Goal: Task Accomplishment & Management: Complete application form

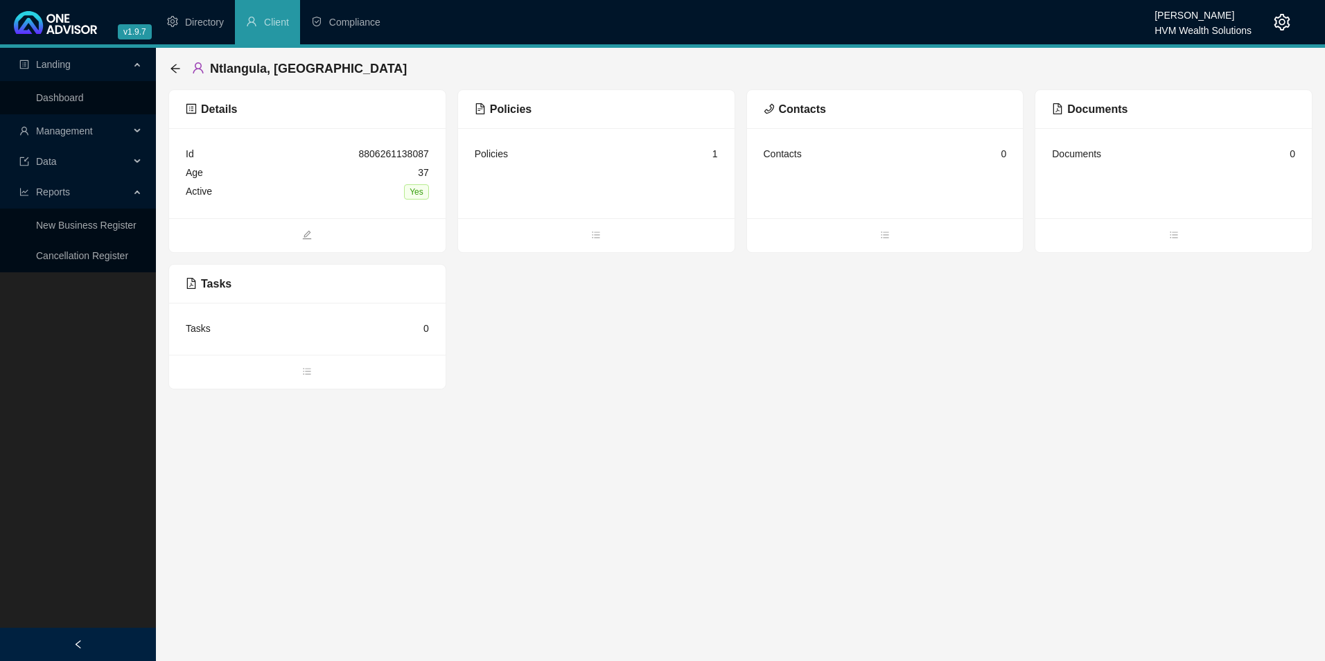
click at [65, 131] on span "Management" at bounding box center [64, 130] width 57 height 11
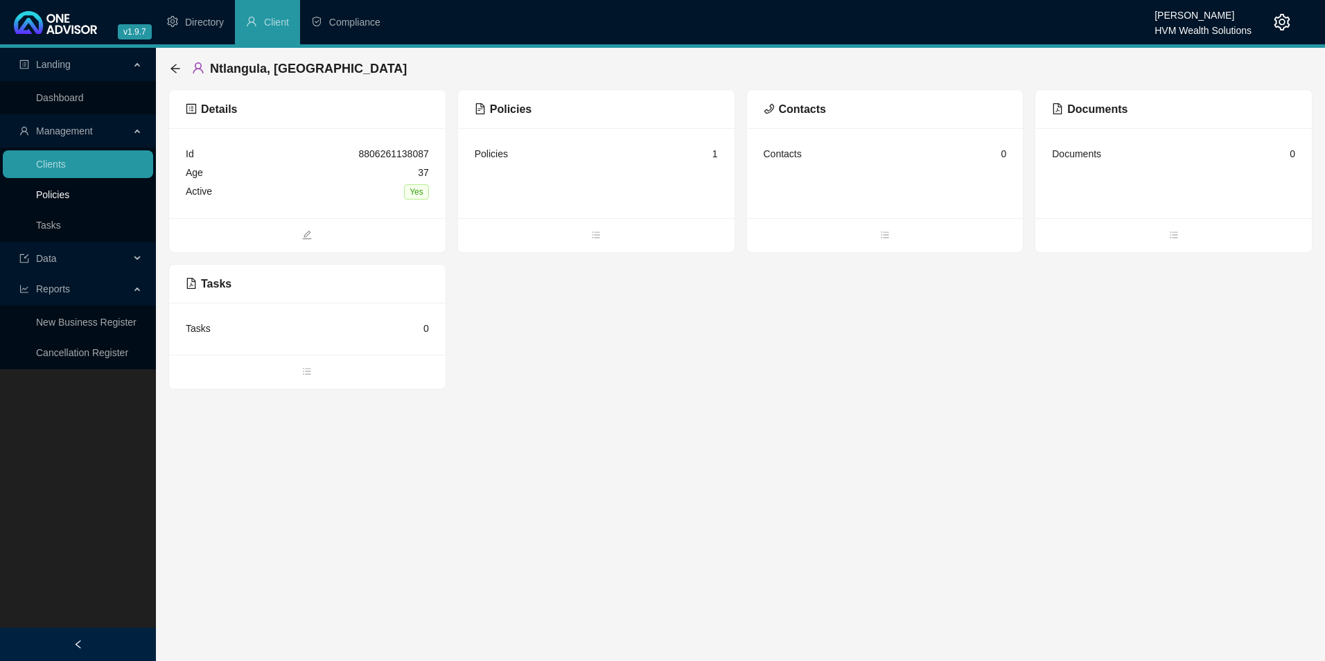
click at [67, 199] on link "Policies" at bounding box center [52, 194] width 33 height 11
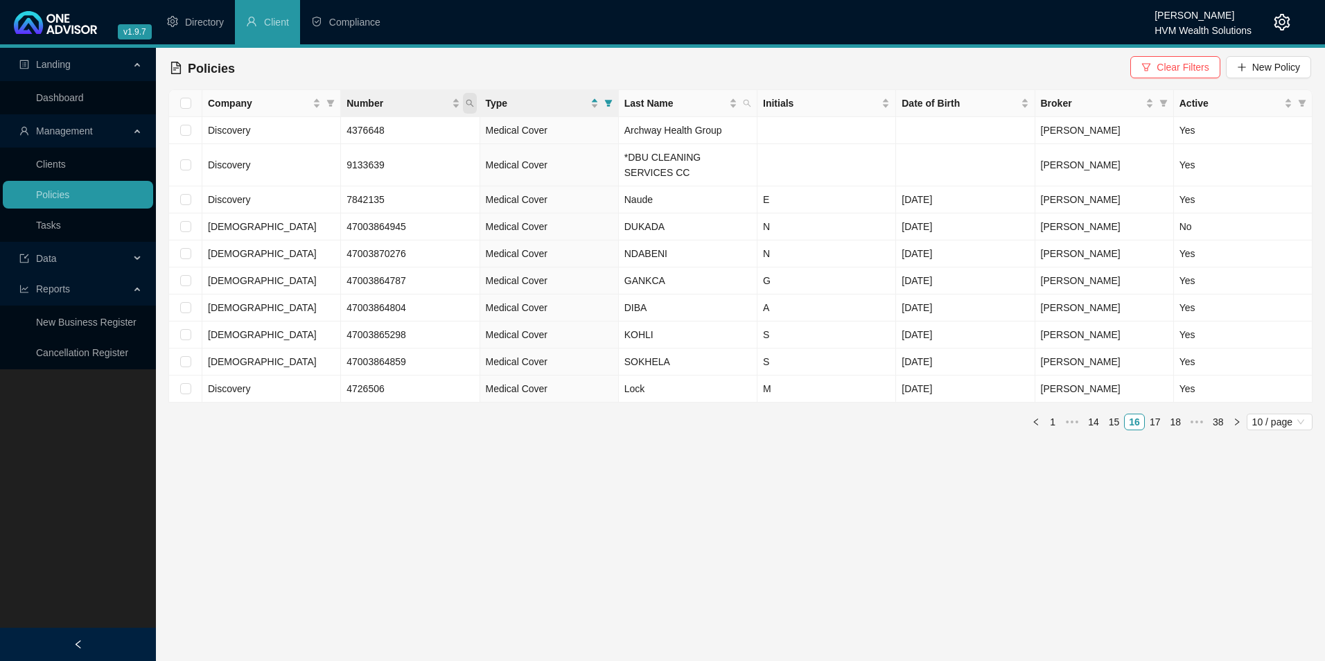
click at [469, 104] on icon "search" at bounding box center [470, 103] width 8 height 8
paste input "946575660"
click at [370, 126] on input "946575660" at bounding box center [405, 133] width 130 height 22
type input "946575660"
click at [381, 157] on span "Search" at bounding box center [379, 157] width 31 height 15
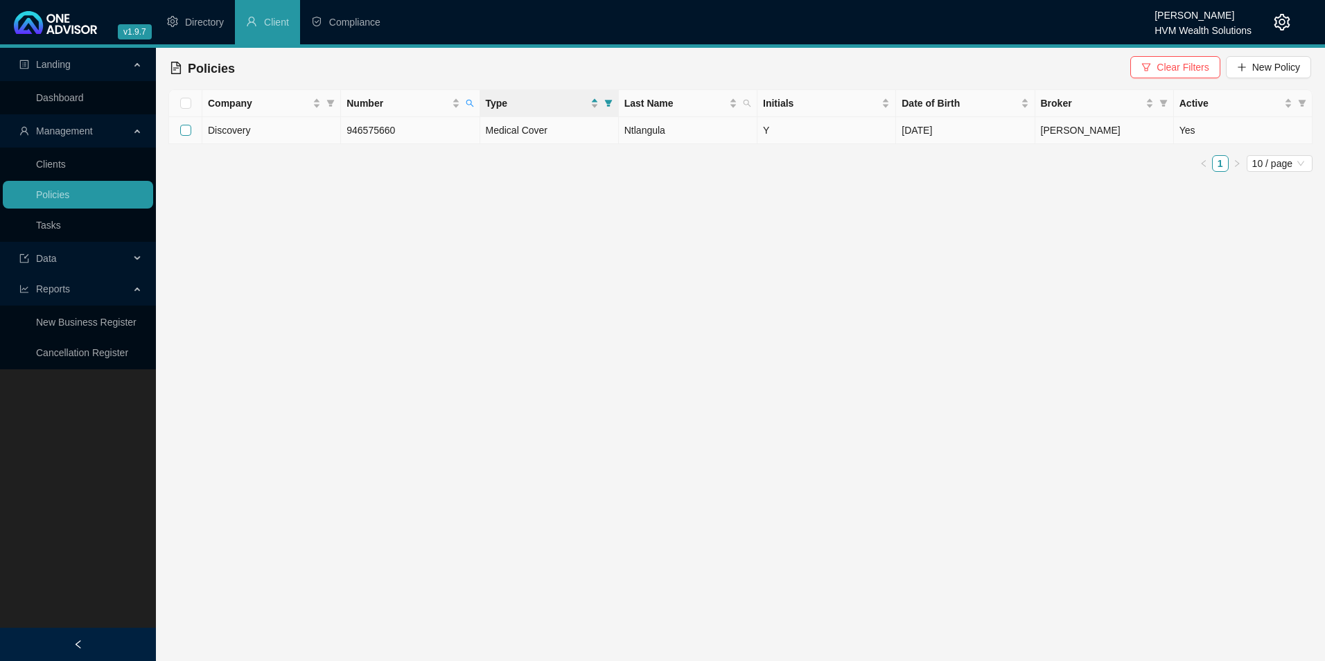
click at [189, 130] on input "checkbox" at bounding box center [185, 130] width 11 height 11
checkbox input "true"
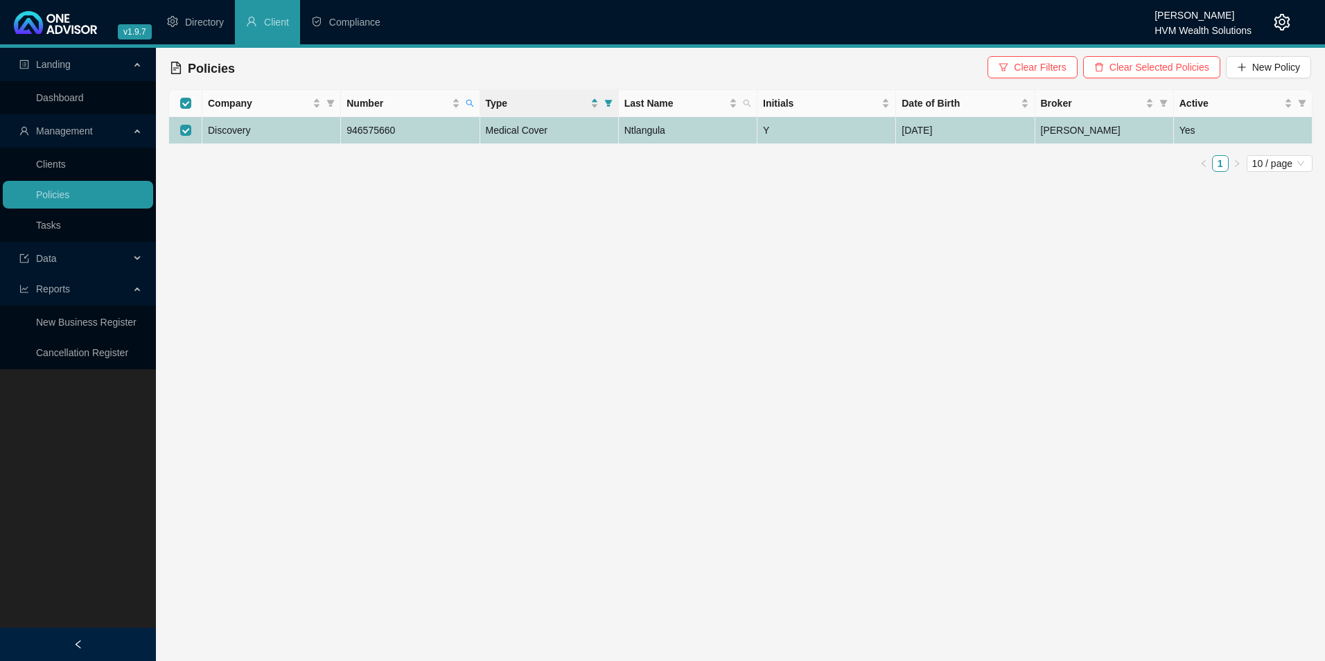
click at [269, 132] on td "Discovery" at bounding box center [271, 130] width 139 height 27
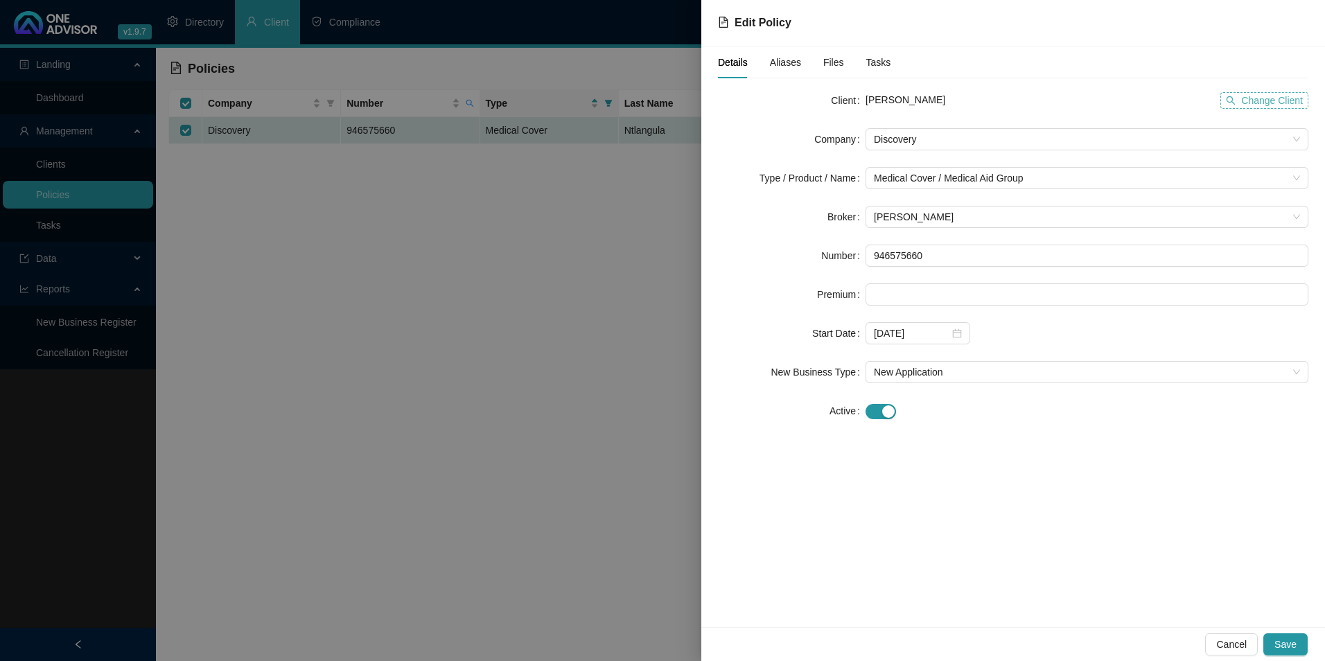
click at [1247, 102] on span "Change Client" at bounding box center [1273, 100] width 62 height 15
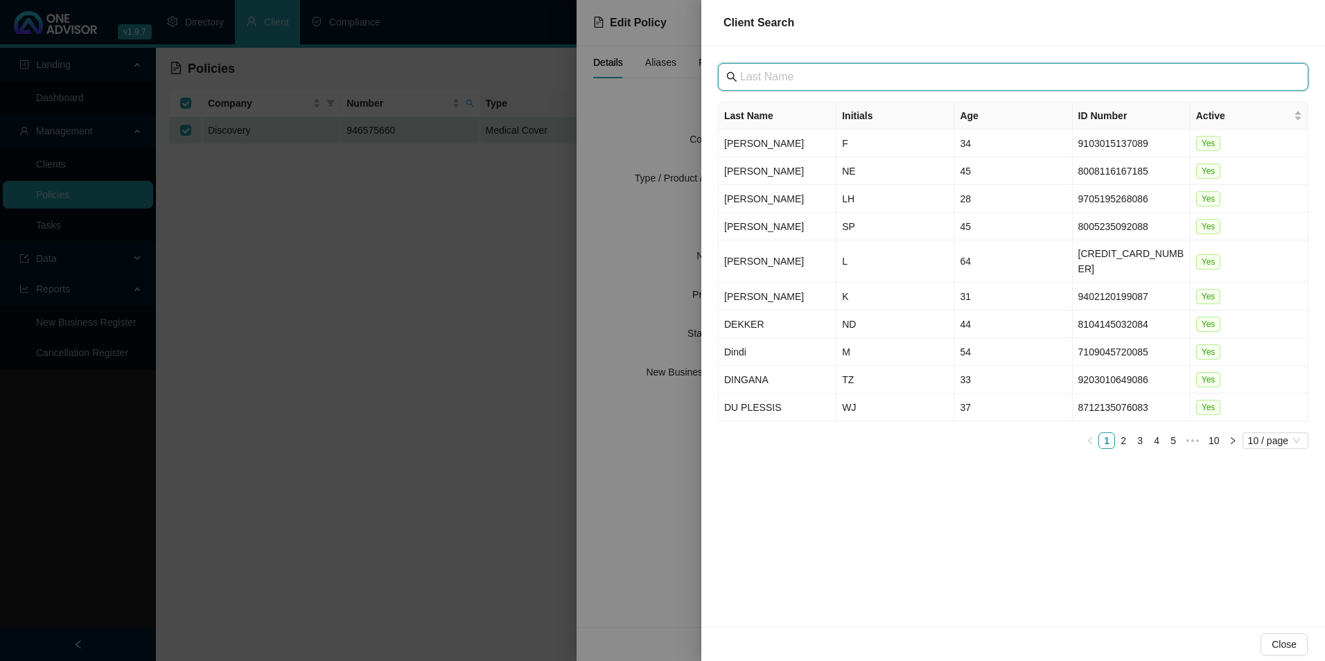
paste input "Archway Health Group (PTY) LTD"
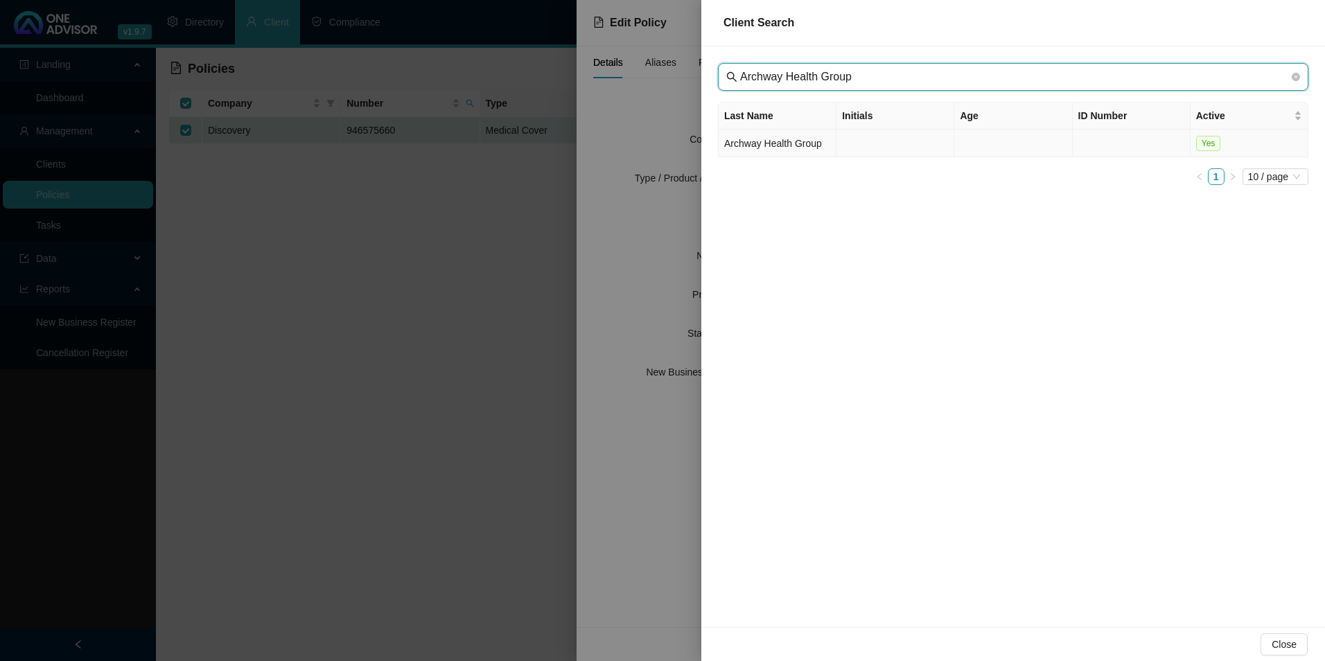
type input "Archway Health Group"
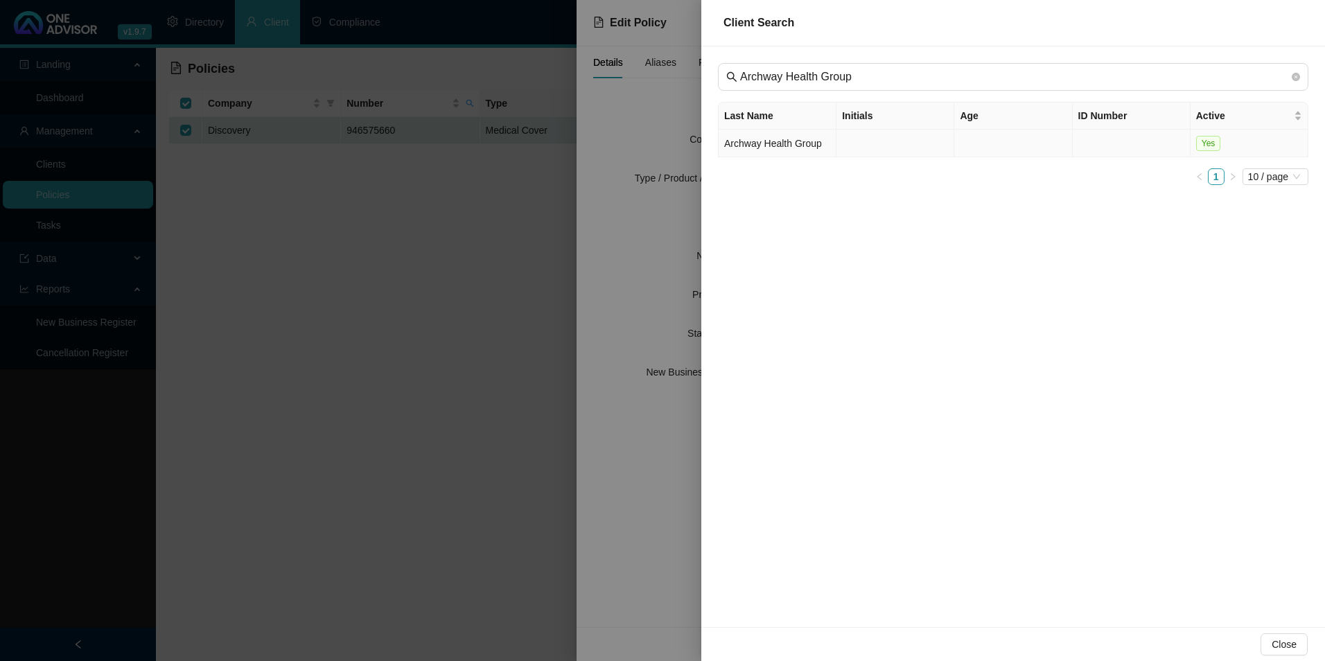
click at [787, 144] on td "Archway Health Group" at bounding box center [778, 144] width 118 height 28
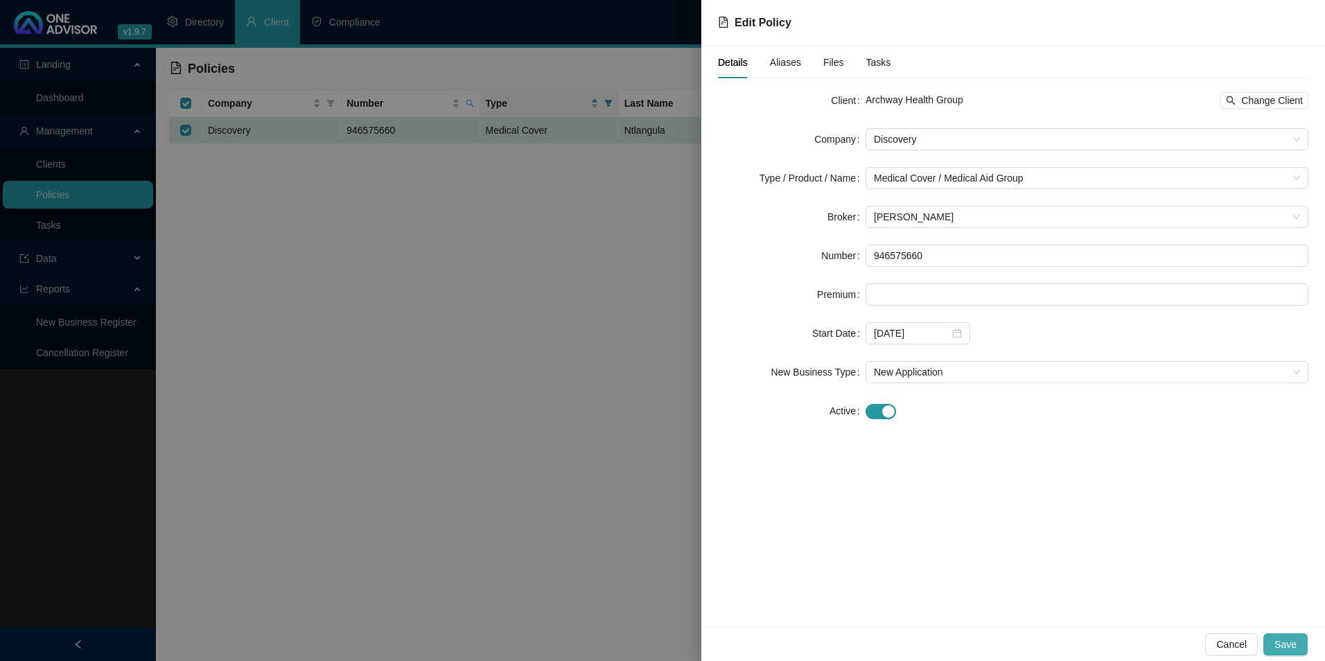
click at [1292, 645] on span "Save" at bounding box center [1286, 644] width 22 height 15
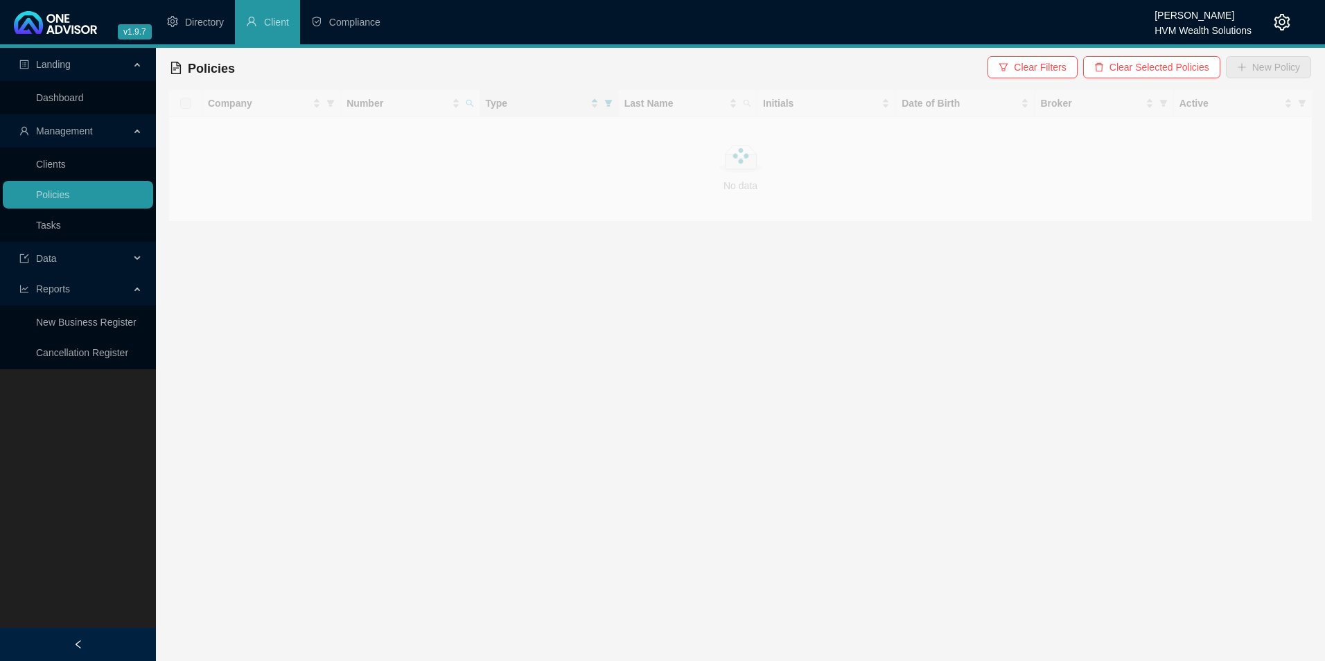
checkbox input "true"
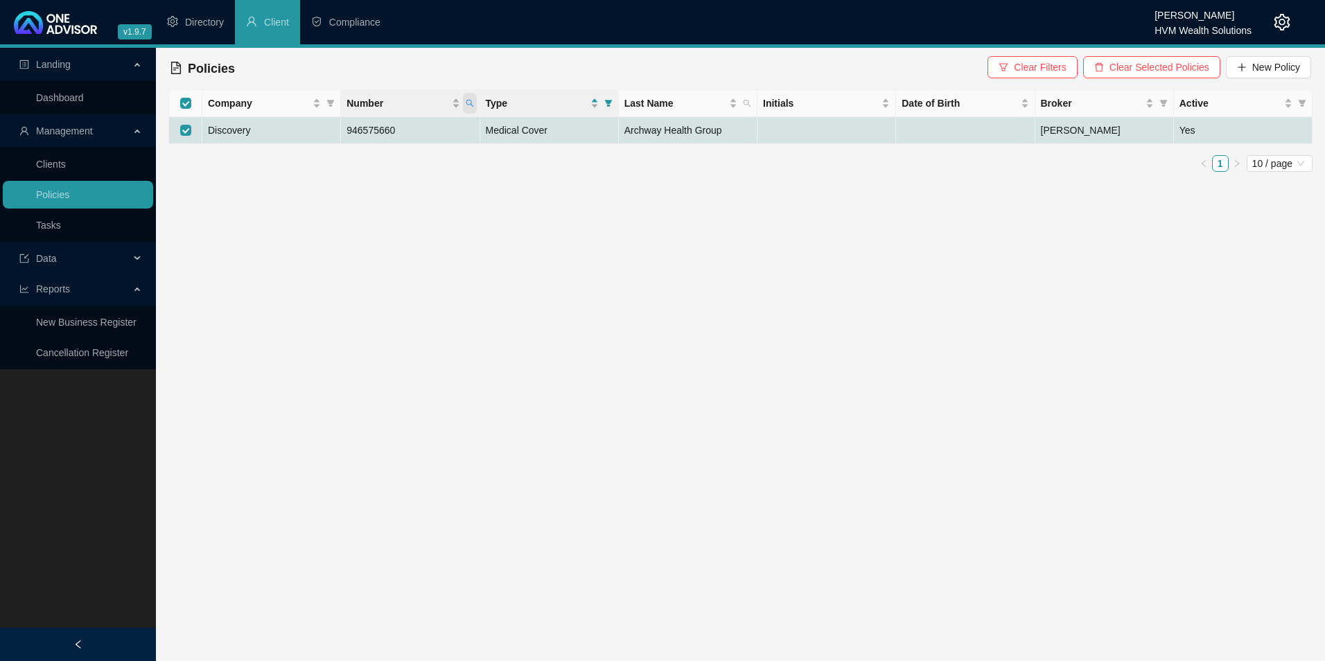
click at [472, 104] on icon "search" at bounding box center [470, 103] width 8 height 8
drag, startPoint x: 397, startPoint y: 128, endPoint x: 346, endPoint y: 135, distance: 51.1
click at [346, 135] on input "946575660" at bounding box center [405, 133] width 130 height 22
paste input "823705"
type input "948237050"
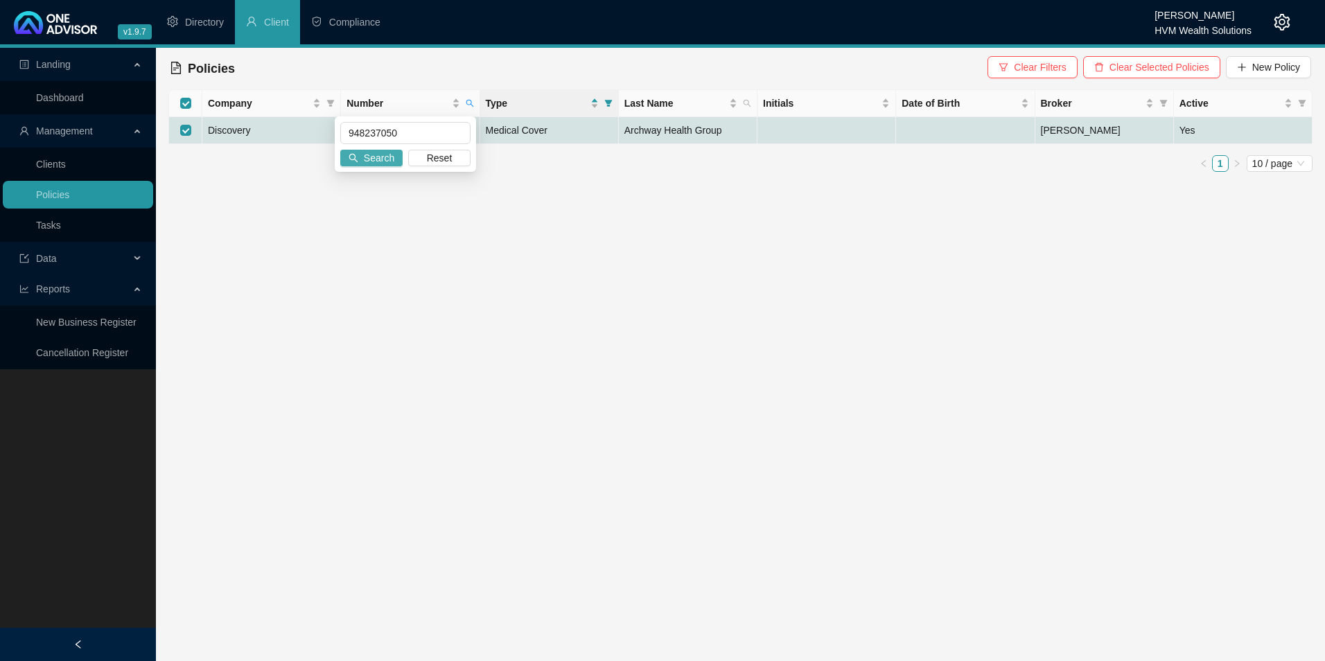
click at [388, 156] on span "Search" at bounding box center [379, 157] width 31 height 15
checkbox input "false"
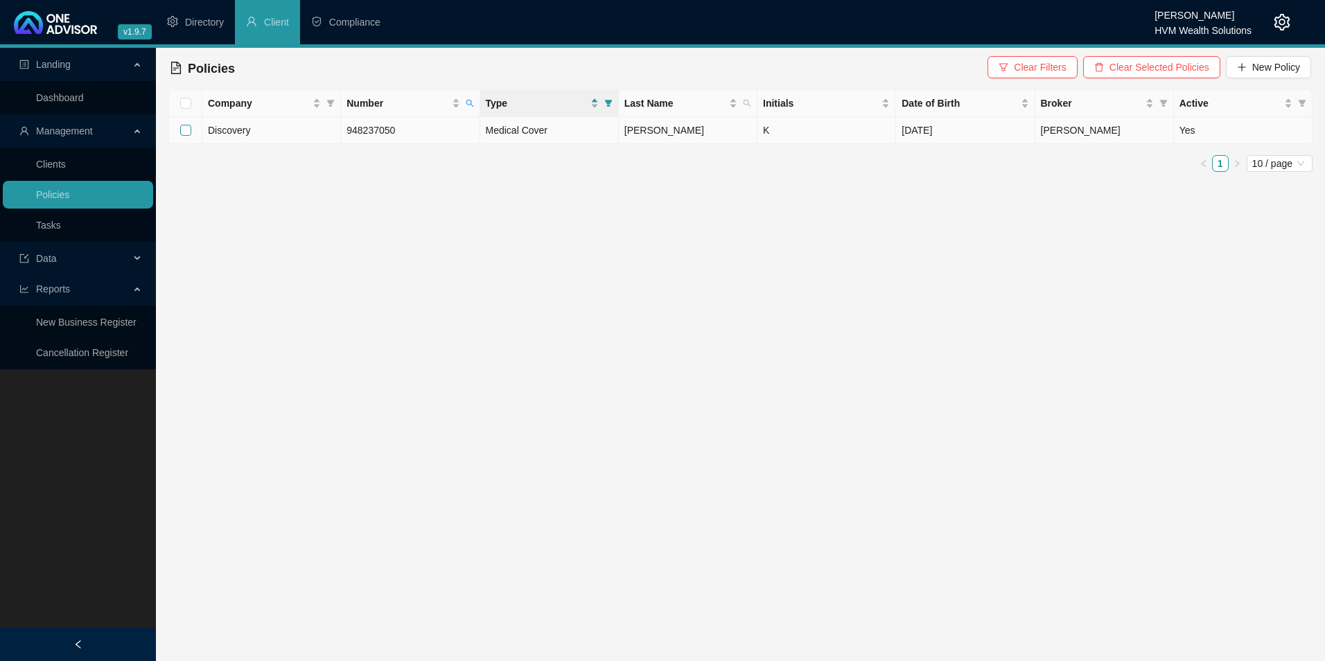
click at [186, 128] on input "checkbox" at bounding box center [185, 130] width 11 height 11
checkbox input "true"
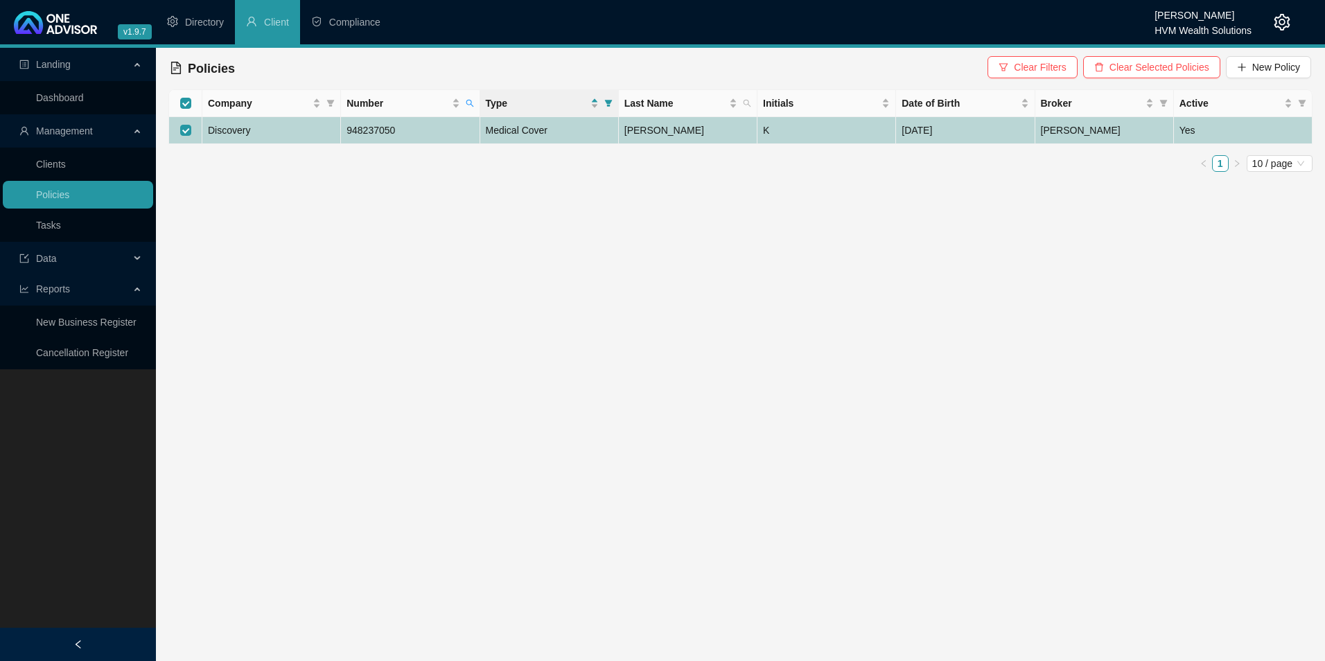
click at [293, 127] on td "Discovery" at bounding box center [271, 130] width 139 height 27
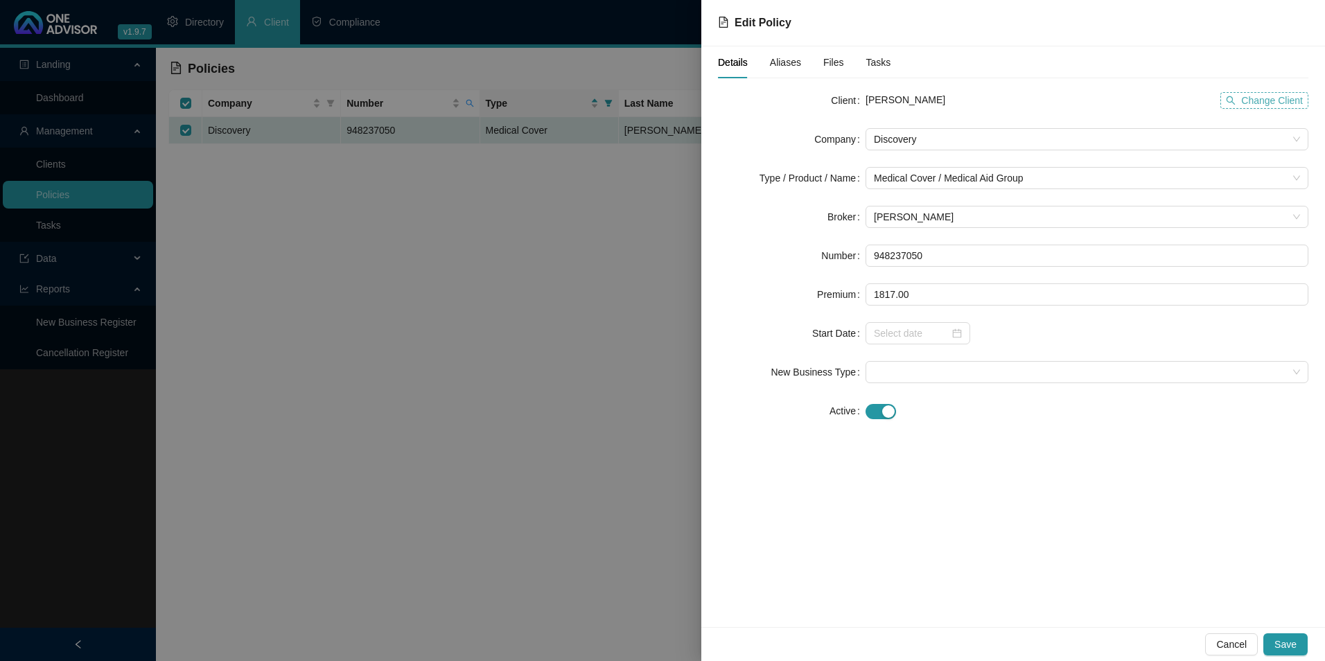
click at [1278, 98] on span "Change Client" at bounding box center [1273, 100] width 62 height 15
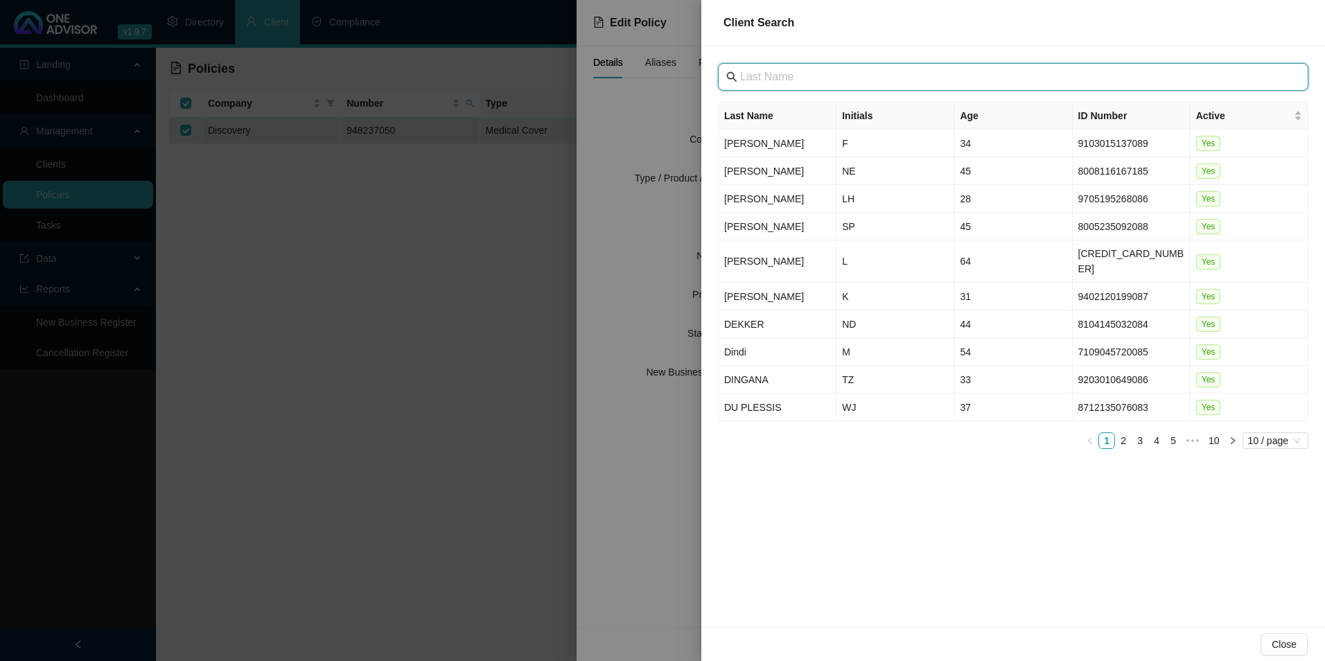
paste input "COMIT TECHNOLOGIES (PTY) LTD"
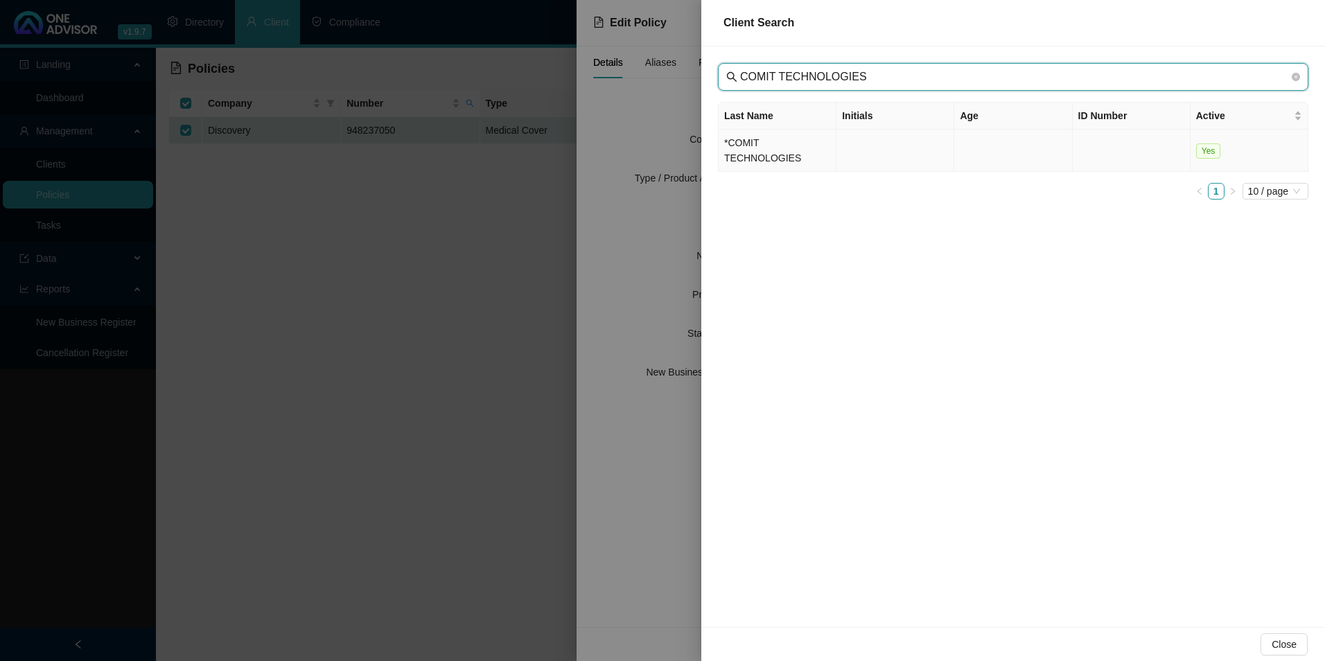
type input "COMIT TECHNOLOGIES"
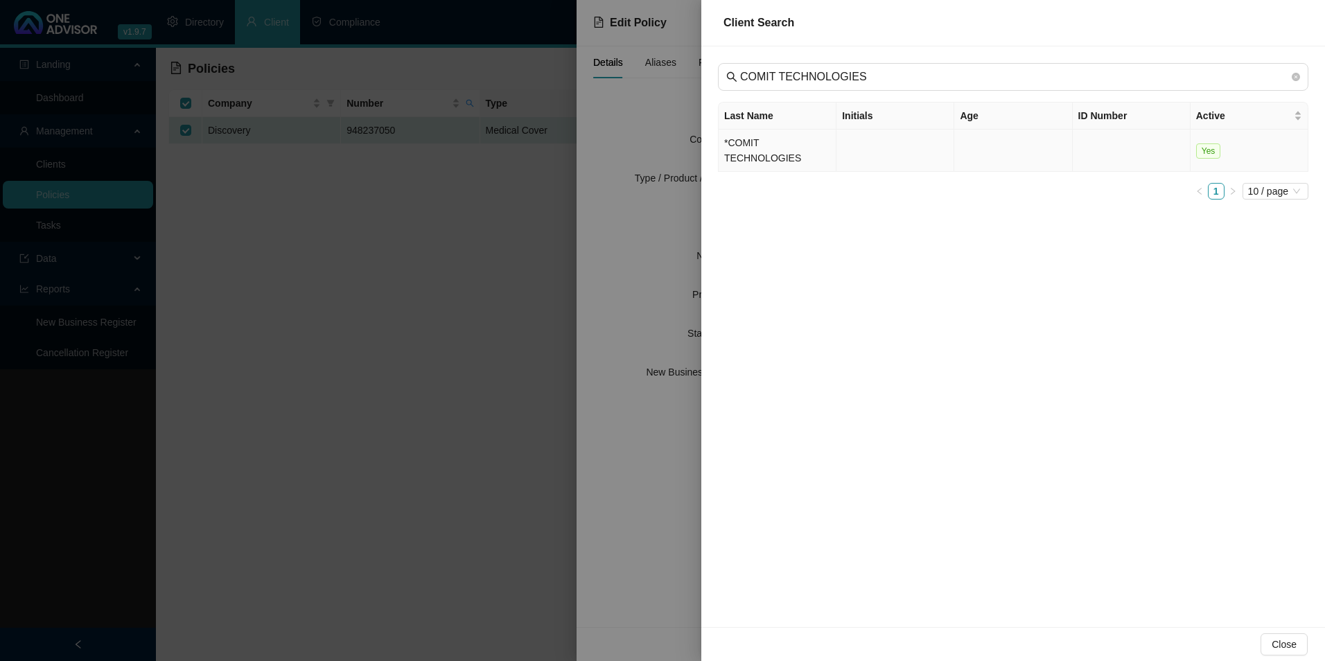
click at [773, 139] on td "*COMIT TECHNOLOGIES" at bounding box center [778, 151] width 118 height 42
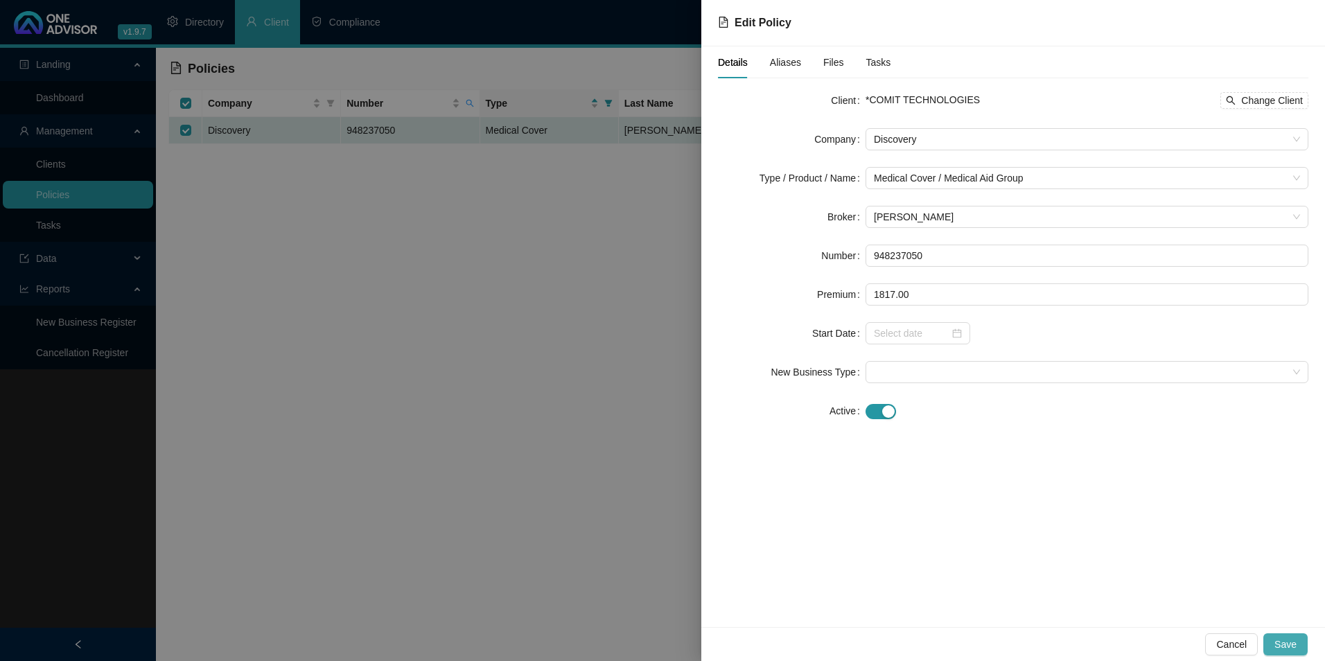
click at [1296, 645] on span "Save" at bounding box center [1286, 644] width 22 height 15
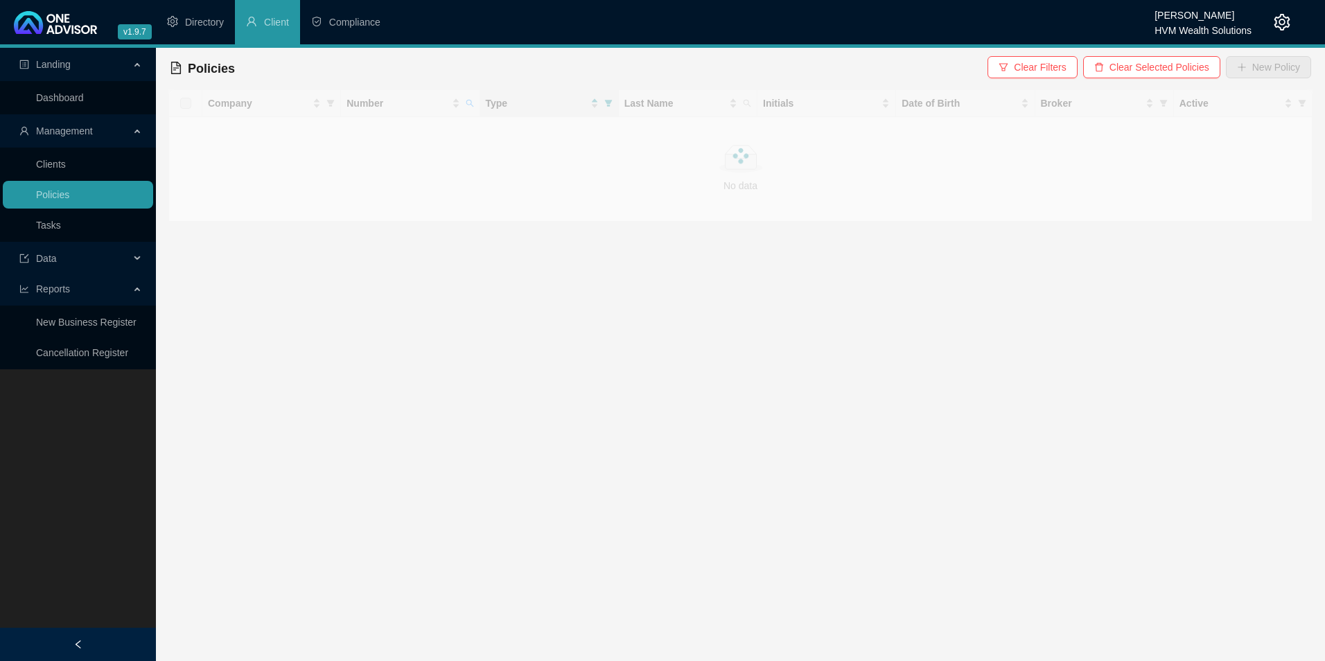
checkbox input "true"
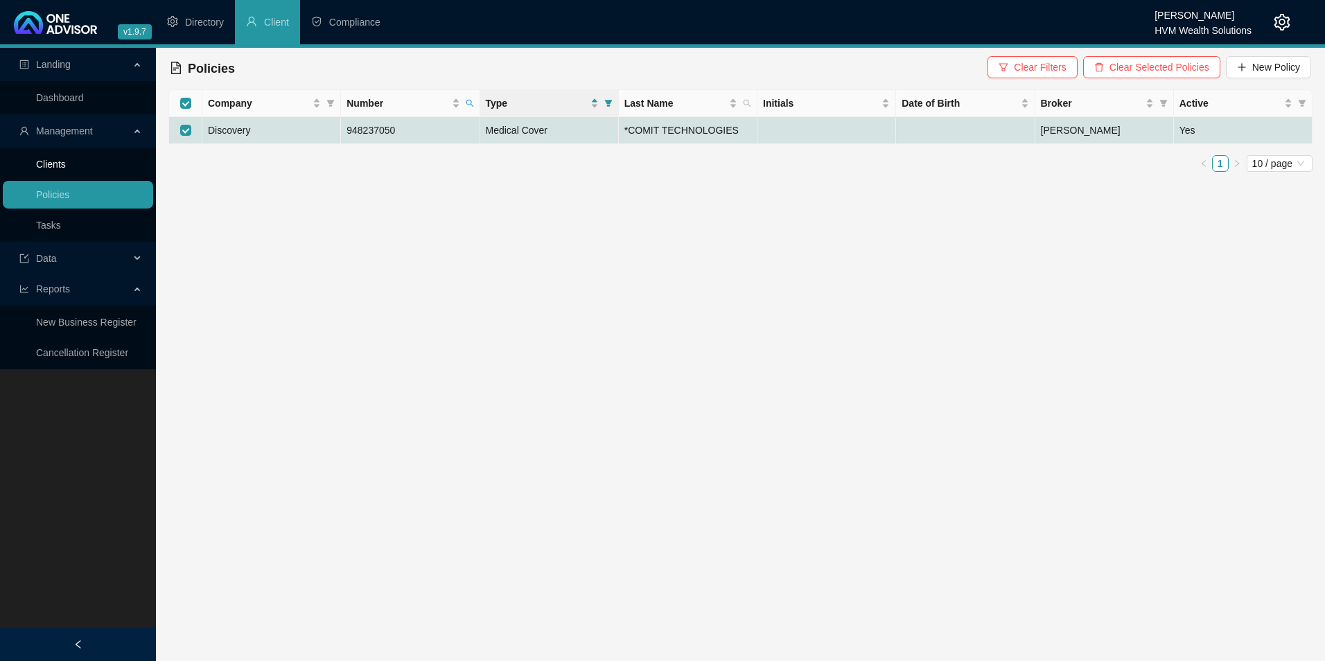
click at [57, 169] on link "Clients" at bounding box center [51, 164] width 30 height 11
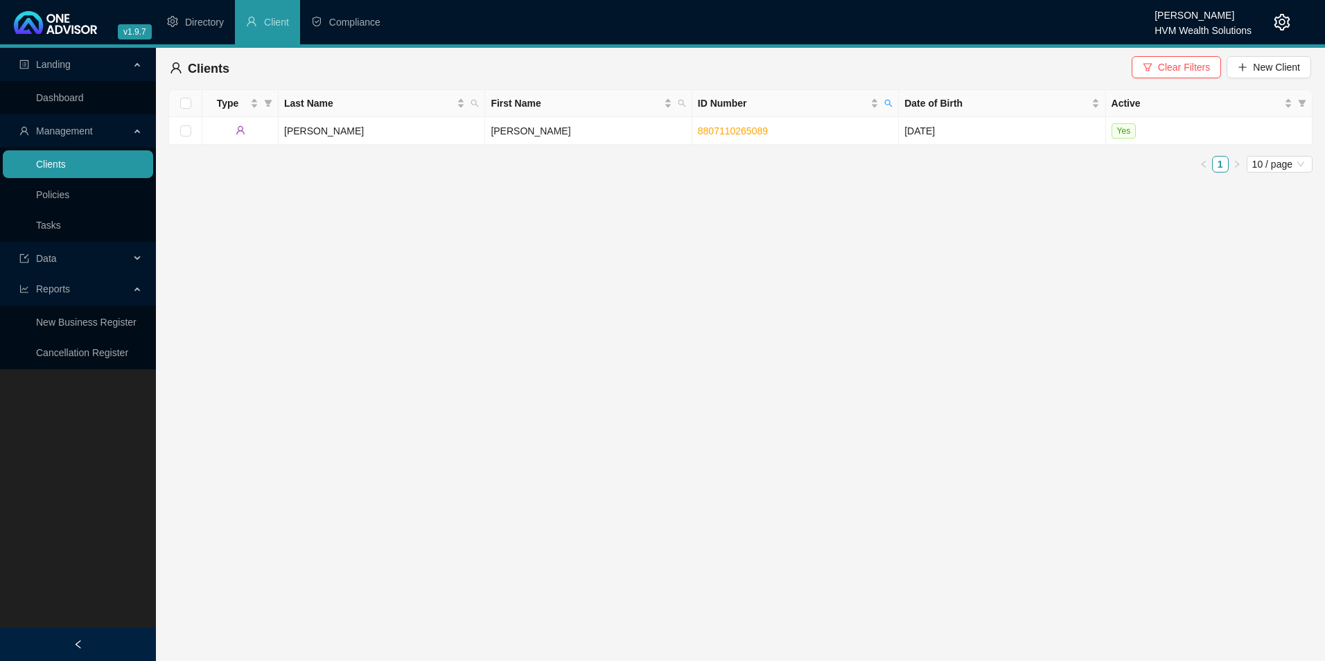
click at [66, 159] on link "Clients" at bounding box center [51, 164] width 30 height 11
click at [1255, 65] on span "New Client" at bounding box center [1276, 67] width 47 height 15
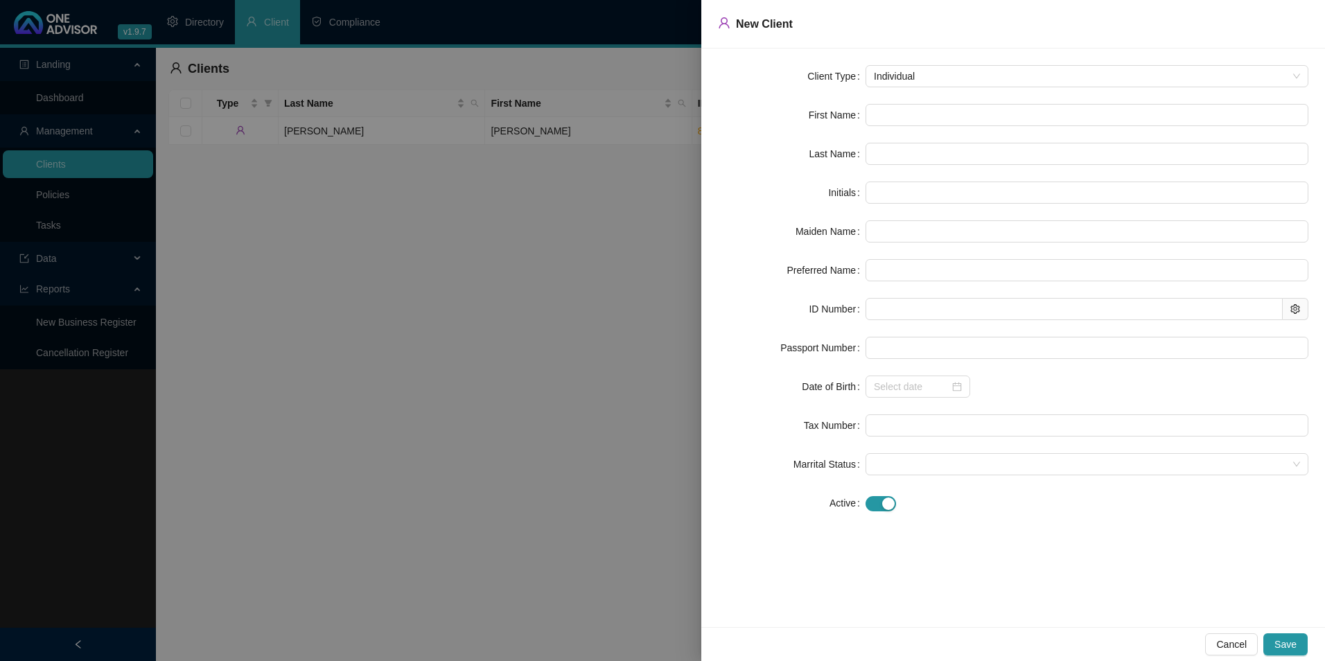
click at [898, 129] on form "Client Type Individual First Name Last Name Initials Maiden Name Preferred Name…" at bounding box center [1013, 289] width 591 height 449
paste input "Geraldine"
type input "Geraldine"
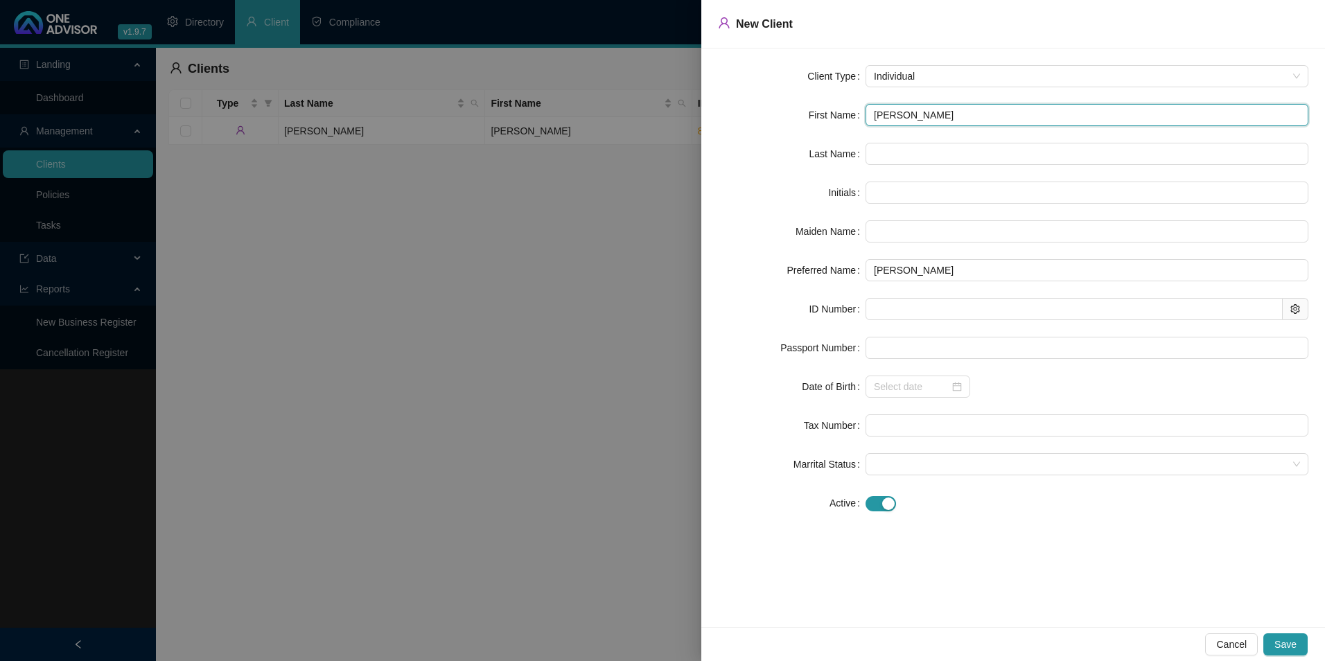
click at [894, 114] on input "Geraldine" at bounding box center [1087, 115] width 443 height 22
type input "Geraldine"
type input "G"
type input "Geraldine"
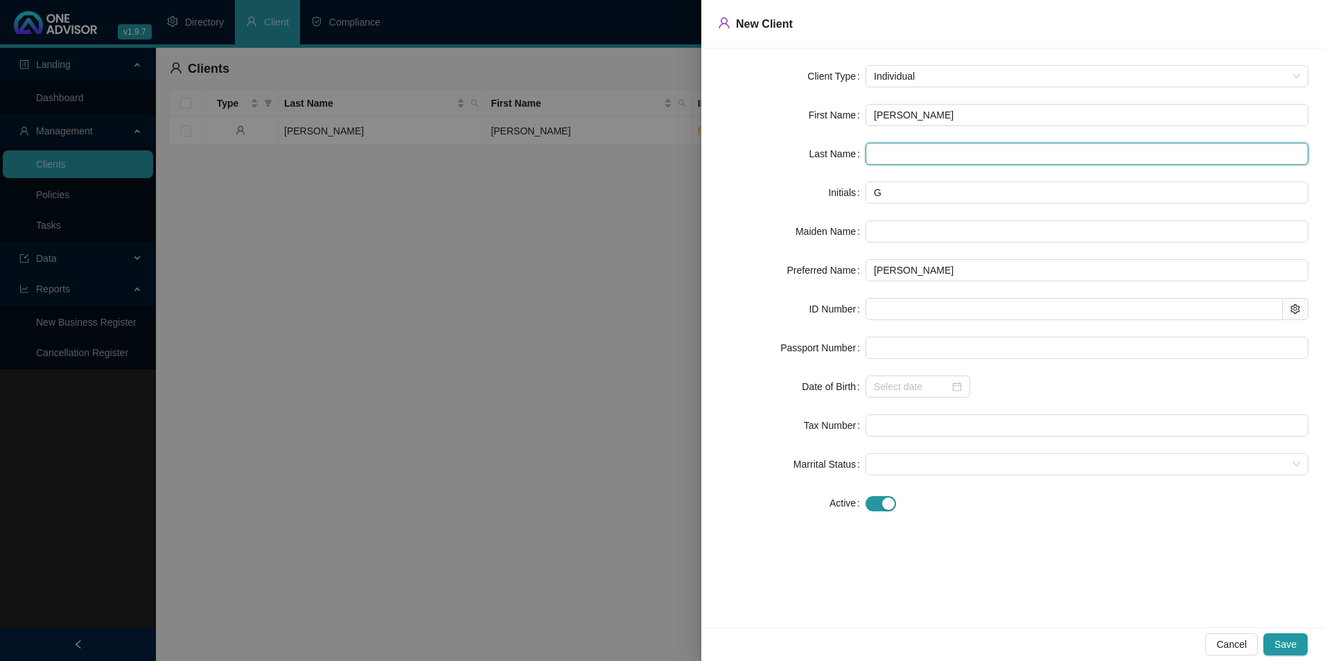
paste input "Naicker"
click at [896, 155] on input "Naicker" at bounding box center [1087, 154] width 443 height 22
type input "Naicker"
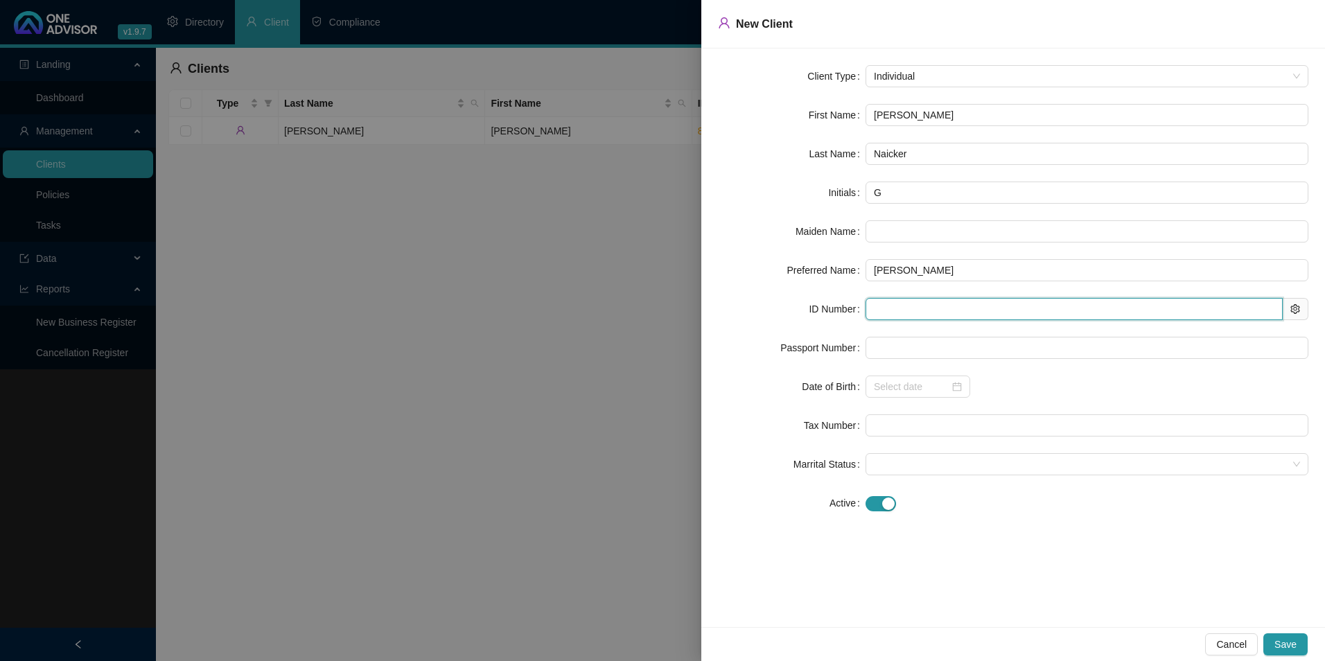
drag, startPoint x: 968, startPoint y: 316, endPoint x: 959, endPoint y: 315, distance: 9.1
click at [968, 316] on input "text" at bounding box center [1074, 309] width 417 height 22
paste input "8211240251087"
type input "8211240251087"
type input "1982-11-24"
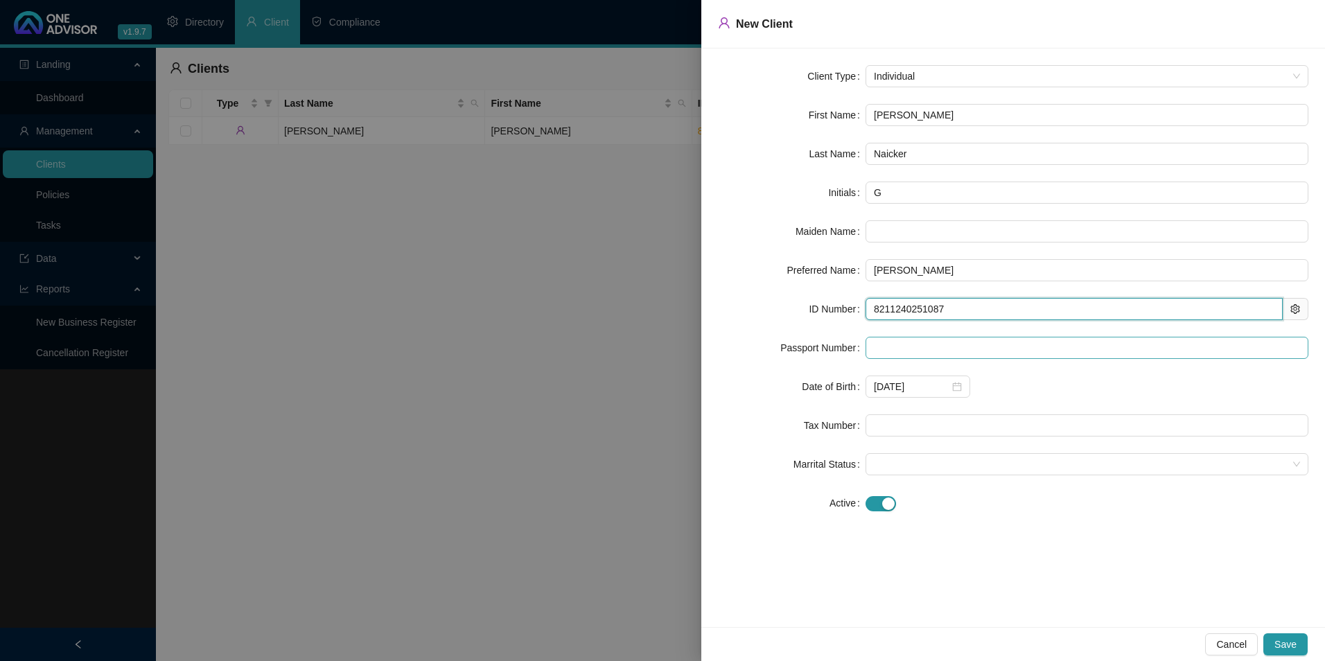
type input "8211240251087"
click at [916, 356] on input "text" at bounding box center [1087, 348] width 443 height 22
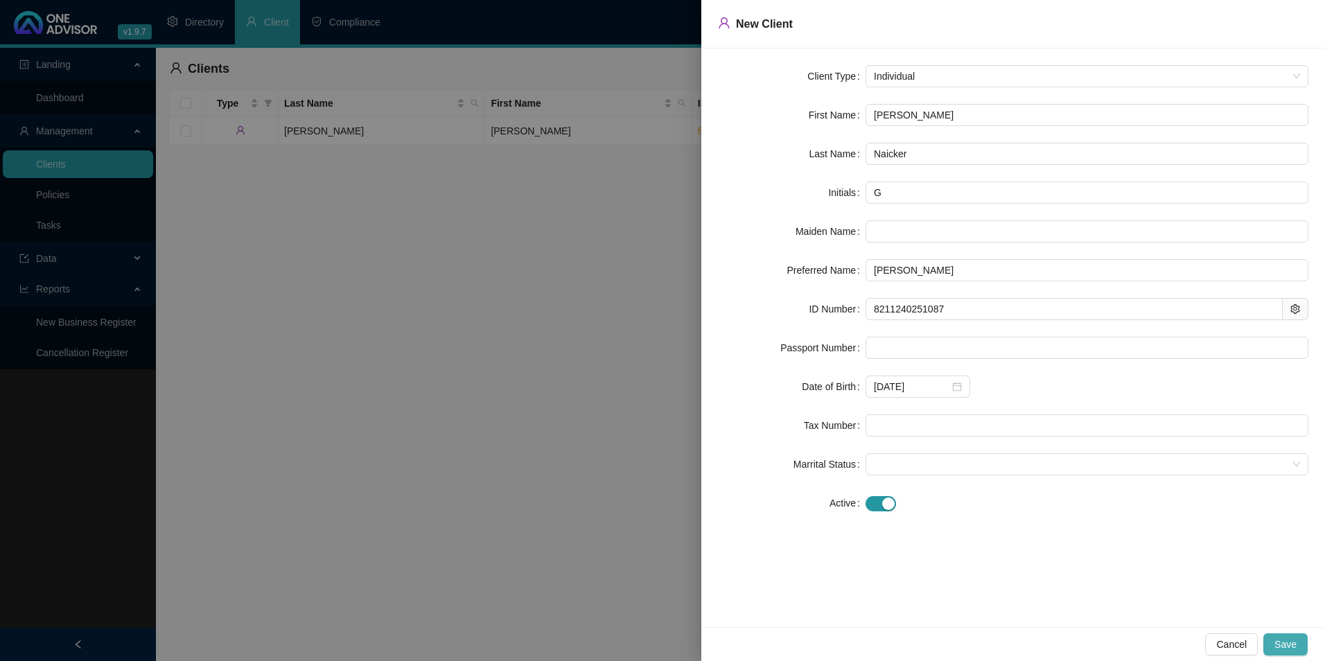
click at [1298, 645] on button "Save" at bounding box center [1286, 645] width 44 height 22
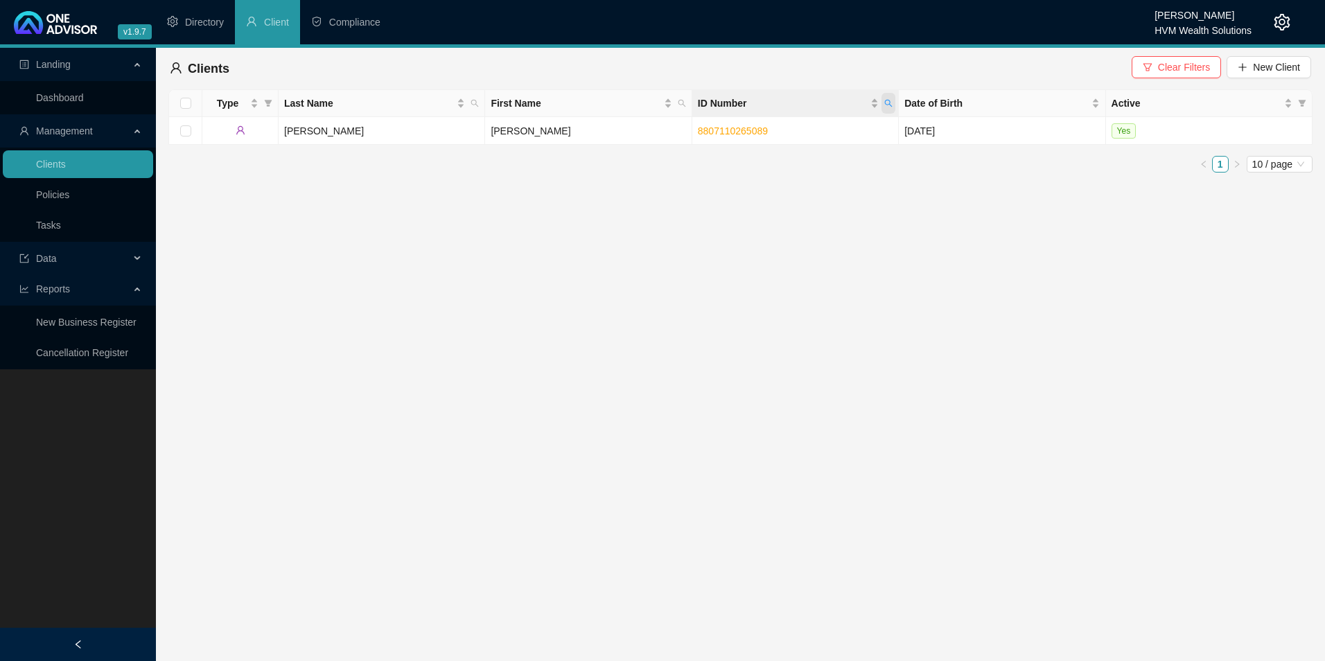
click at [893, 102] on icon "search" at bounding box center [889, 103] width 8 height 8
paste input "211240251087"
type input "8211240251087"
click at [812, 160] on span "Search" at bounding box center [798, 157] width 31 height 15
click at [182, 127] on input "checkbox" at bounding box center [185, 130] width 11 height 11
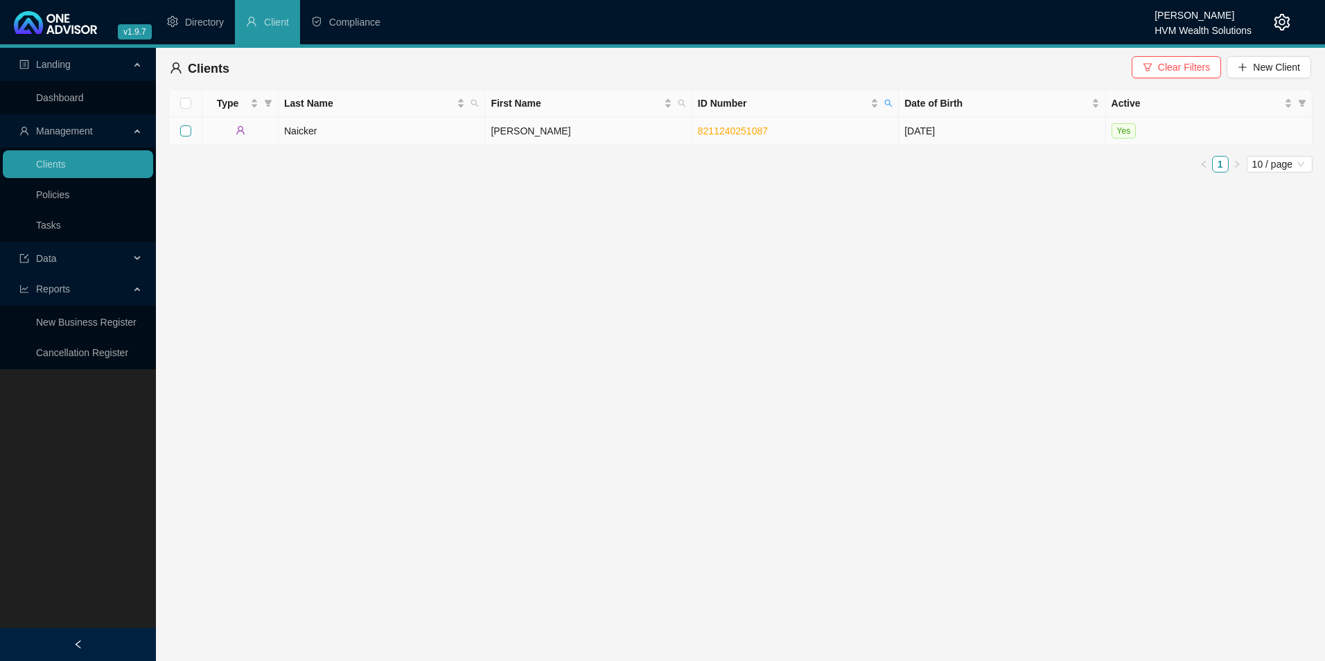
checkbox input "true"
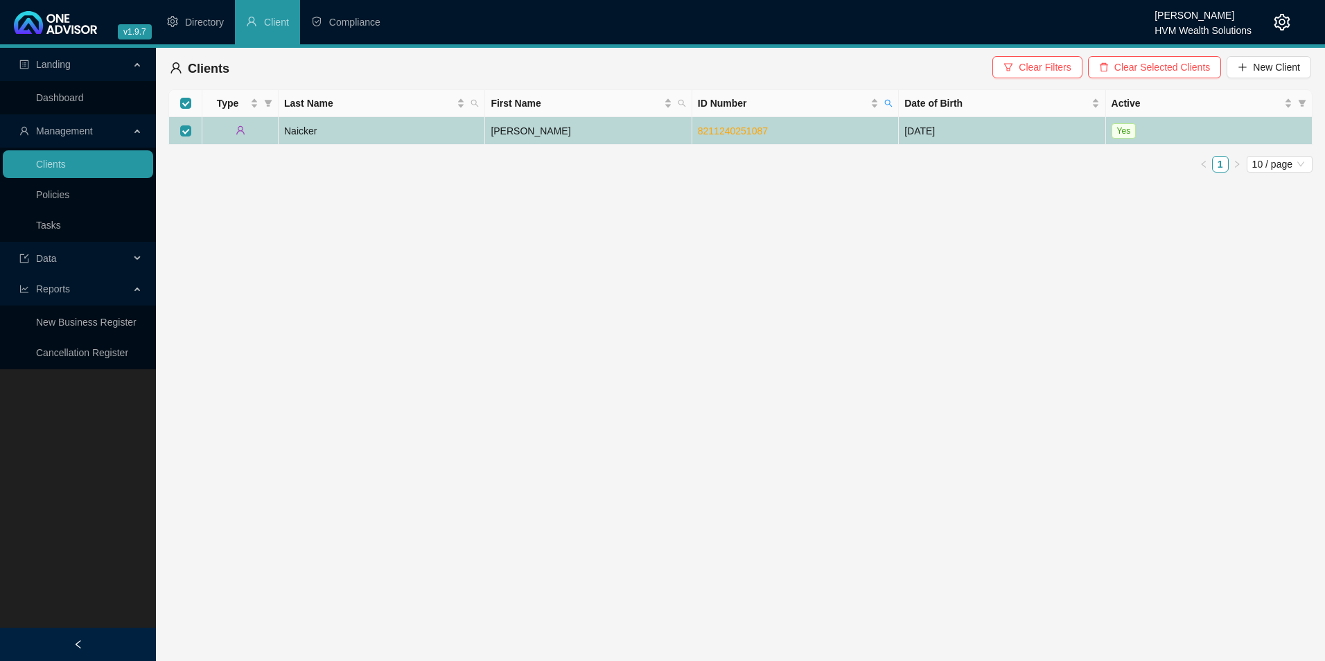
click at [421, 130] on td "Naicker" at bounding box center [382, 131] width 207 height 28
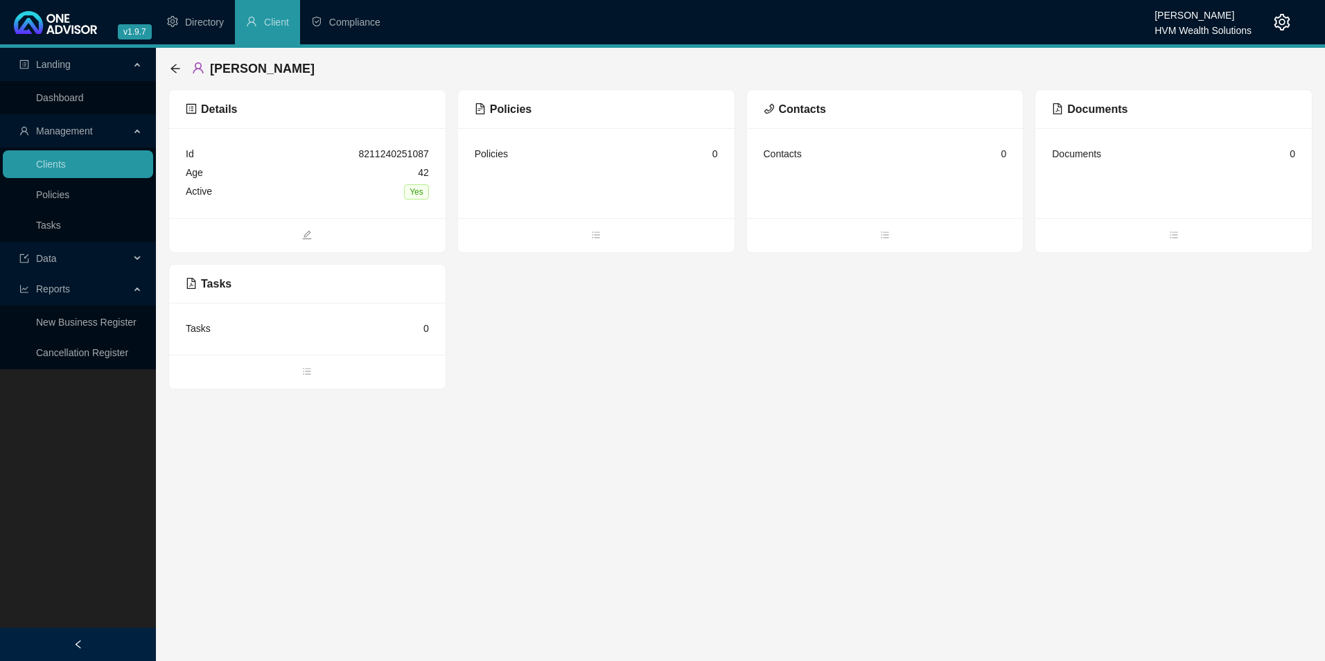
click at [492, 153] on div "Policies" at bounding box center [491, 153] width 33 height 15
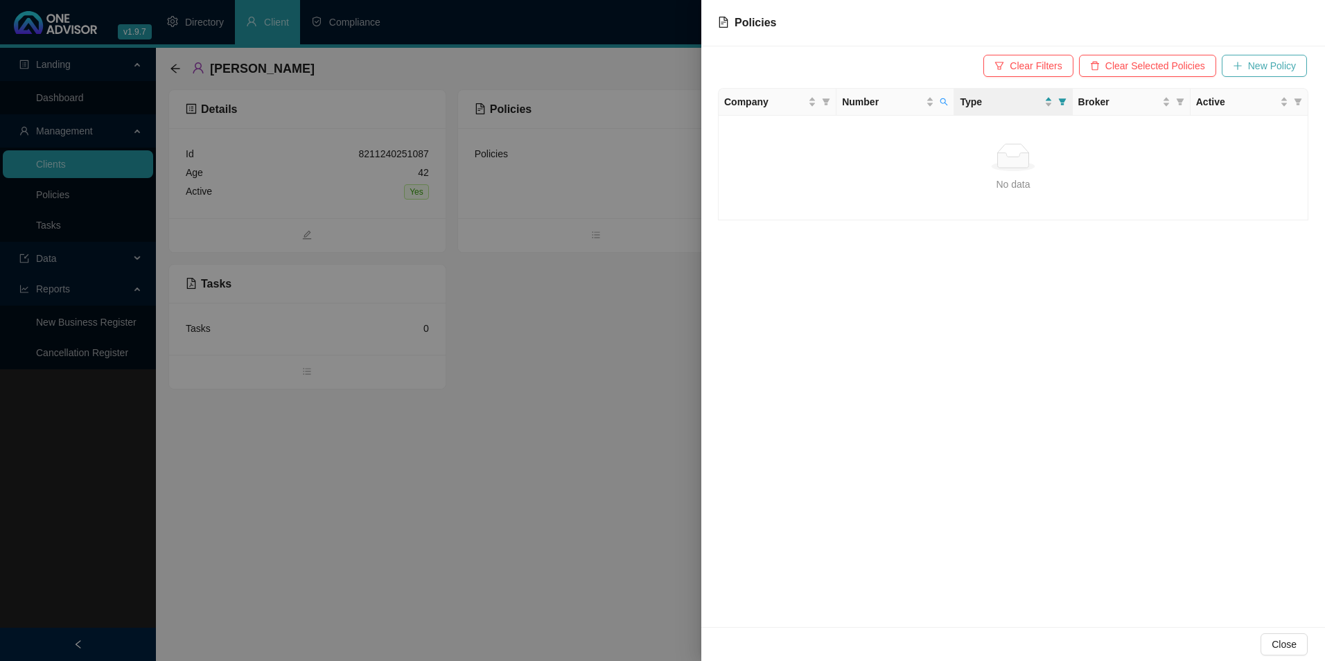
click at [1286, 69] on span "New Policy" at bounding box center [1273, 65] width 48 height 15
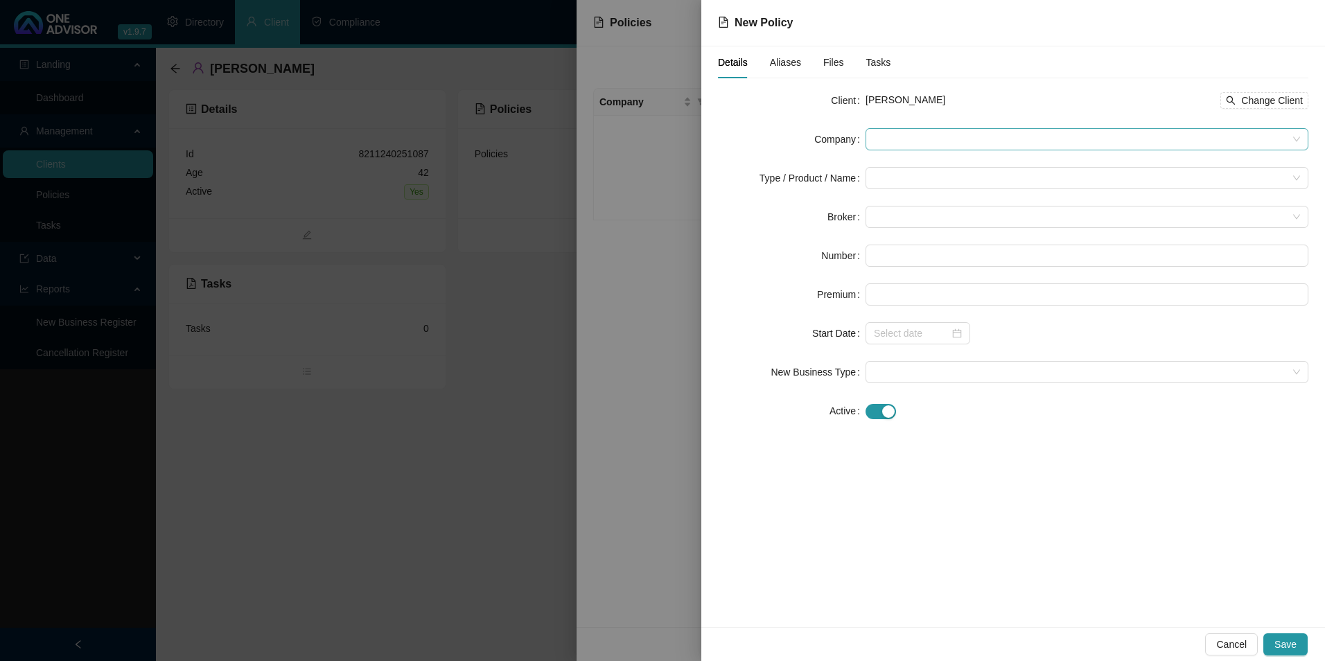
click at [934, 145] on span at bounding box center [1087, 139] width 426 height 21
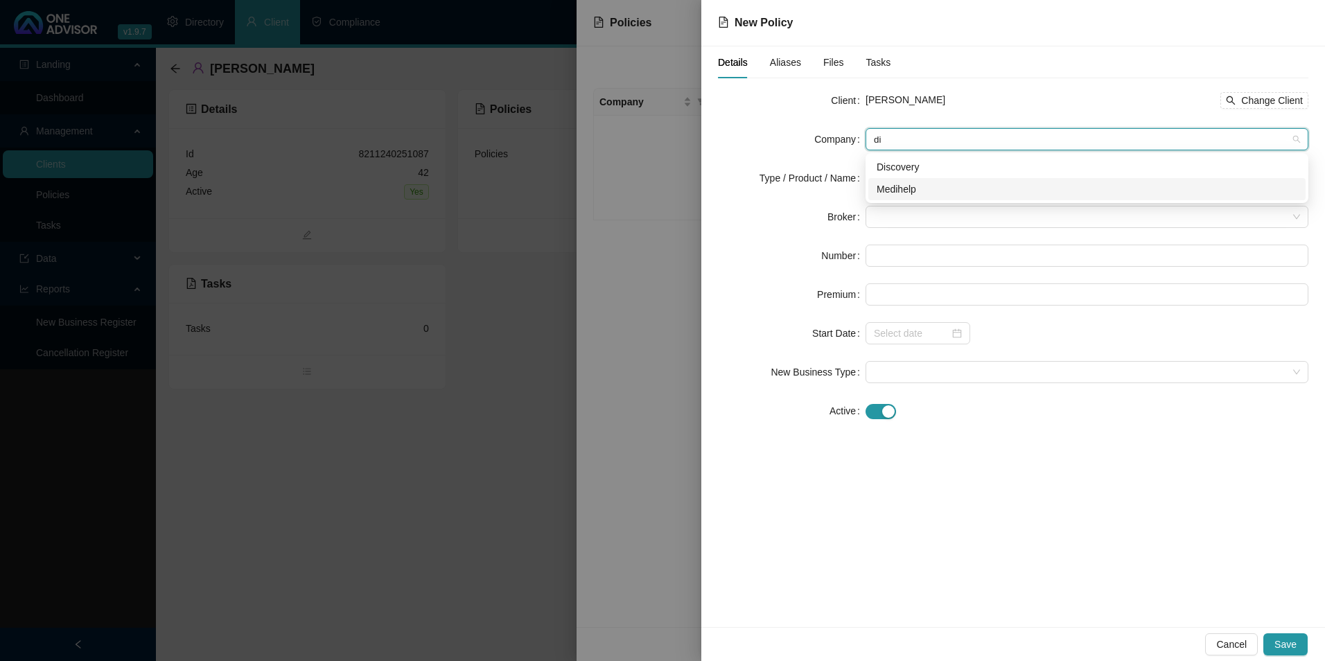
type input "dis"
click at [941, 171] on div "Discovery" at bounding box center [1087, 166] width 421 height 15
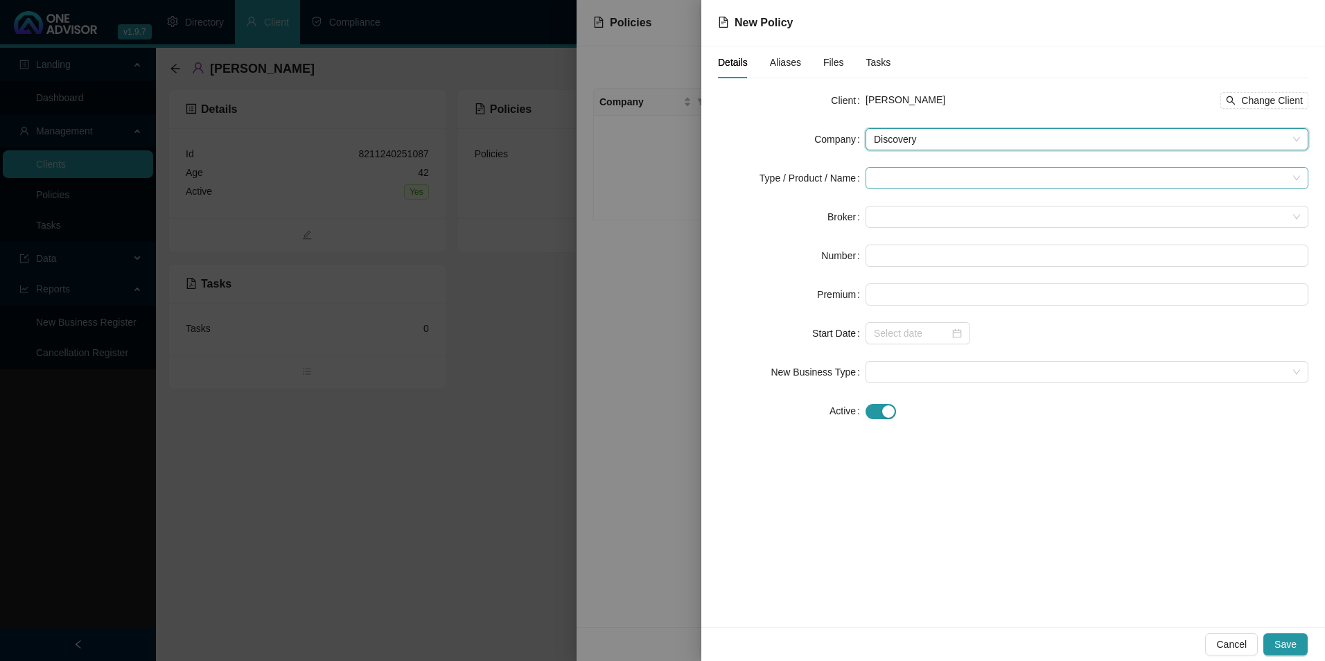
click at [926, 180] on input "search" at bounding box center [1081, 178] width 414 height 21
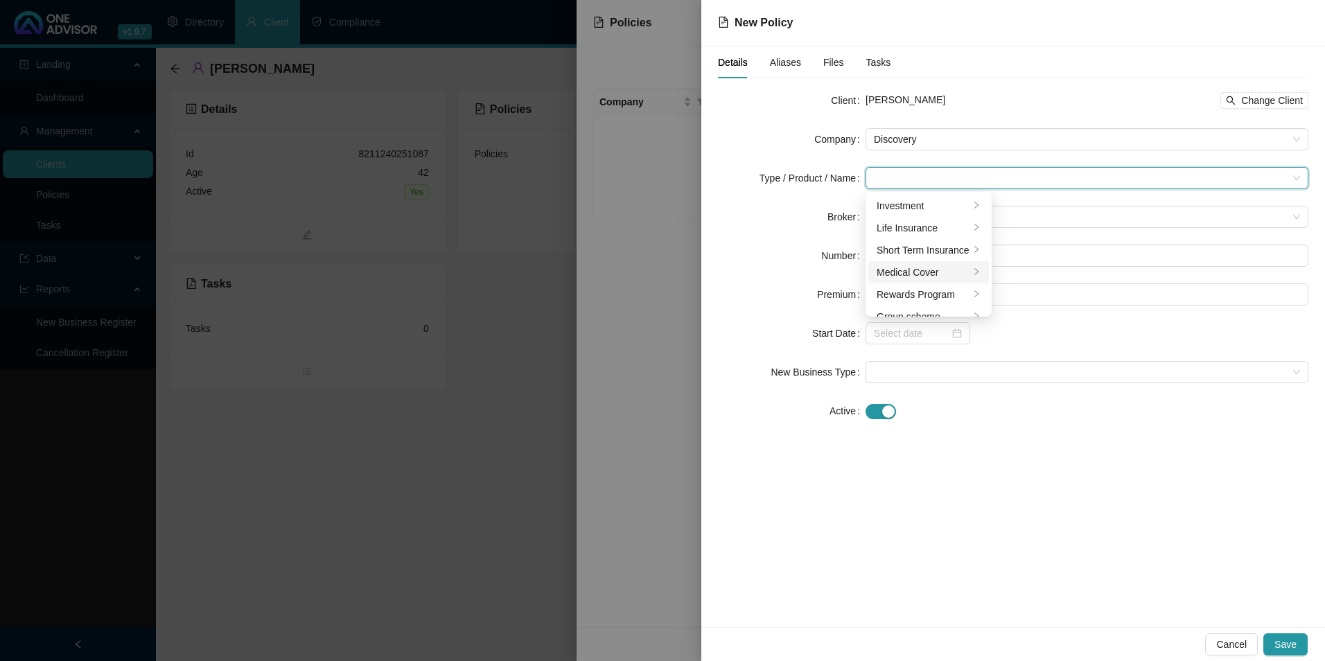
click at [929, 270] on div "Medical Cover" at bounding box center [923, 272] width 93 height 15
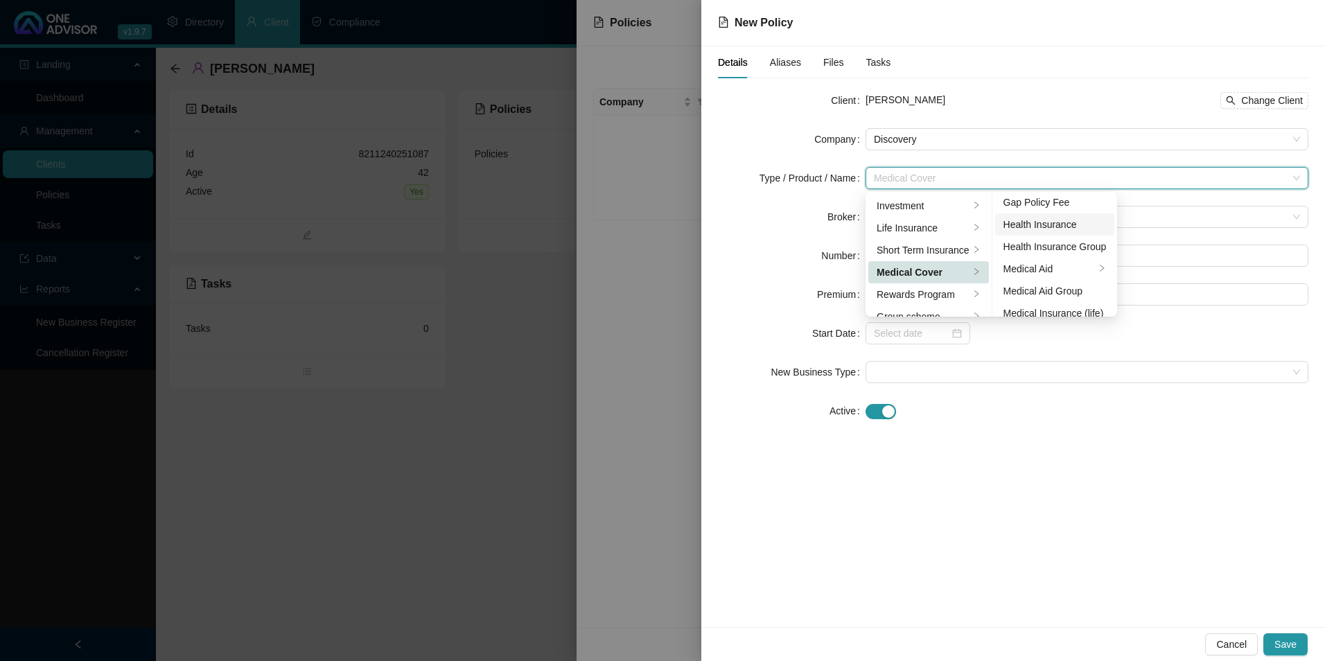
scroll to position [69, 0]
click at [1073, 272] on div "Medical Aid Group" at bounding box center [1055, 269] width 103 height 15
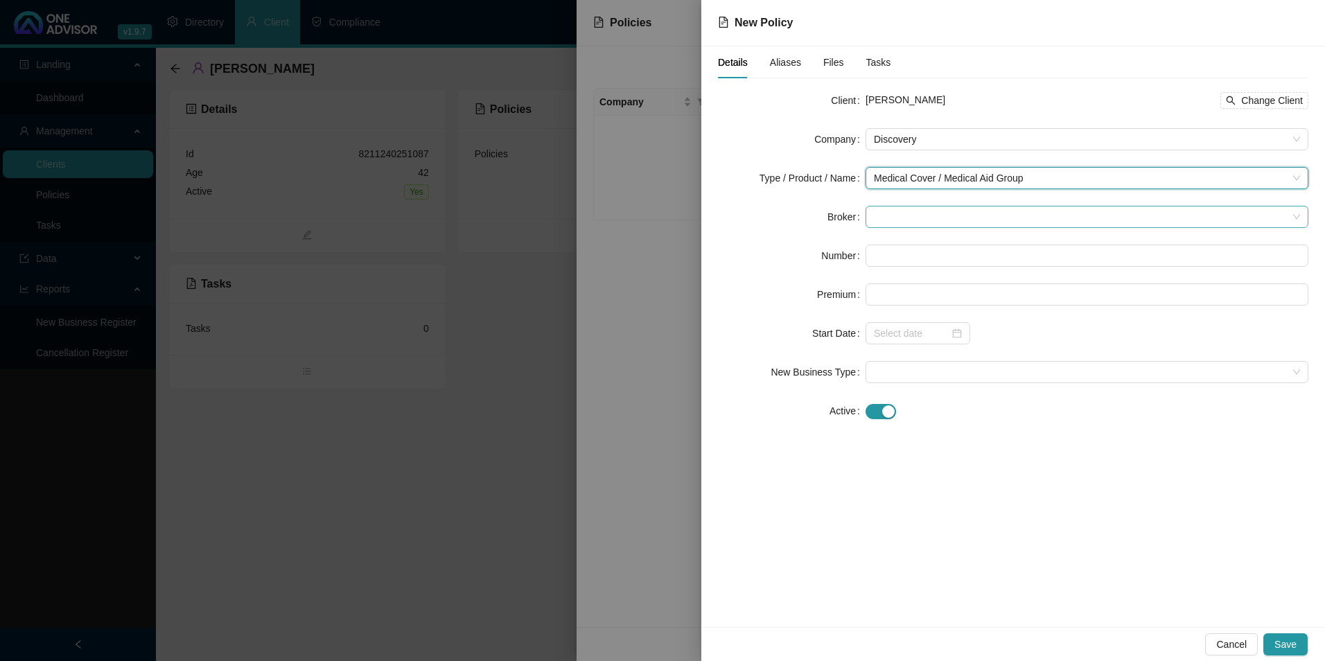
click at [884, 214] on span at bounding box center [1087, 217] width 426 height 21
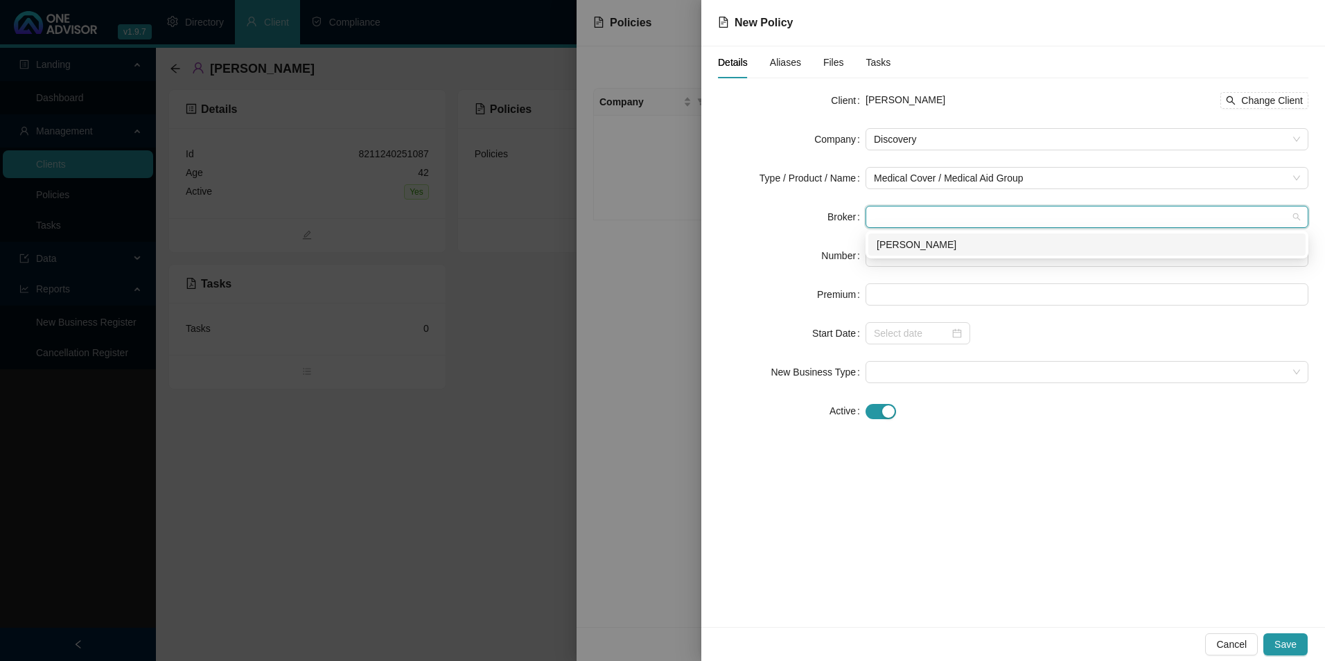
click at [894, 247] on div "[PERSON_NAME]" at bounding box center [1087, 244] width 421 height 15
click at [890, 257] on input "text" at bounding box center [1087, 256] width 443 height 22
click at [897, 252] on input "text" at bounding box center [1087, 256] width 443 height 22
paste input "951100370"
drag, startPoint x: 896, startPoint y: 257, endPoint x: 896, endPoint y: 267, distance: 9.7
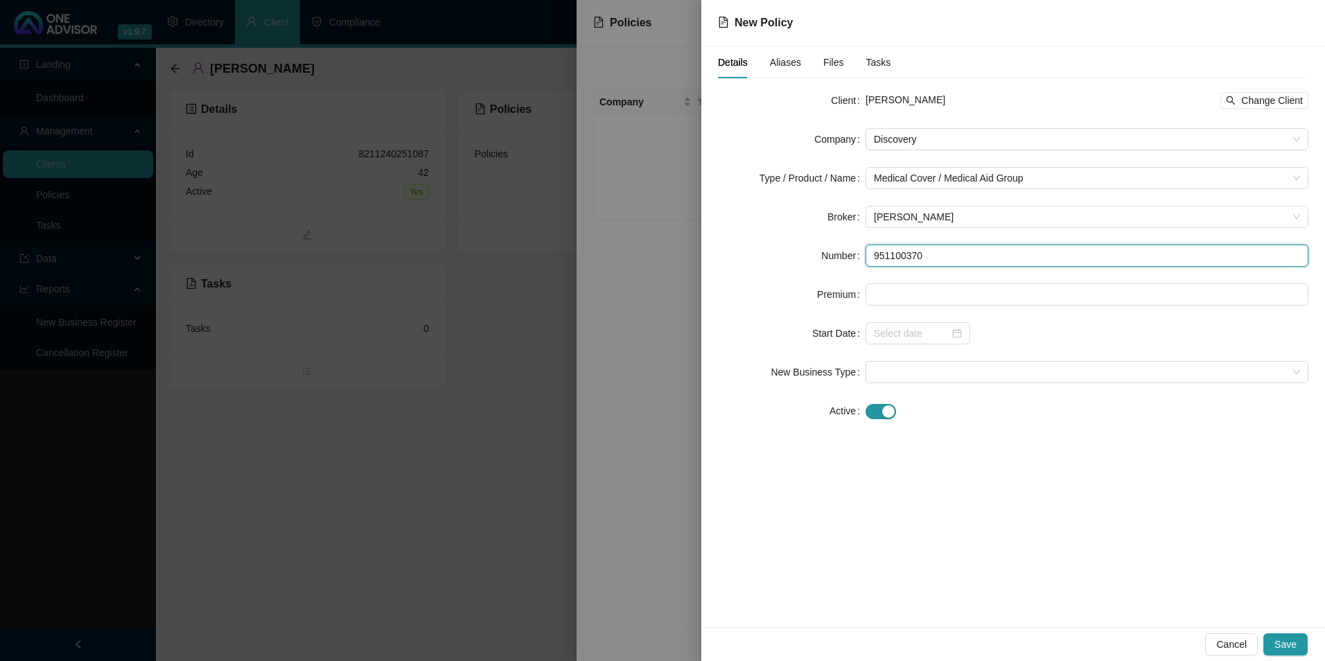
click at [897, 257] on input "951100370" at bounding box center [1087, 256] width 443 height 22
type input "951100370"
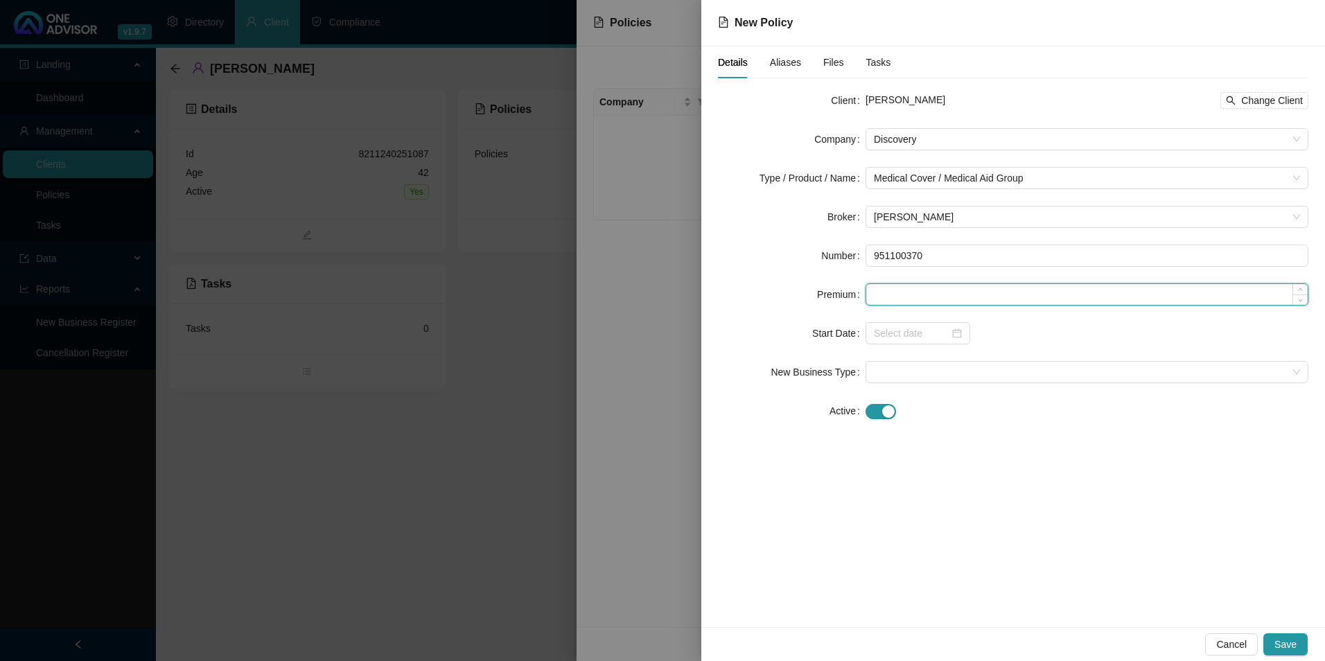
click at [907, 293] on input at bounding box center [1088, 294] width 442 height 21
click at [916, 292] on input at bounding box center [1088, 294] width 442 height 21
paste input "5079"
type input "5079.00"
click at [1054, 342] on div at bounding box center [1087, 333] width 443 height 22
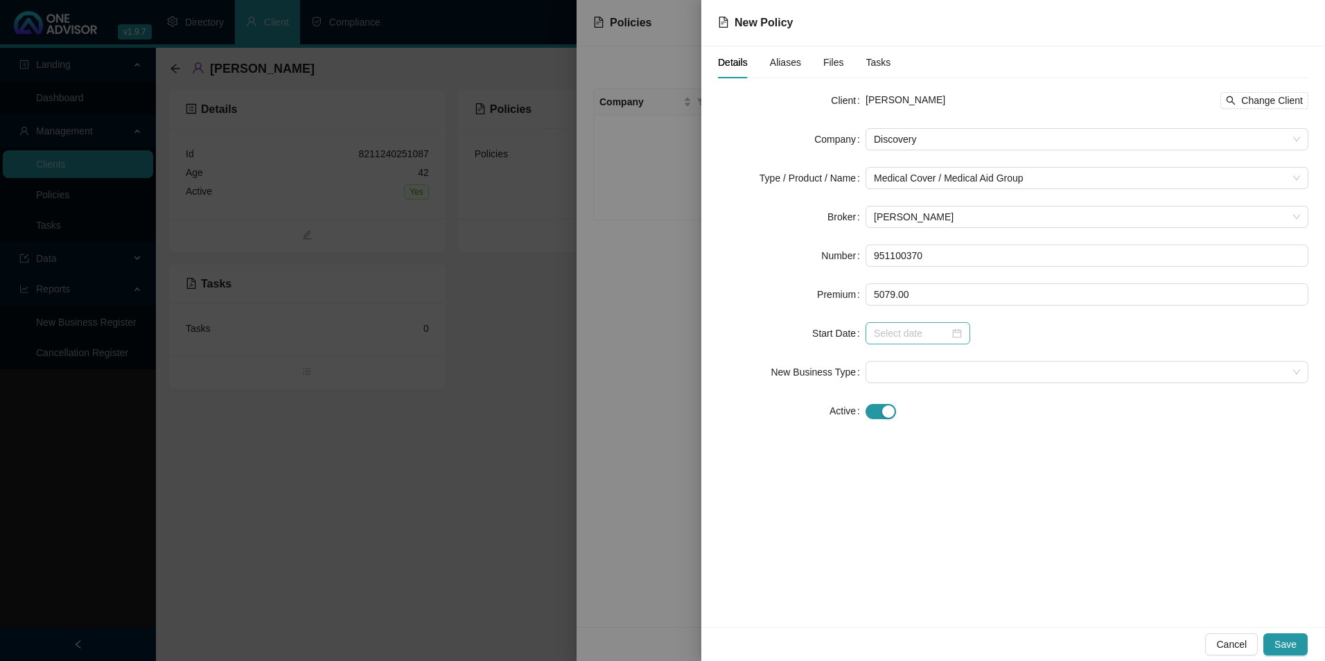
click at [952, 330] on div at bounding box center [918, 333] width 88 height 15
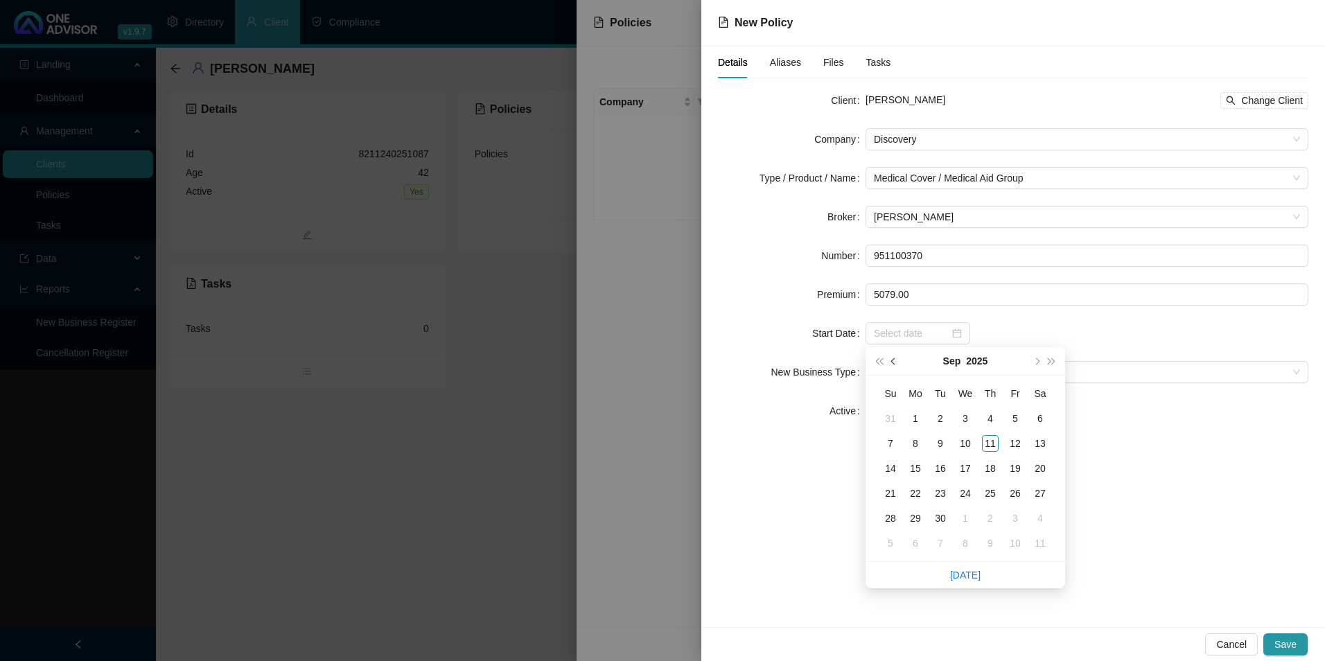
click at [894, 363] on span "prev-year" at bounding box center [895, 361] width 7 height 7
type input "2025-08-01"
click at [1021, 420] on div "1" at bounding box center [1015, 418] width 17 height 17
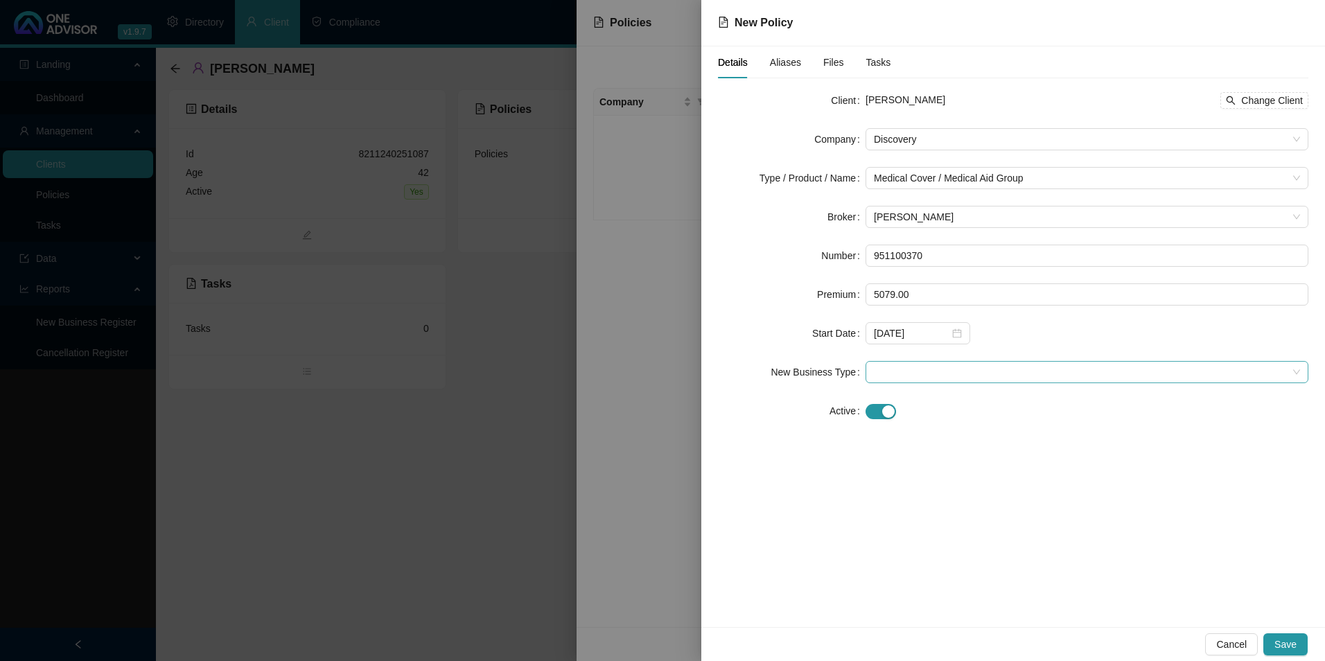
click at [914, 370] on span at bounding box center [1087, 372] width 426 height 21
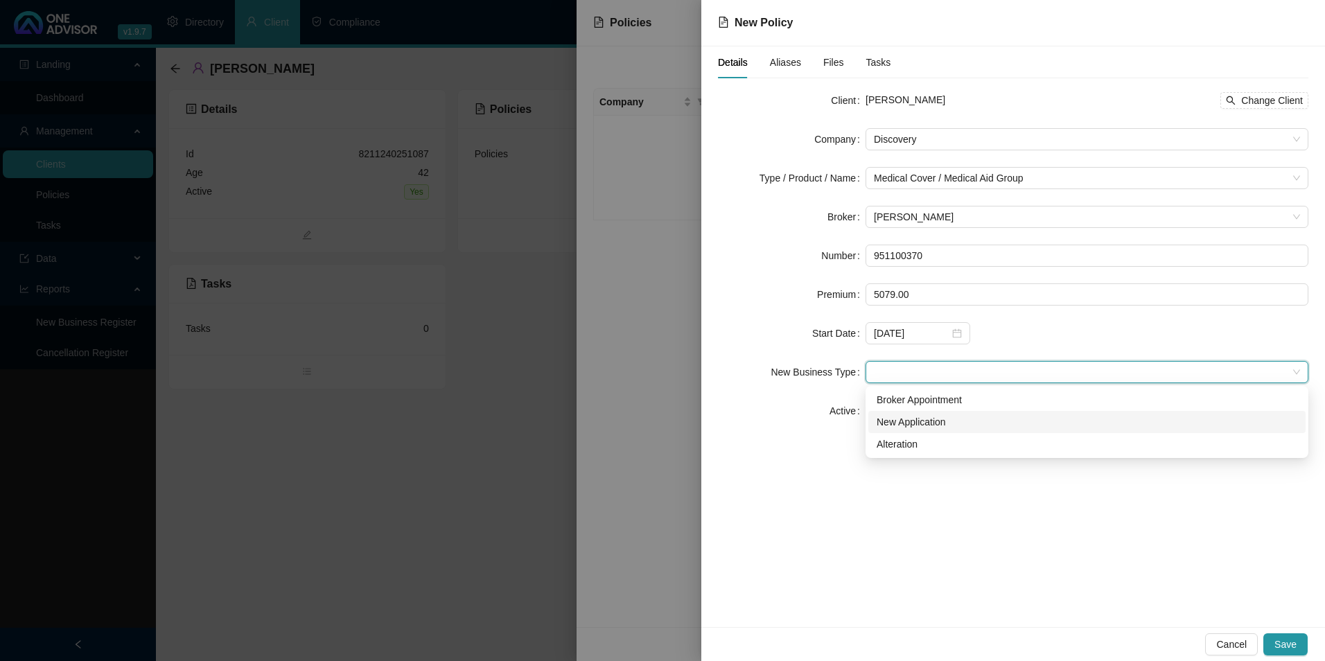
click at [904, 419] on div "New Application" at bounding box center [1087, 422] width 421 height 15
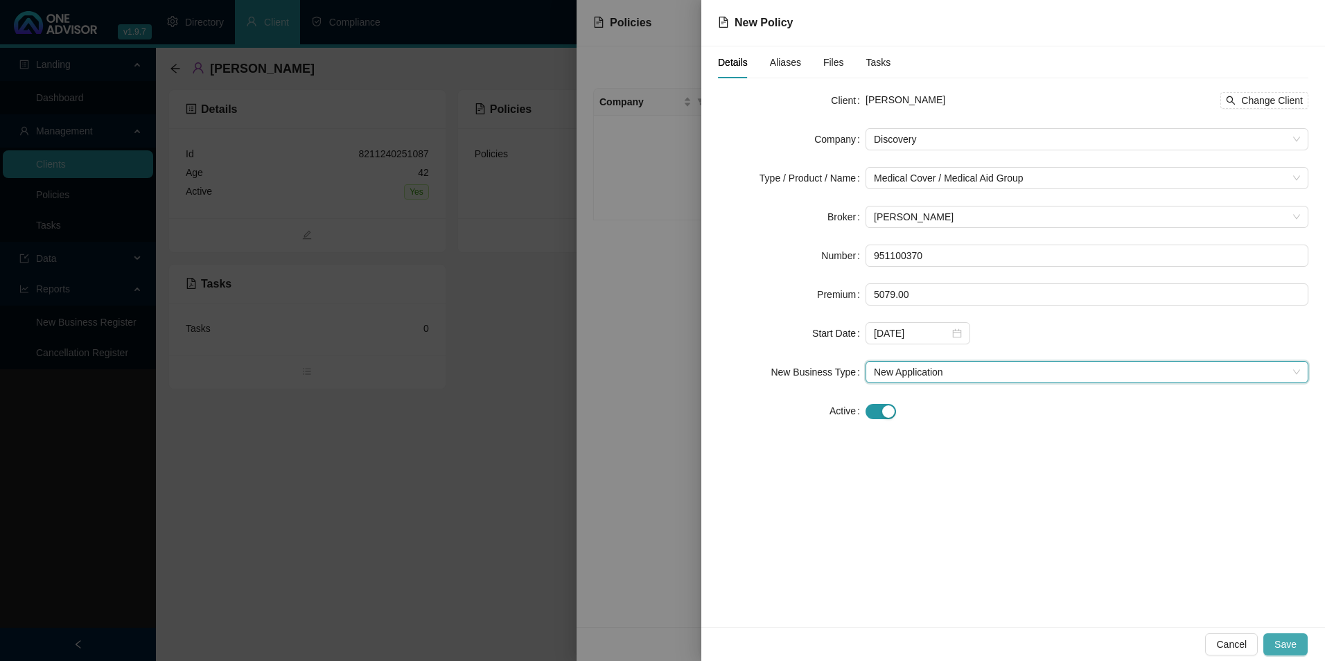
click at [1297, 642] on button "Save" at bounding box center [1286, 645] width 44 height 22
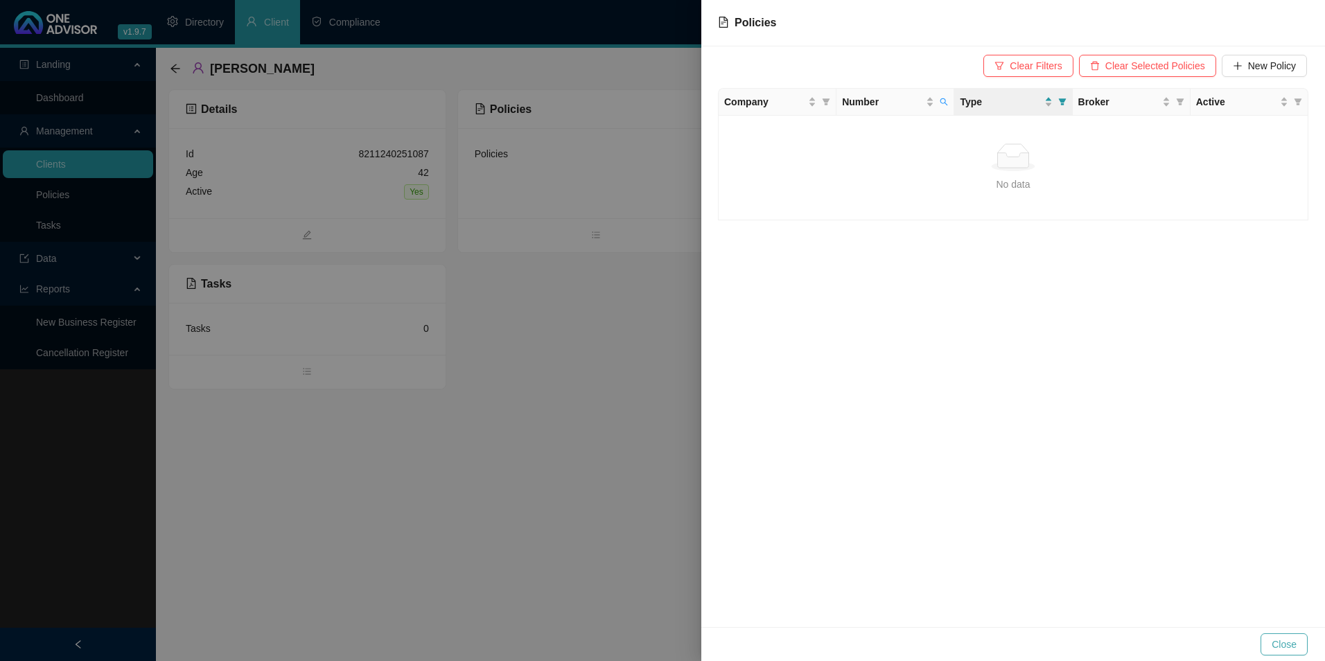
click at [1295, 647] on span "Close" at bounding box center [1284, 644] width 25 height 15
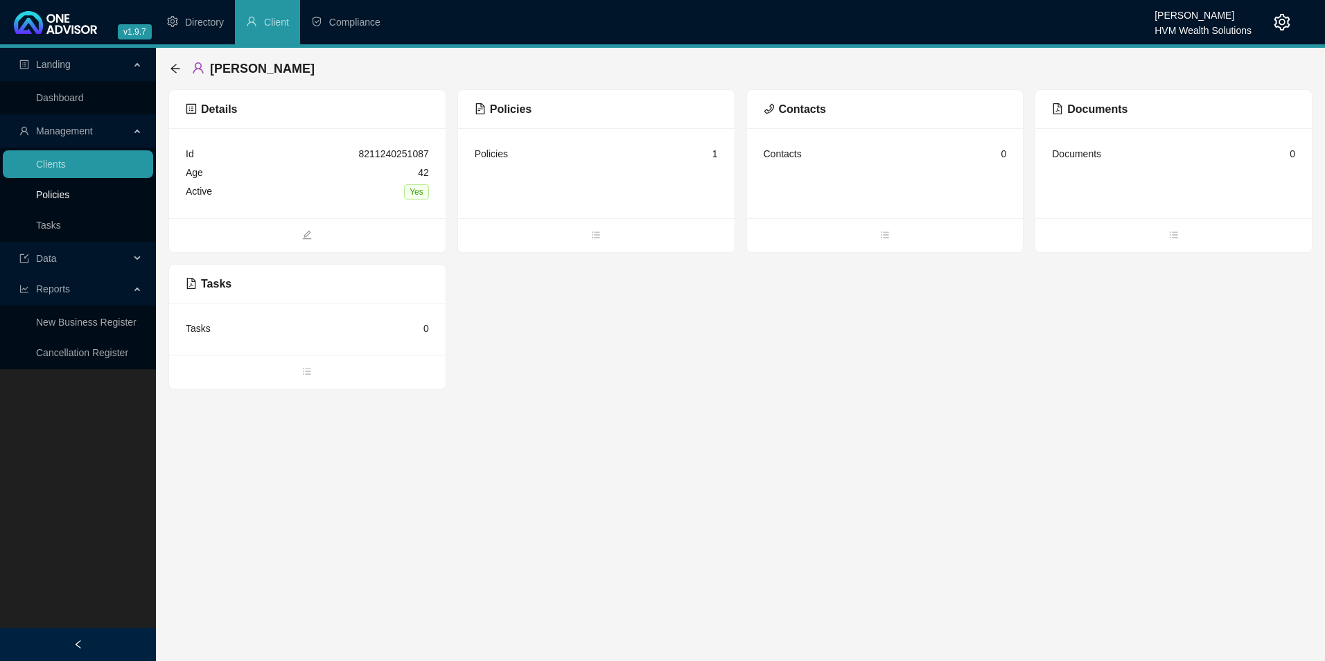
click at [69, 190] on link "Policies" at bounding box center [52, 194] width 33 height 11
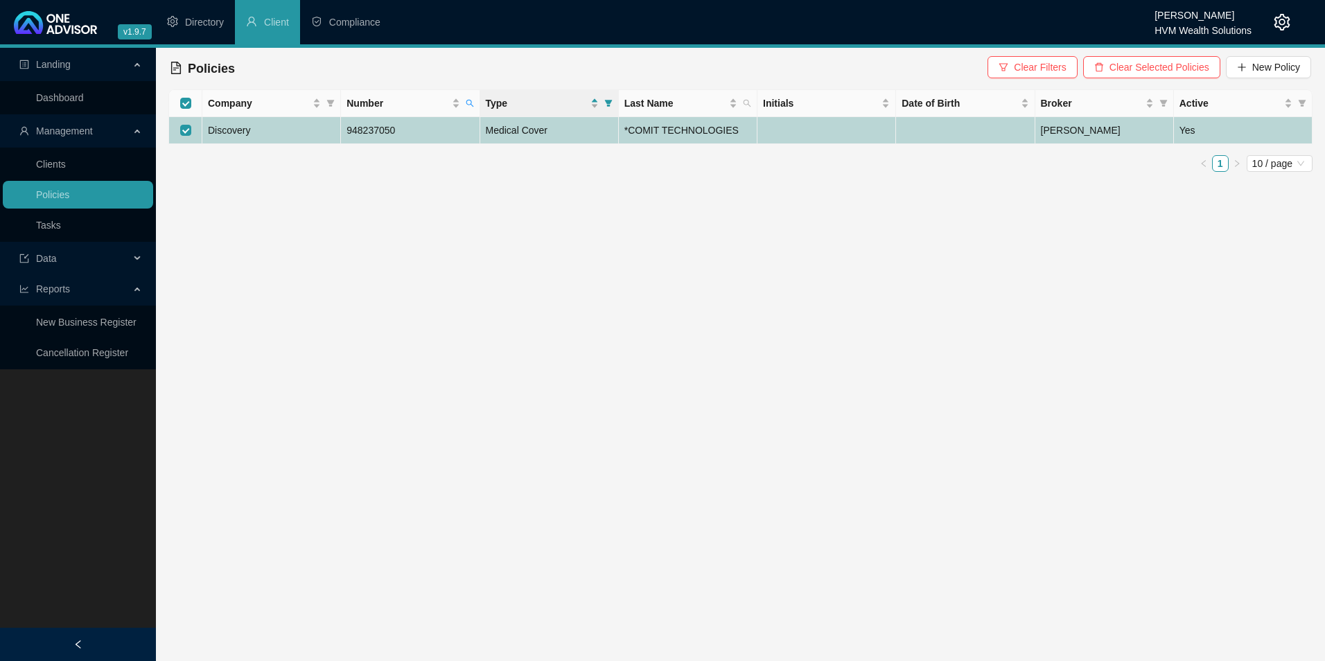
click at [279, 130] on td "Discovery" at bounding box center [271, 130] width 139 height 27
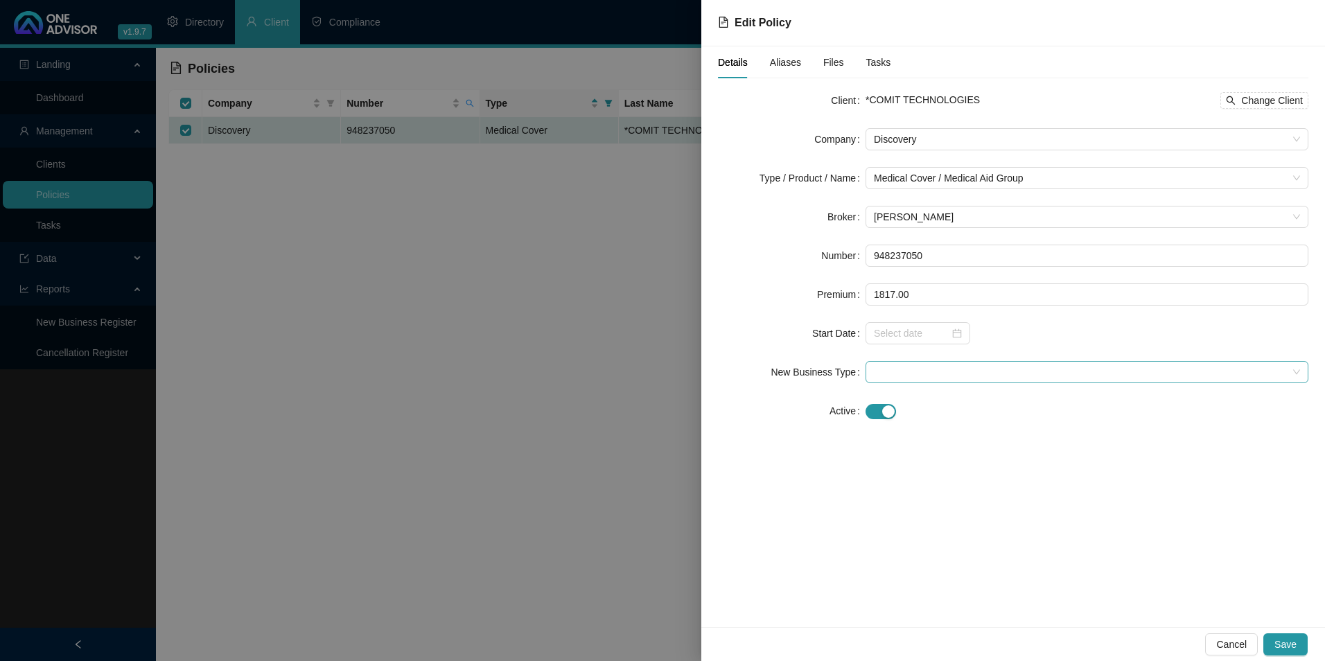
click at [916, 376] on span at bounding box center [1087, 372] width 426 height 21
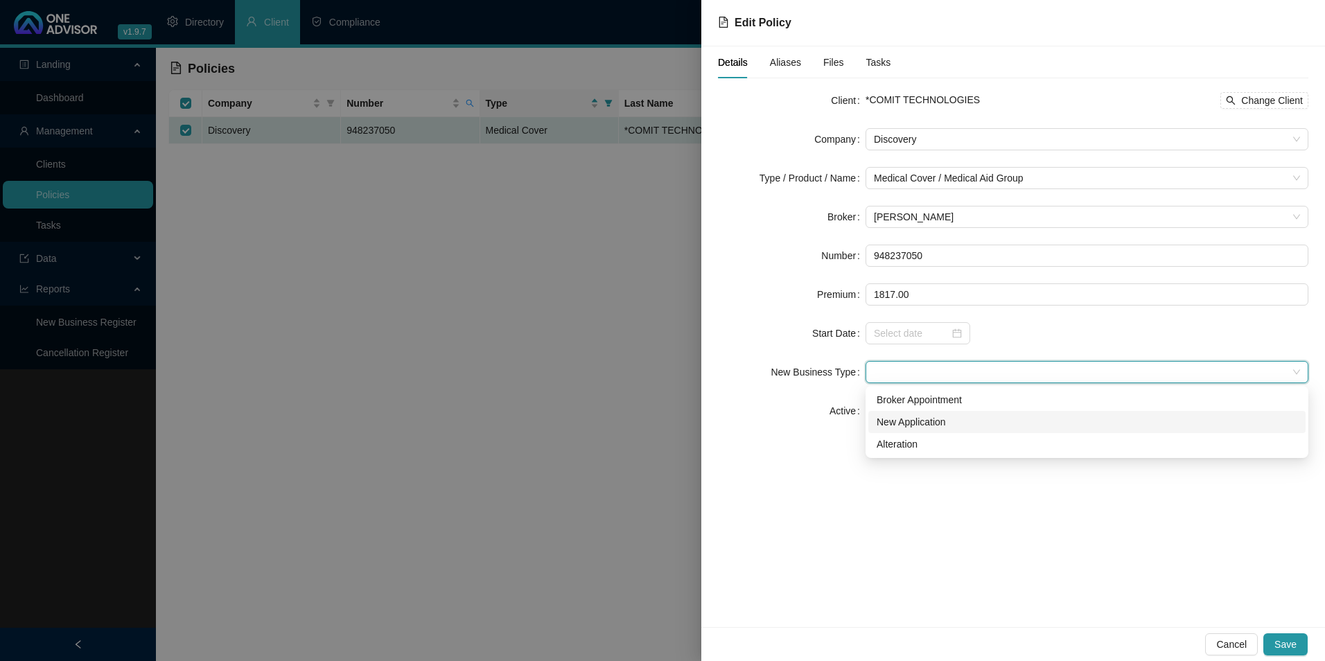
click at [900, 420] on div "New Application" at bounding box center [1087, 422] width 421 height 15
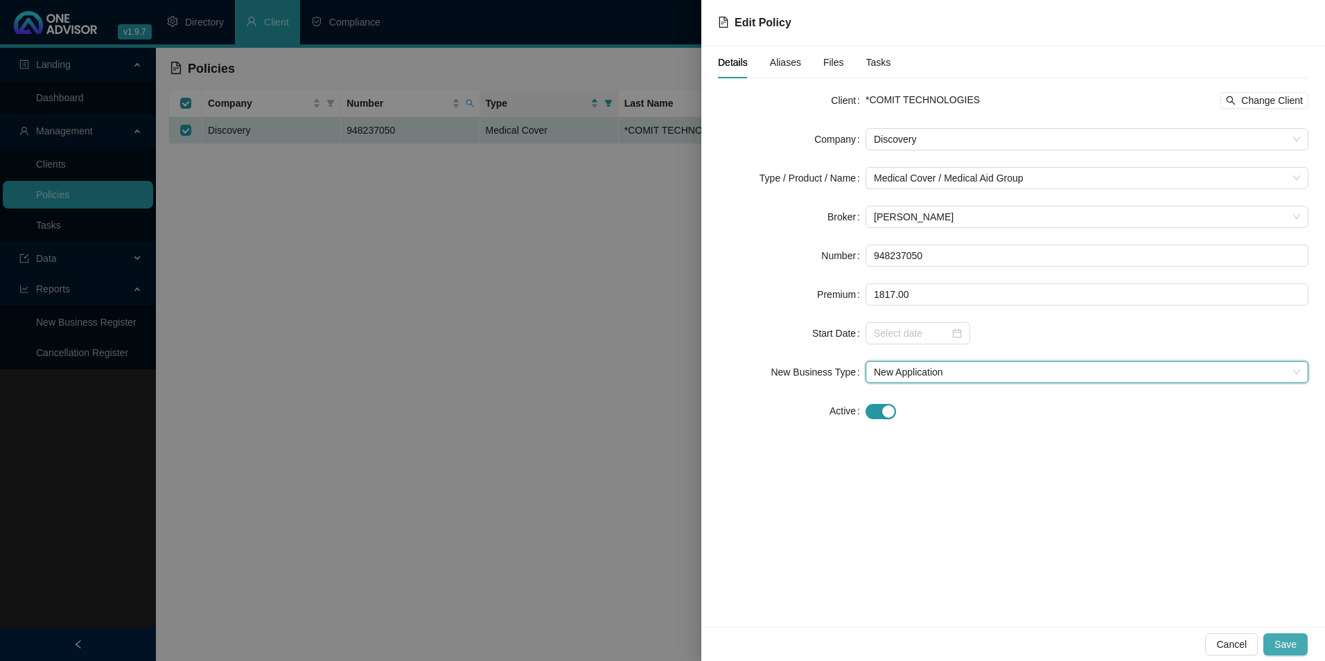
click at [1287, 645] on span "Save" at bounding box center [1286, 644] width 22 height 15
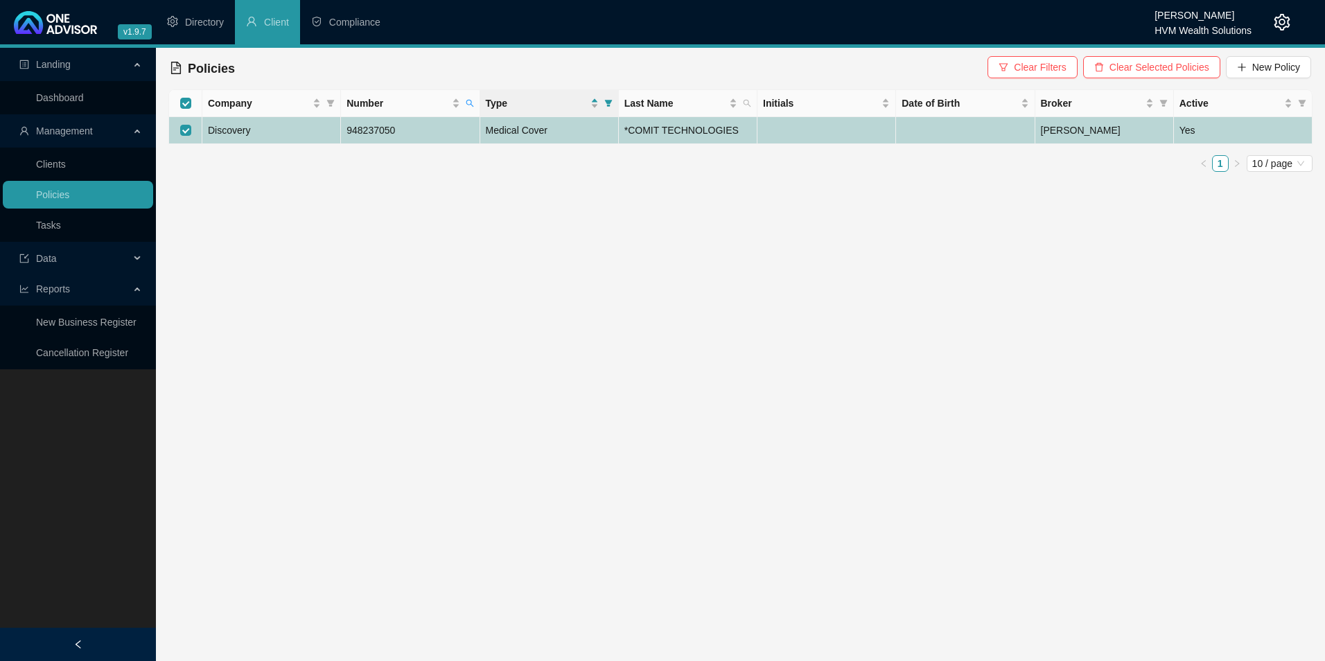
click at [286, 132] on td "Discovery" at bounding box center [271, 130] width 139 height 27
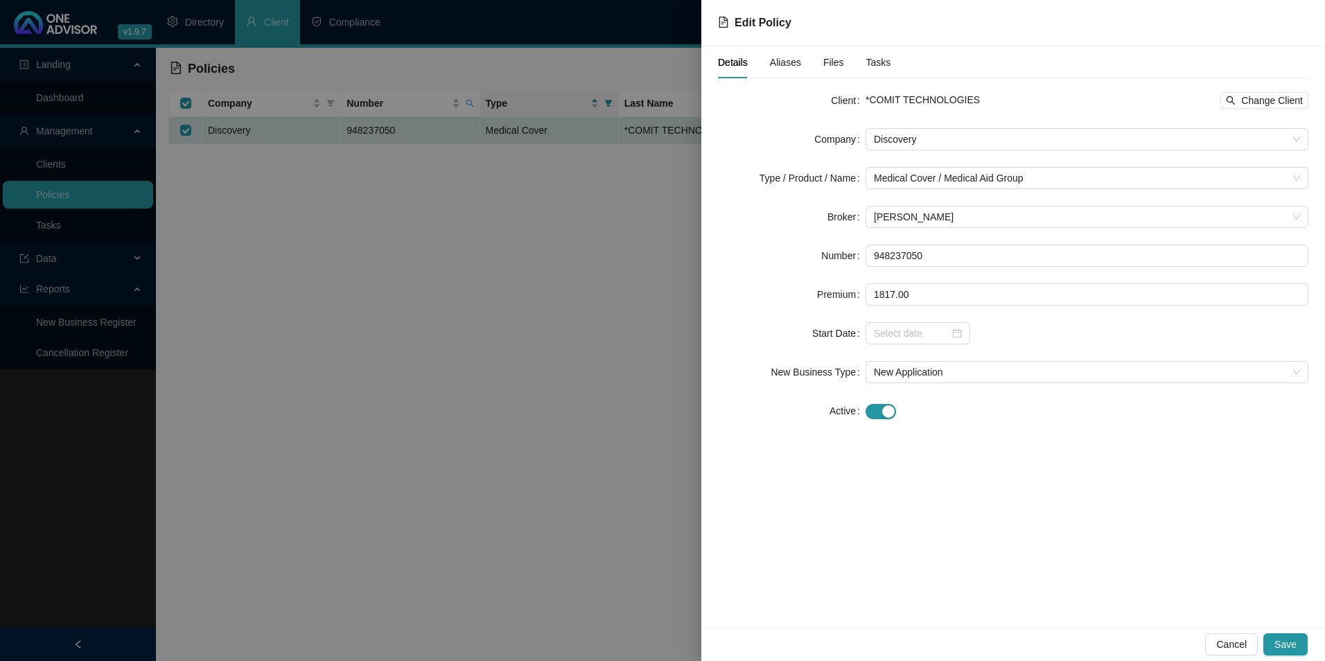
click at [547, 241] on div at bounding box center [662, 330] width 1325 height 661
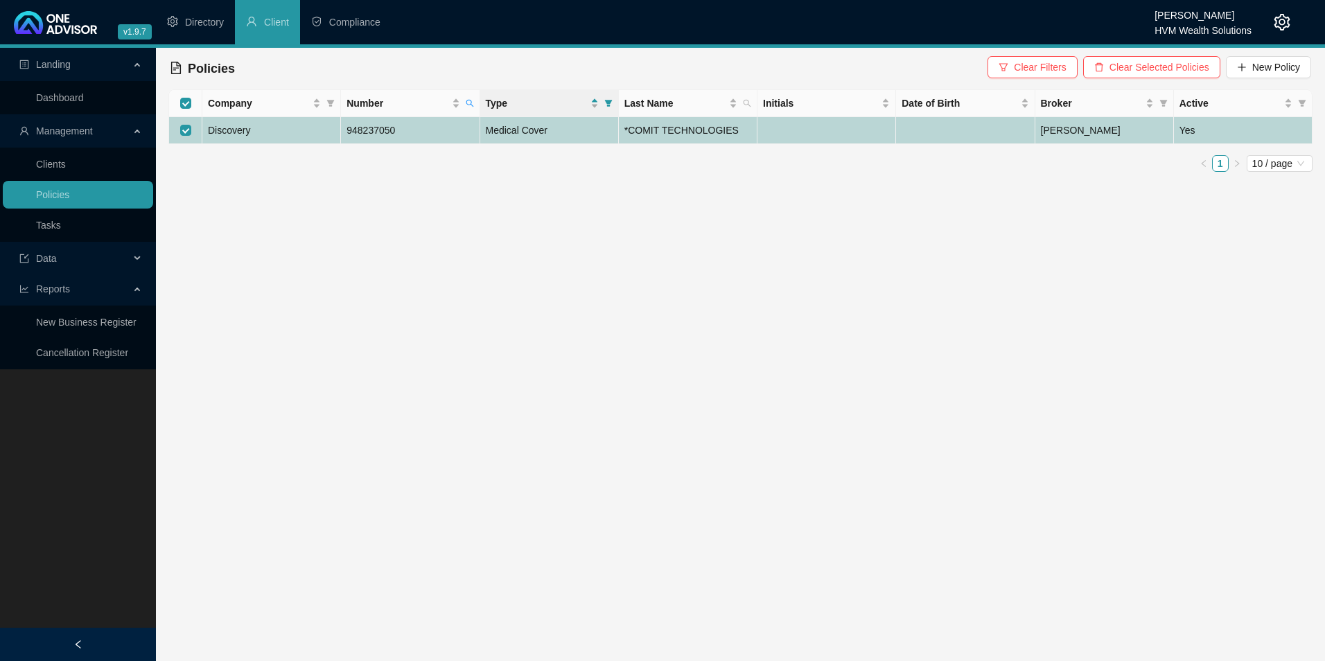
click at [419, 129] on td "948237050" at bounding box center [410, 130] width 139 height 27
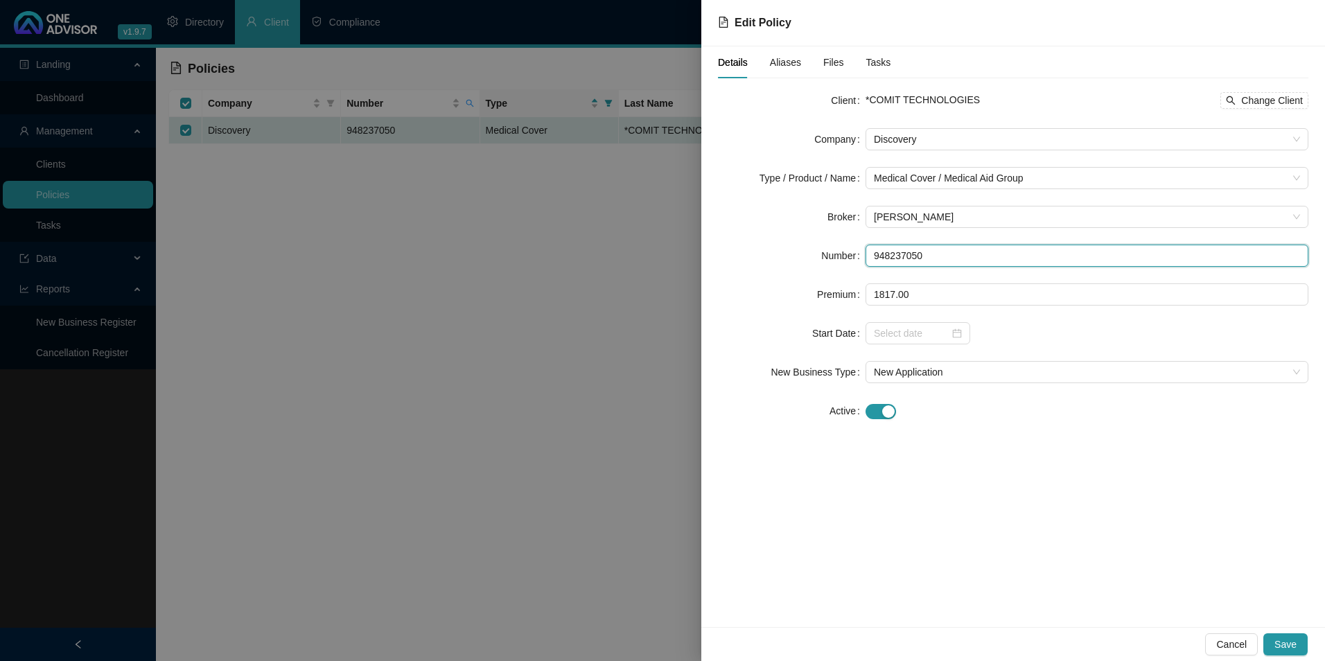
click at [932, 259] on input "948237050" at bounding box center [1087, 256] width 443 height 22
drag, startPoint x: 928, startPoint y: 257, endPoint x: 869, endPoint y: 248, distance: 59.6
click at [869, 248] on input "948237050" at bounding box center [1087, 256] width 443 height 22
click at [460, 272] on div at bounding box center [662, 330] width 1325 height 661
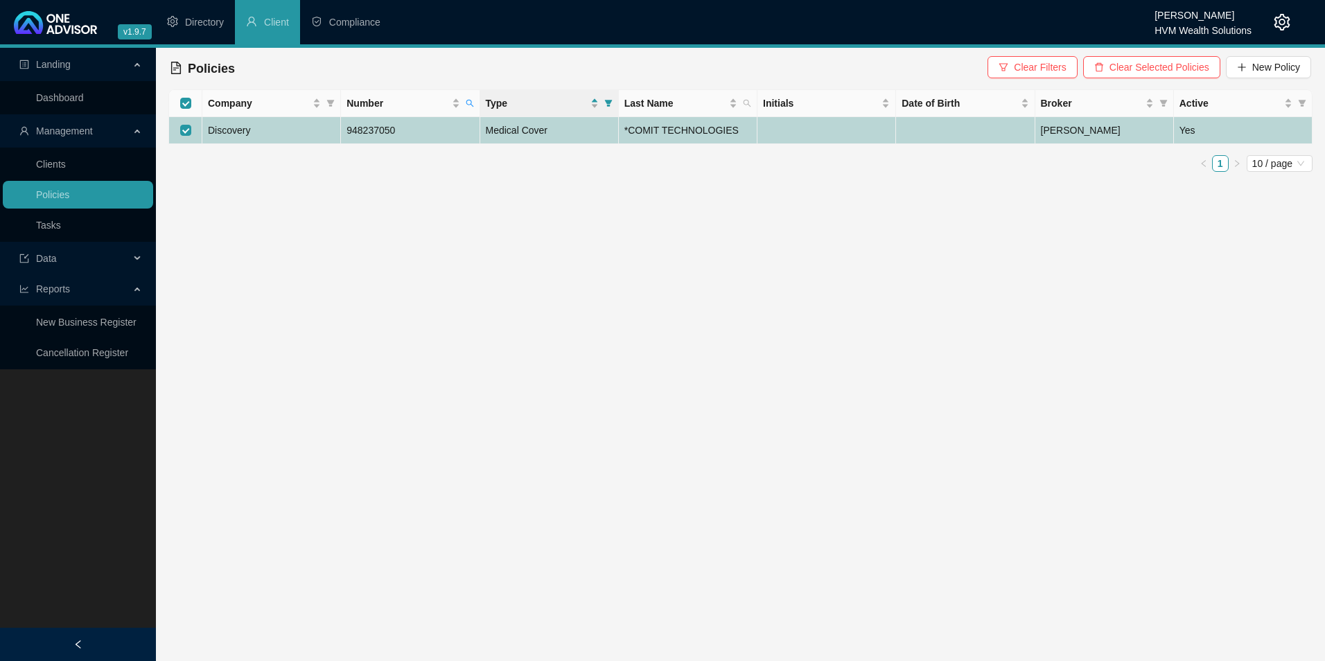
click at [843, 127] on td at bounding box center [827, 130] width 139 height 27
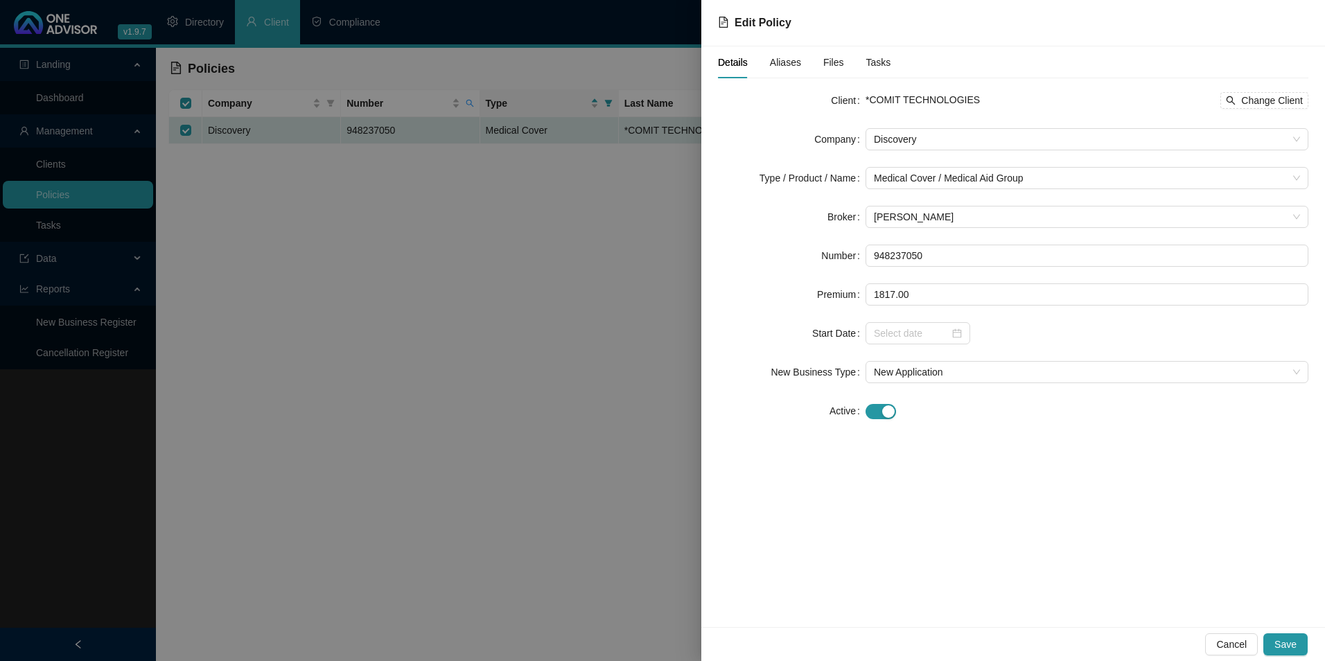
click at [791, 66] on span "Aliases" at bounding box center [785, 63] width 31 height 10
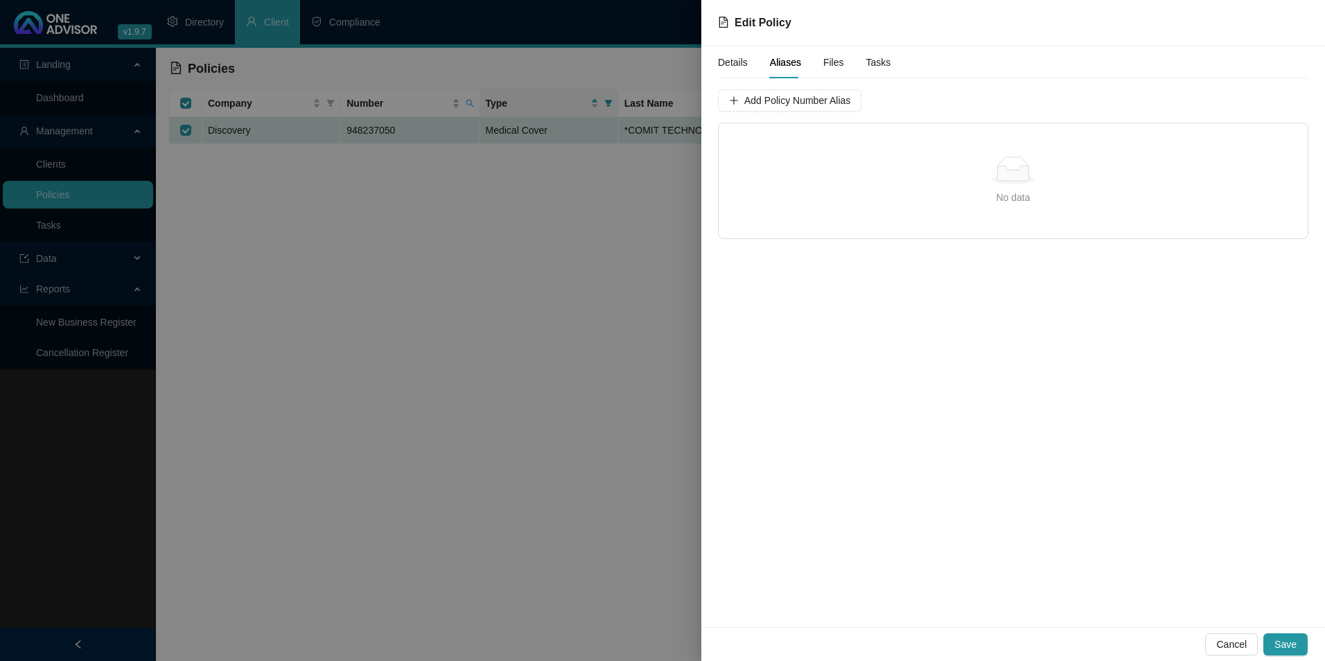
click at [833, 66] on span "Files" at bounding box center [834, 63] width 21 height 10
click at [877, 64] on span "Tasks" at bounding box center [879, 63] width 25 height 10
click at [738, 62] on span "Details" at bounding box center [733, 63] width 30 height 10
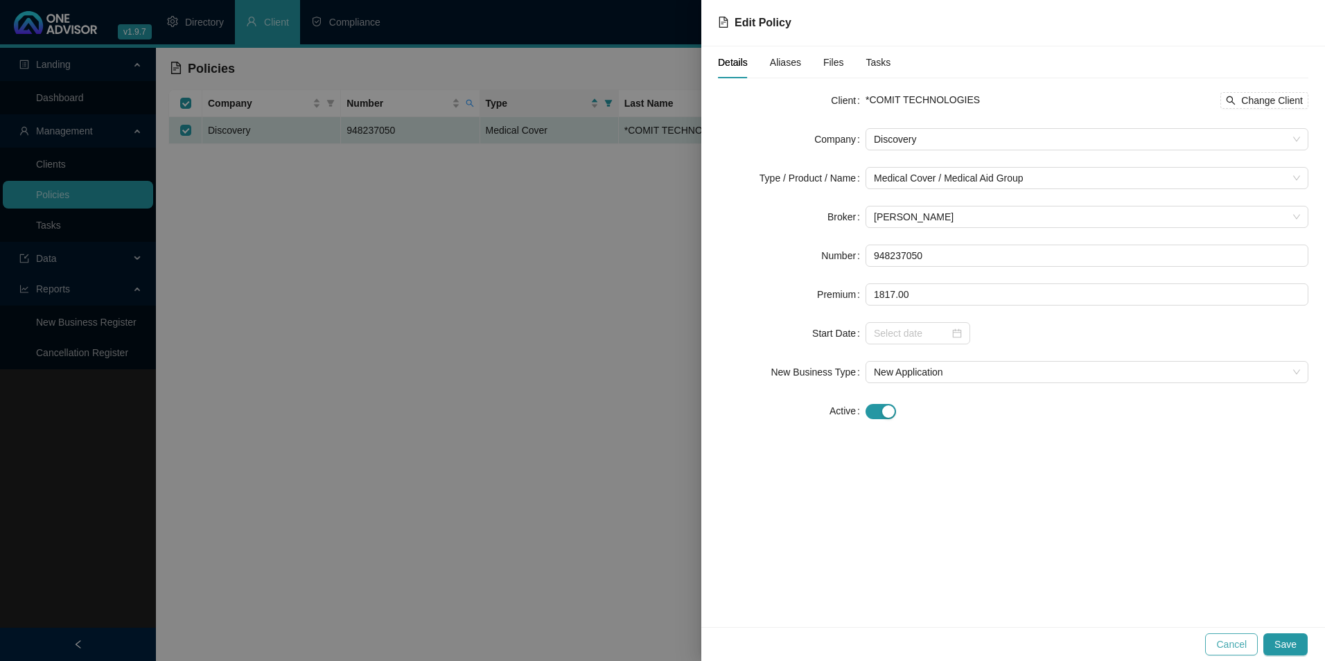
click at [1236, 648] on span "Cancel" at bounding box center [1232, 644] width 31 height 15
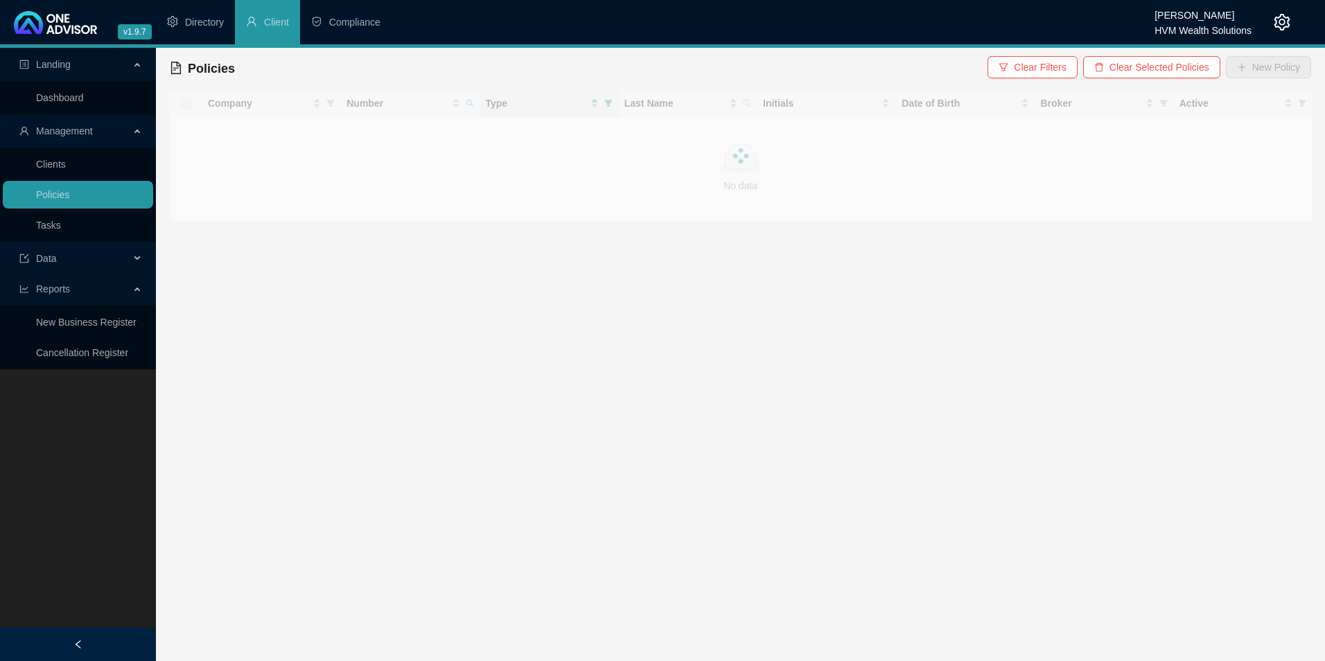
checkbox input "true"
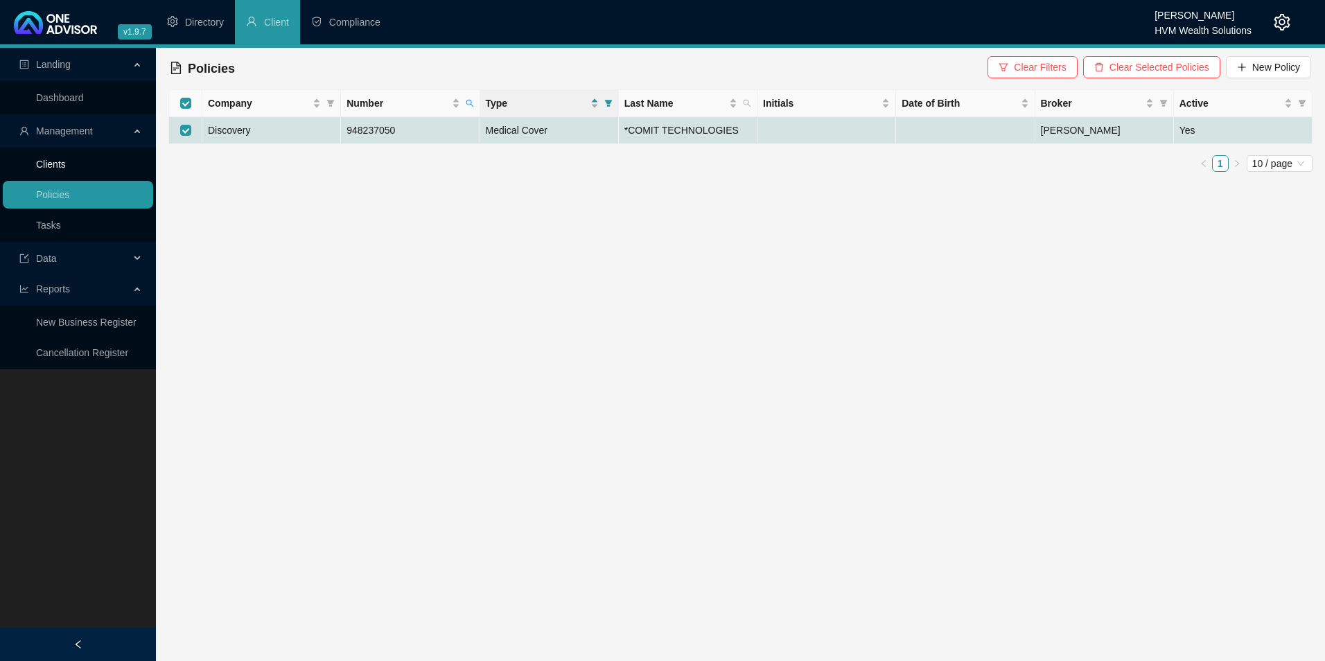
click at [58, 169] on link "Clients" at bounding box center [51, 164] width 30 height 11
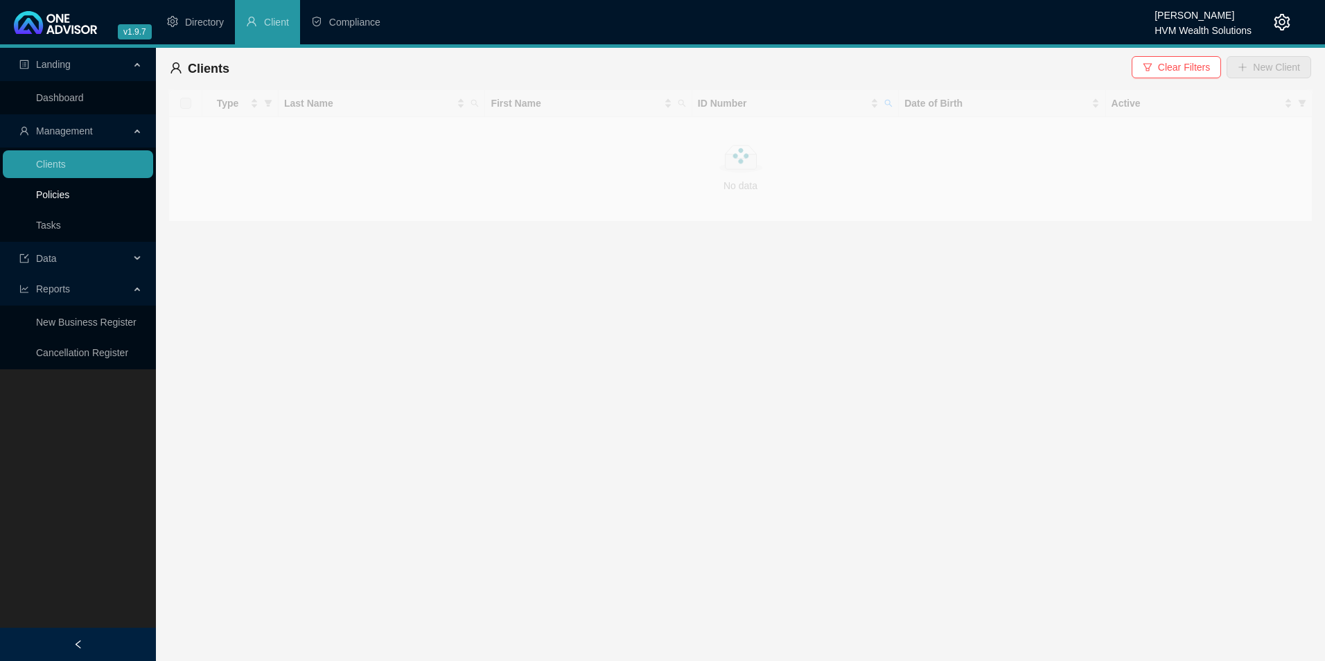
click at [65, 196] on link "Policies" at bounding box center [52, 194] width 33 height 11
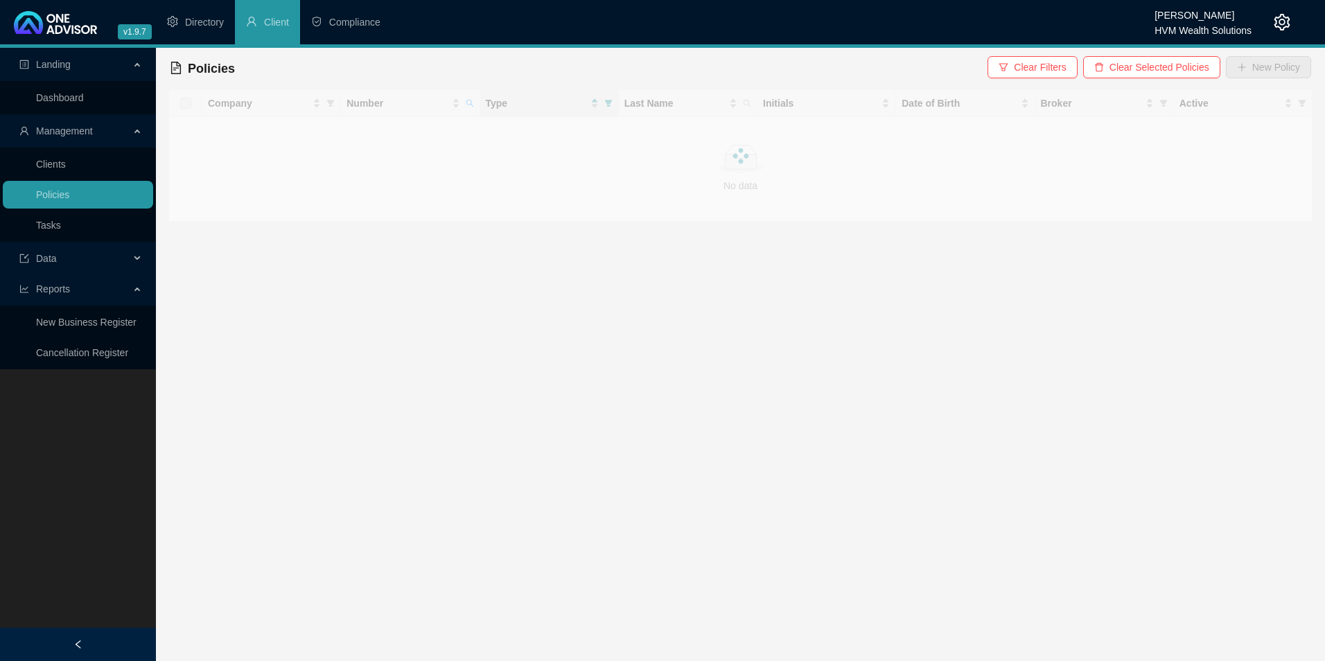
checkbox input "true"
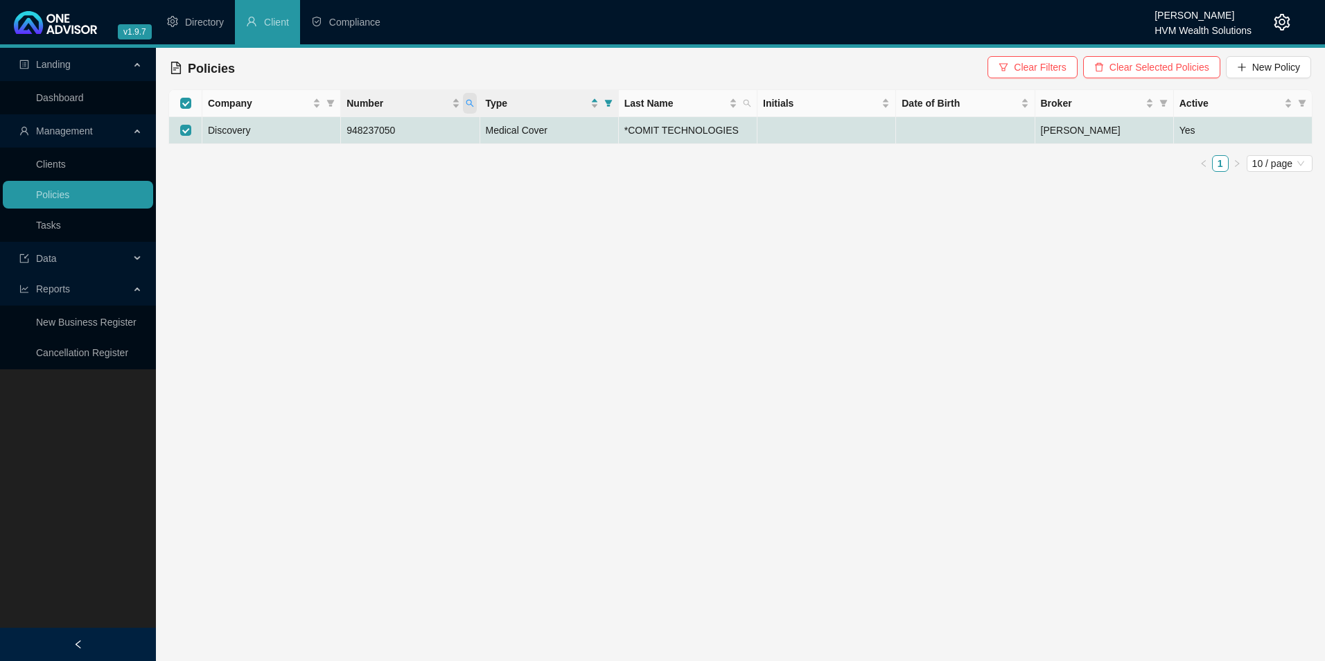
click at [469, 99] on icon "search" at bounding box center [470, 103] width 8 height 8
click at [371, 132] on input "948237050" at bounding box center [405, 133] width 130 height 22
type input "948237050"
click at [385, 157] on span "Search" at bounding box center [379, 157] width 31 height 15
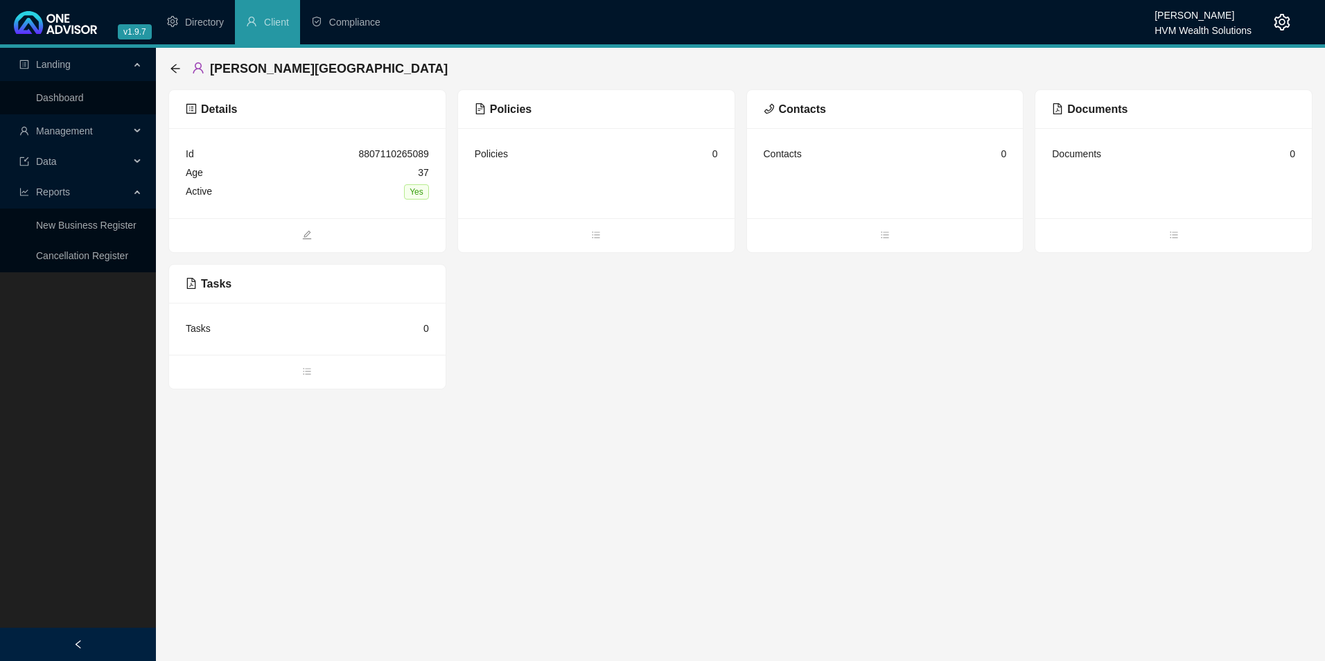
click at [82, 128] on span "Management" at bounding box center [64, 130] width 57 height 11
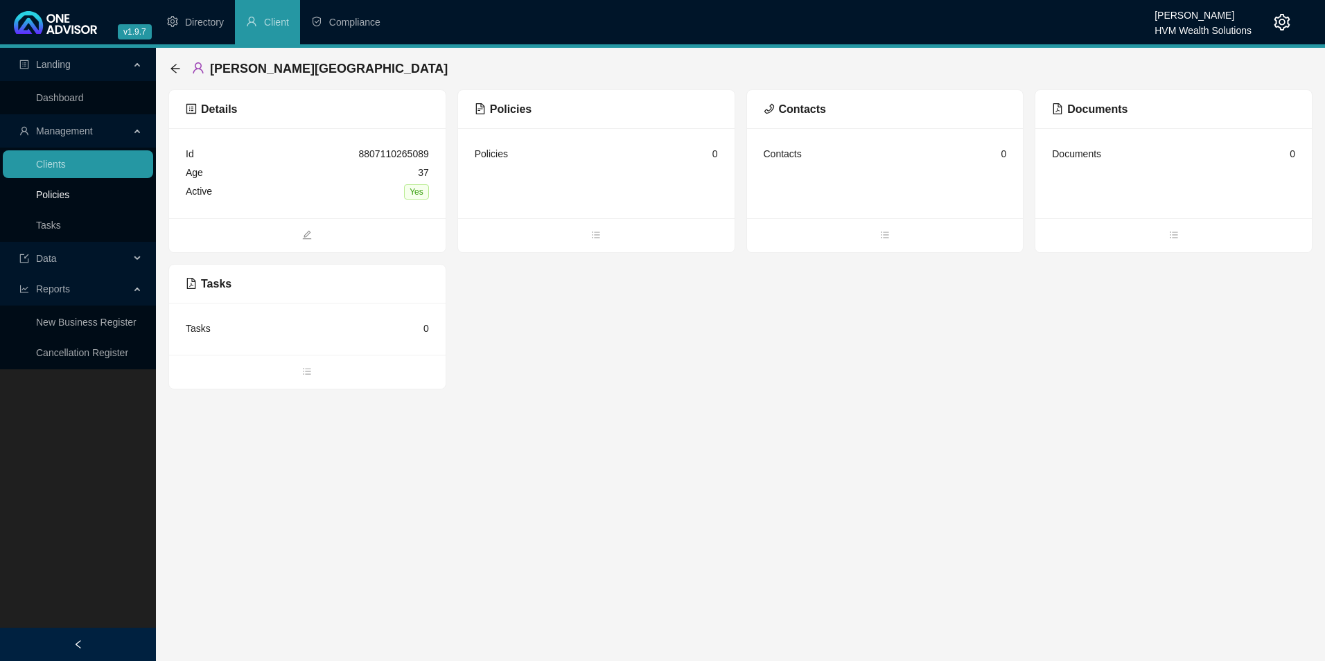
click at [69, 198] on link "Policies" at bounding box center [52, 194] width 33 height 11
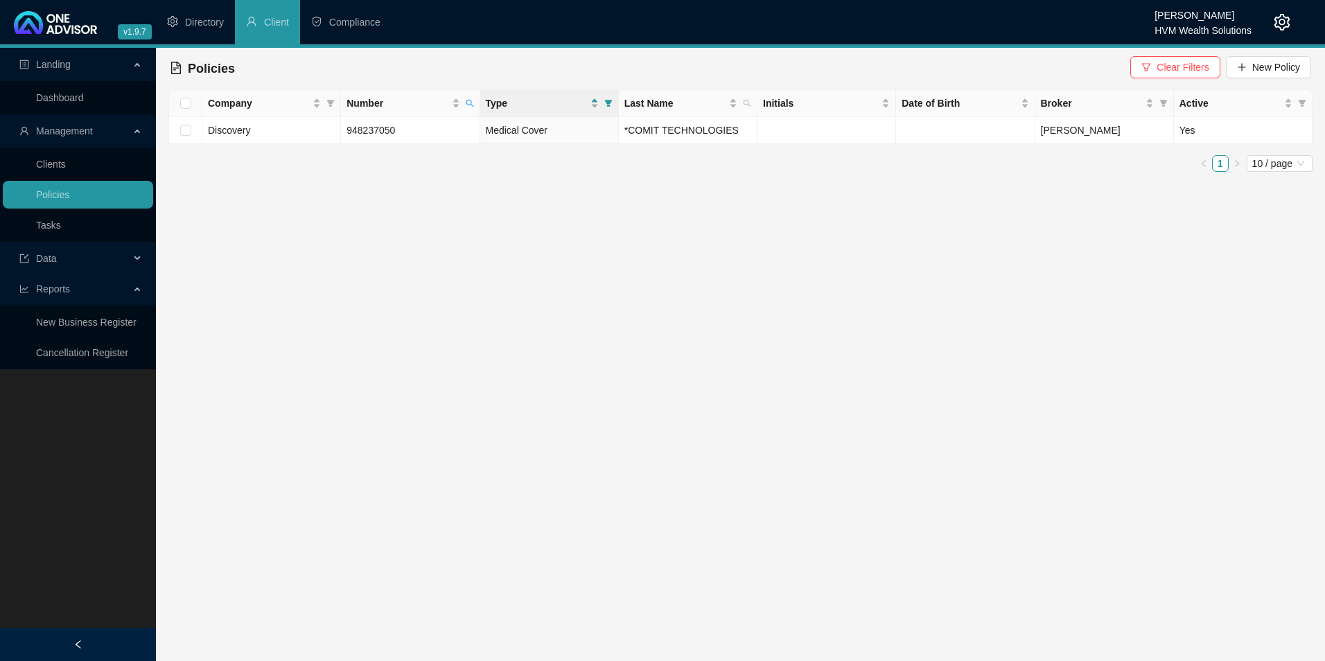
click at [1183, 68] on span "Clear Filters" at bounding box center [1183, 67] width 52 height 15
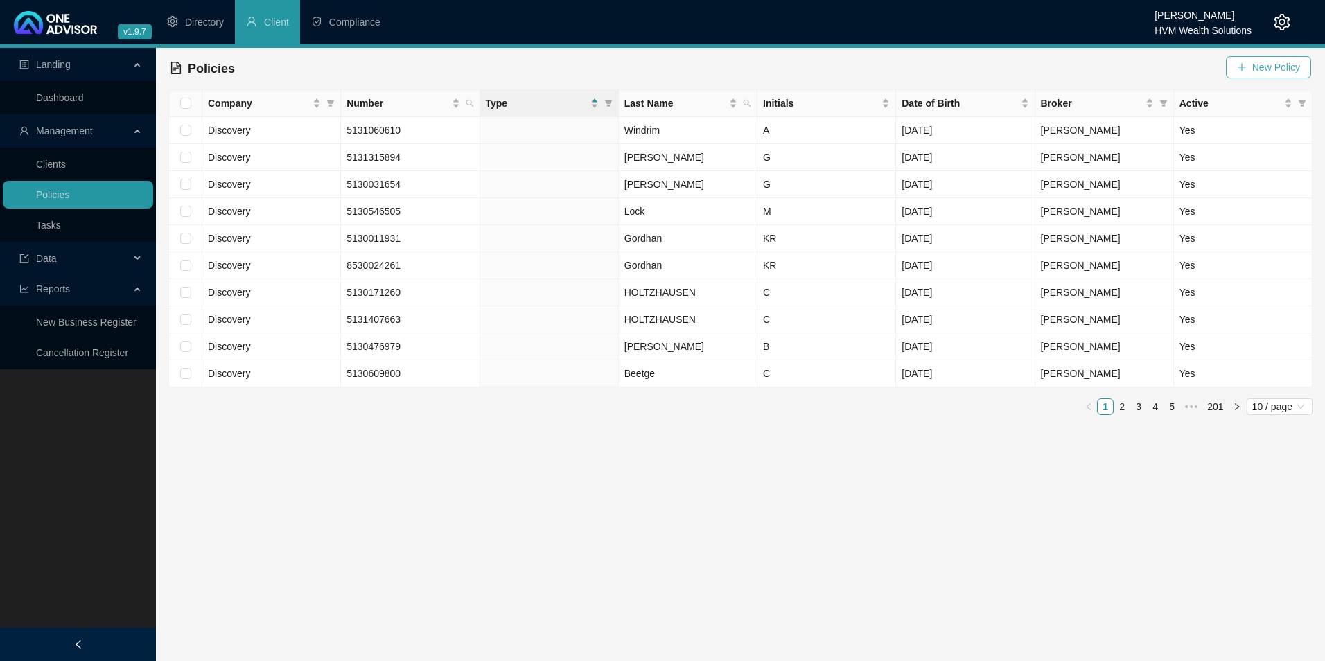
click at [1276, 67] on span "New Policy" at bounding box center [1277, 67] width 48 height 15
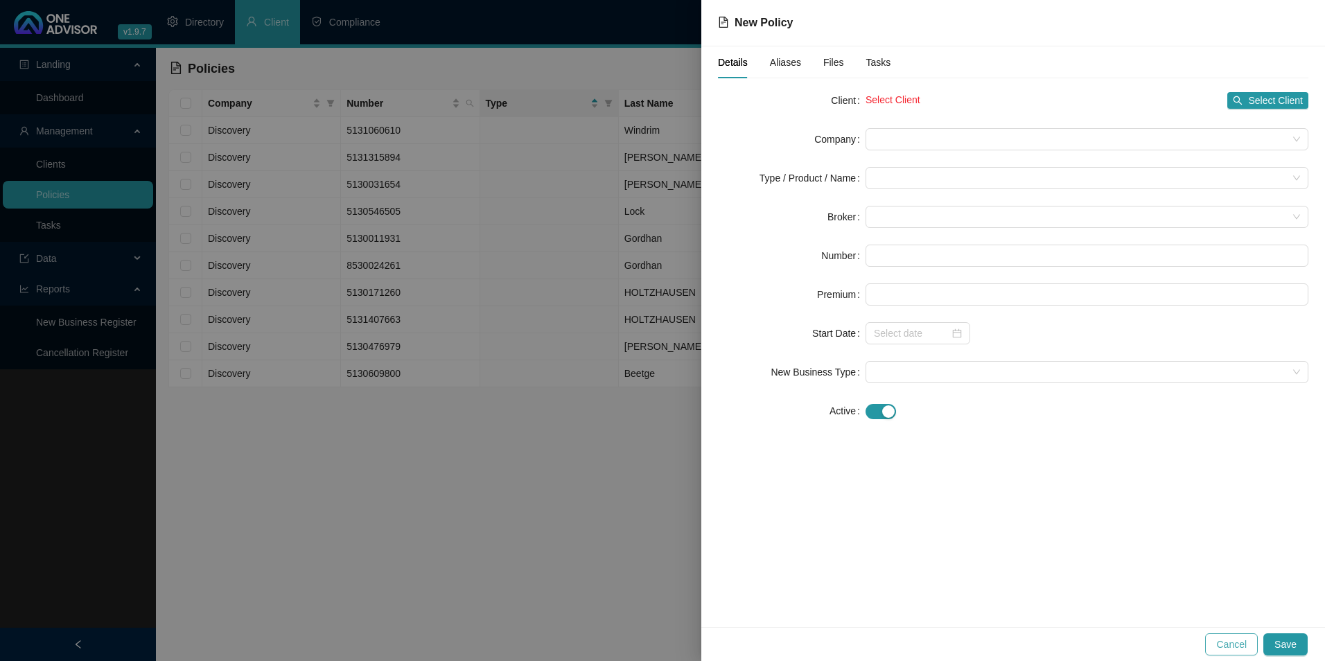
click at [1238, 638] on span "Cancel" at bounding box center [1232, 644] width 31 height 15
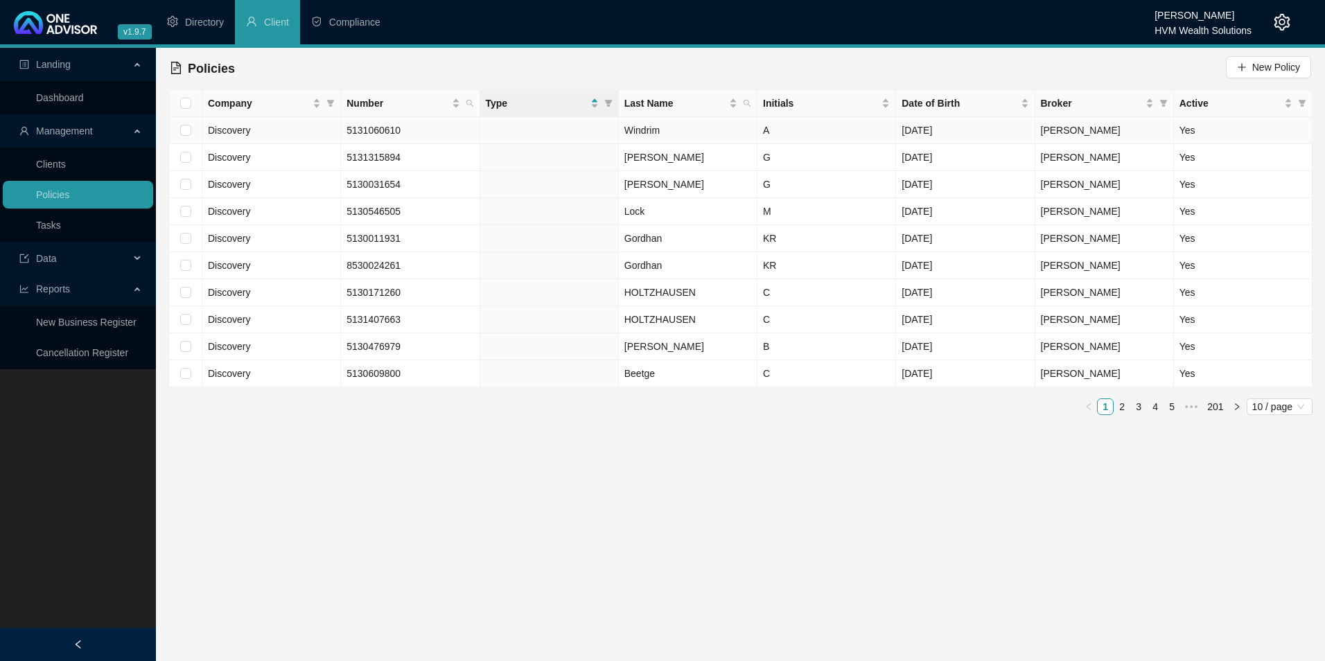
click at [426, 130] on td "5131060610" at bounding box center [410, 130] width 139 height 27
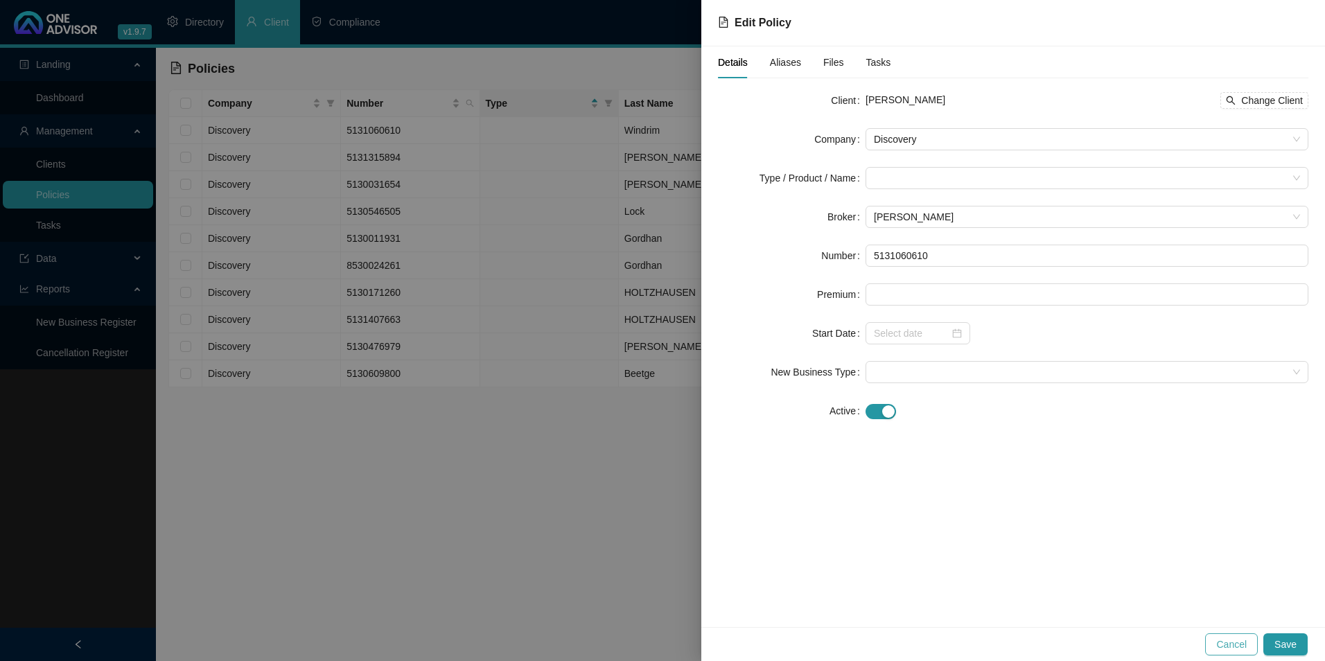
click at [1231, 649] on span "Cancel" at bounding box center [1232, 644] width 31 height 15
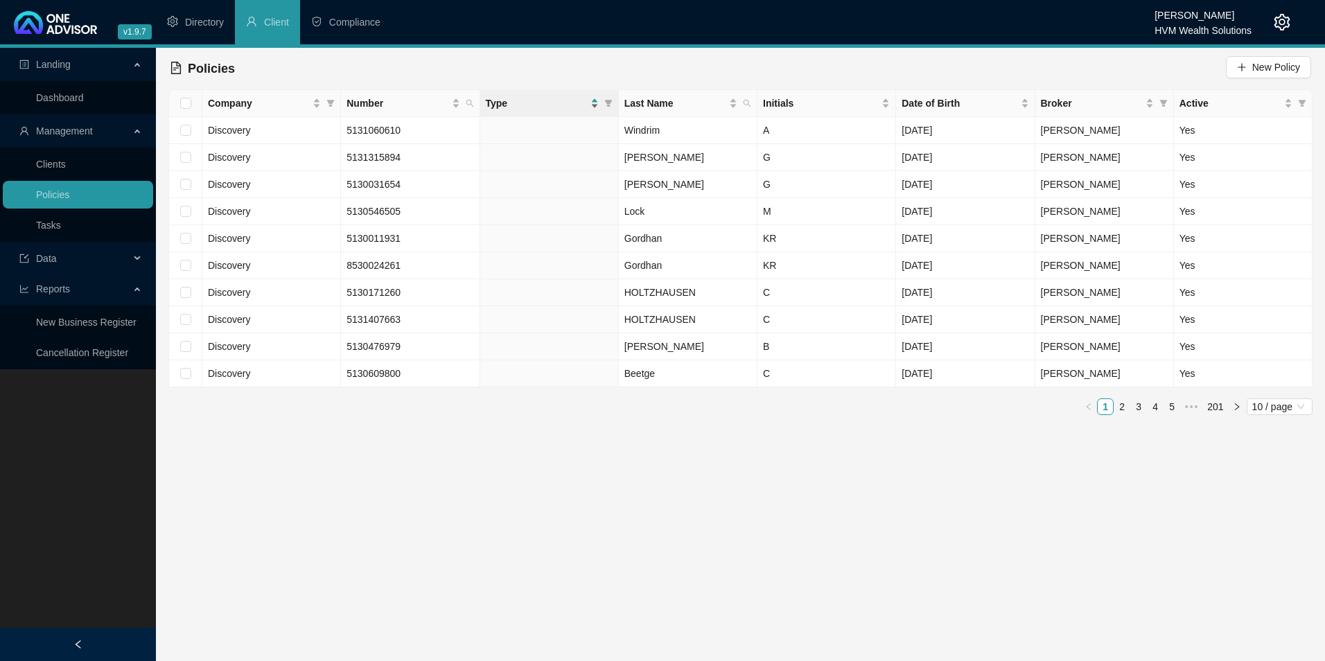
click at [594, 103] on div "Type" at bounding box center [542, 103] width 113 height 15
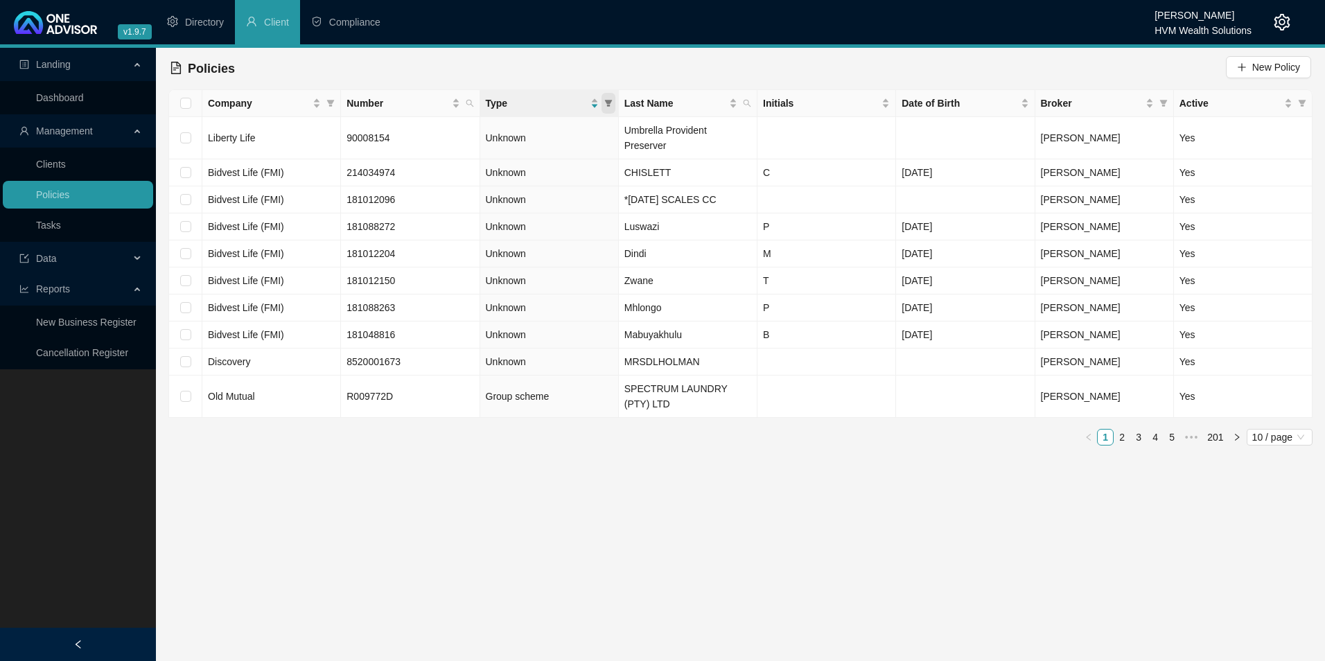
click at [603, 105] on span at bounding box center [609, 103] width 14 height 21
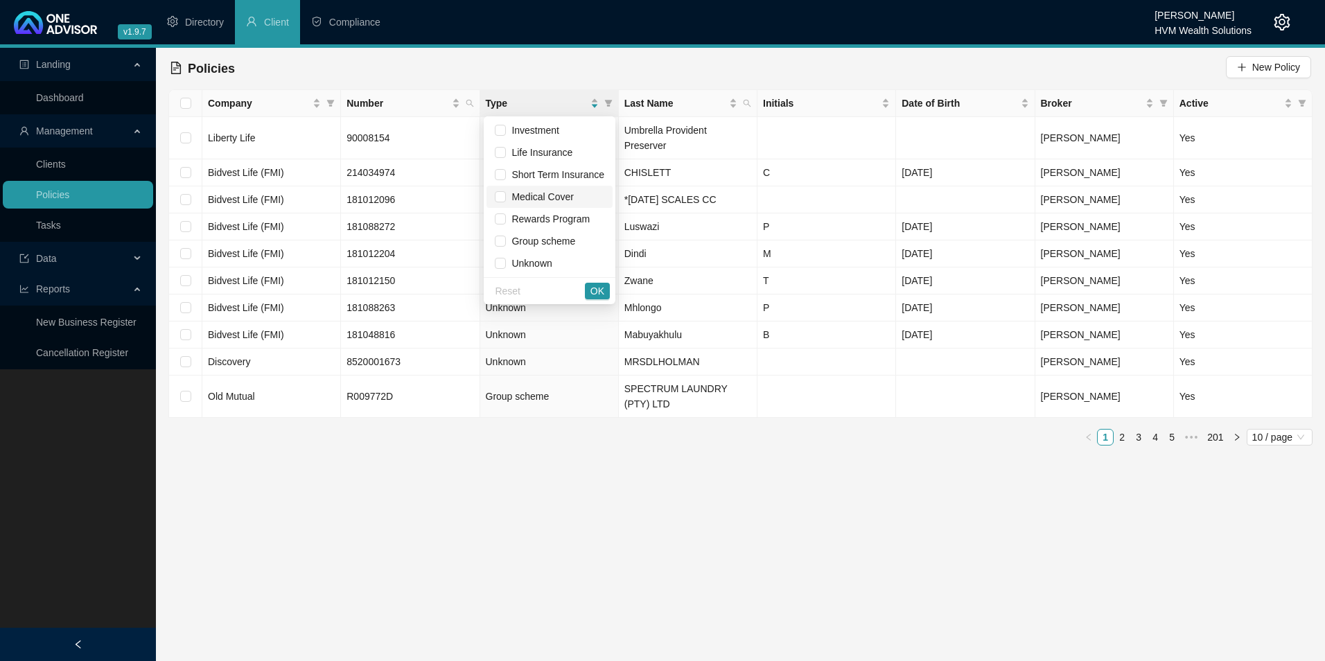
click at [544, 195] on span "Medical Cover" at bounding box center [539, 196] width 67 height 11
checkbox input "true"
click at [607, 292] on button "OK" at bounding box center [597, 291] width 25 height 17
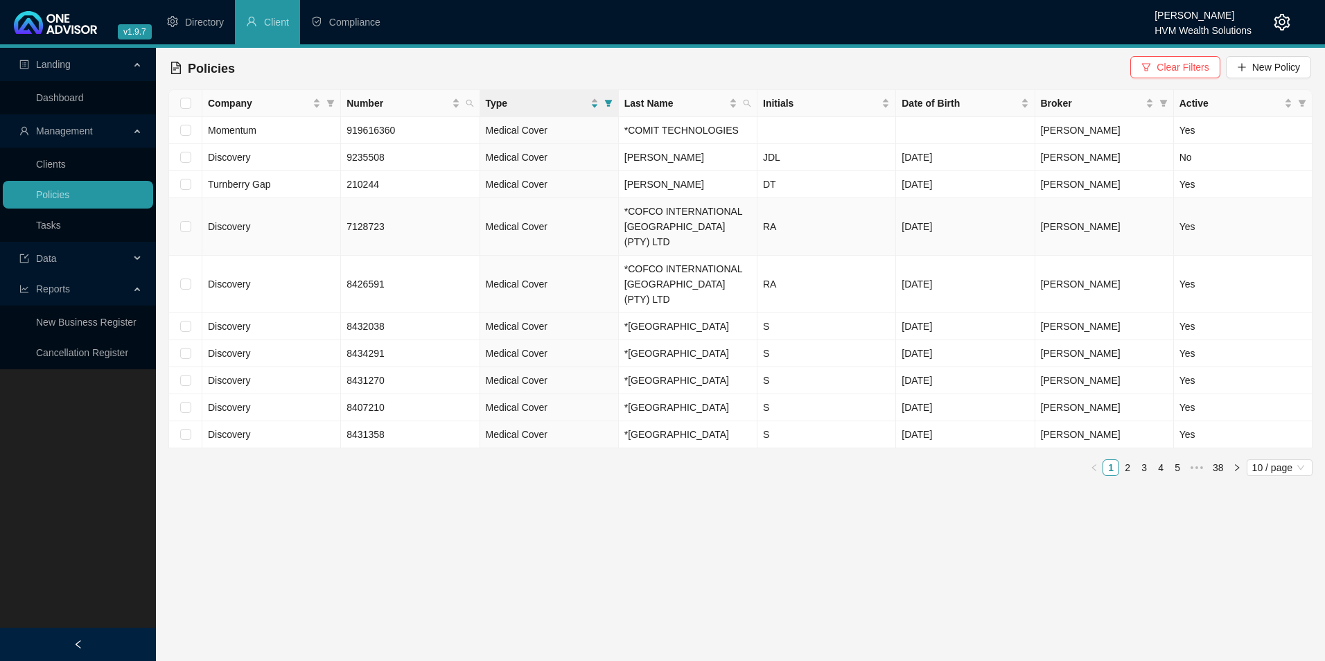
click at [695, 221] on td "*COFCO INTERNATIONAL [GEOGRAPHIC_DATA] (PTY) LTD" at bounding box center [688, 227] width 139 height 58
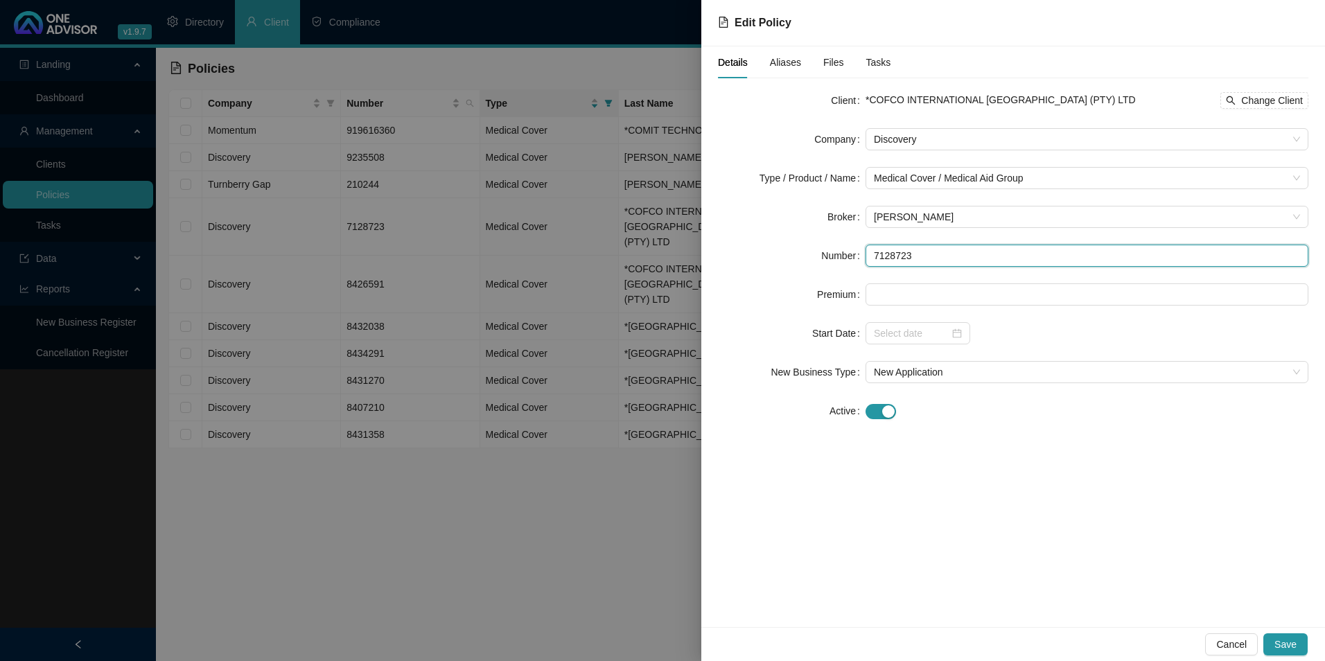
click at [835, 259] on div "Number 7128723" at bounding box center [1013, 256] width 591 height 22
click at [1247, 99] on span "Change Client" at bounding box center [1273, 100] width 62 height 15
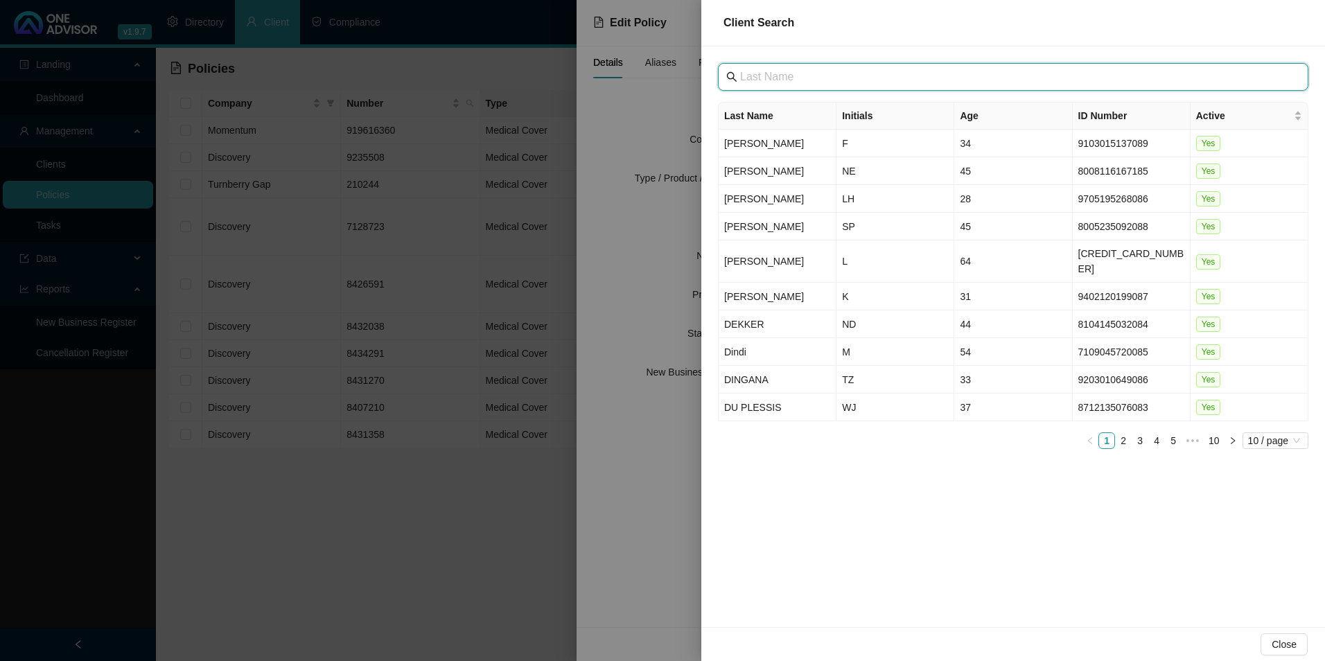
click at [934, 73] on input "text" at bounding box center [1014, 77] width 549 height 17
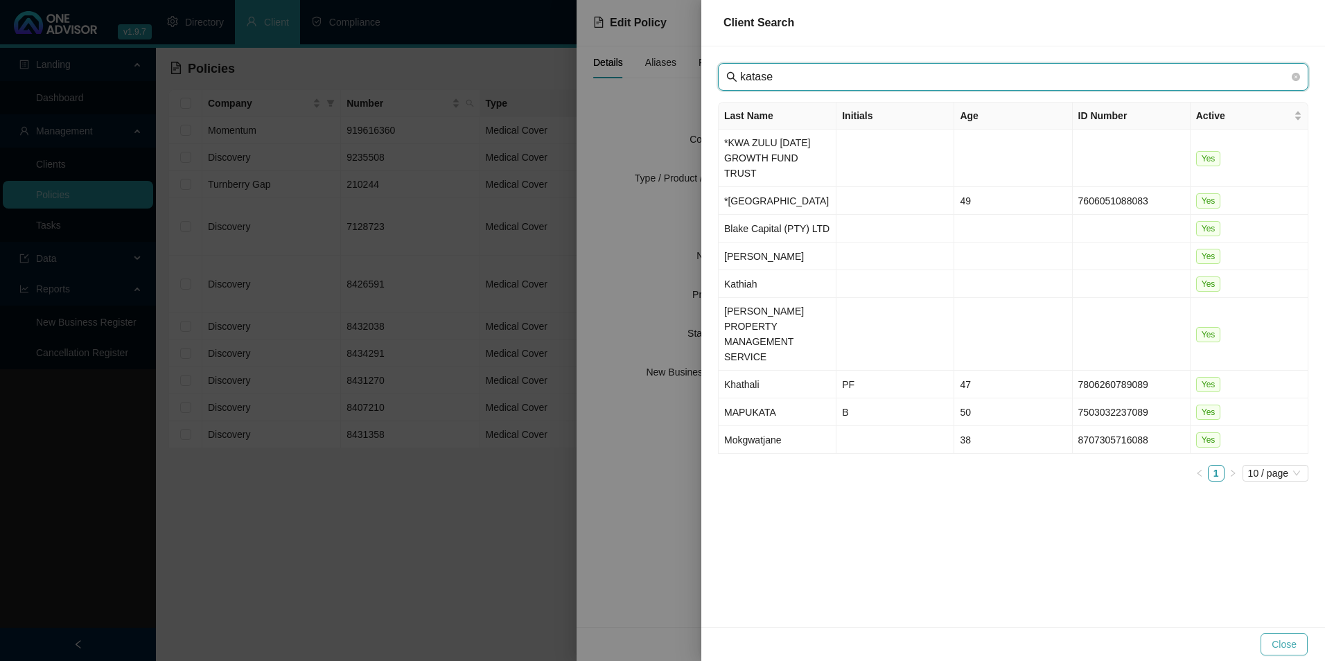
type input "katase"
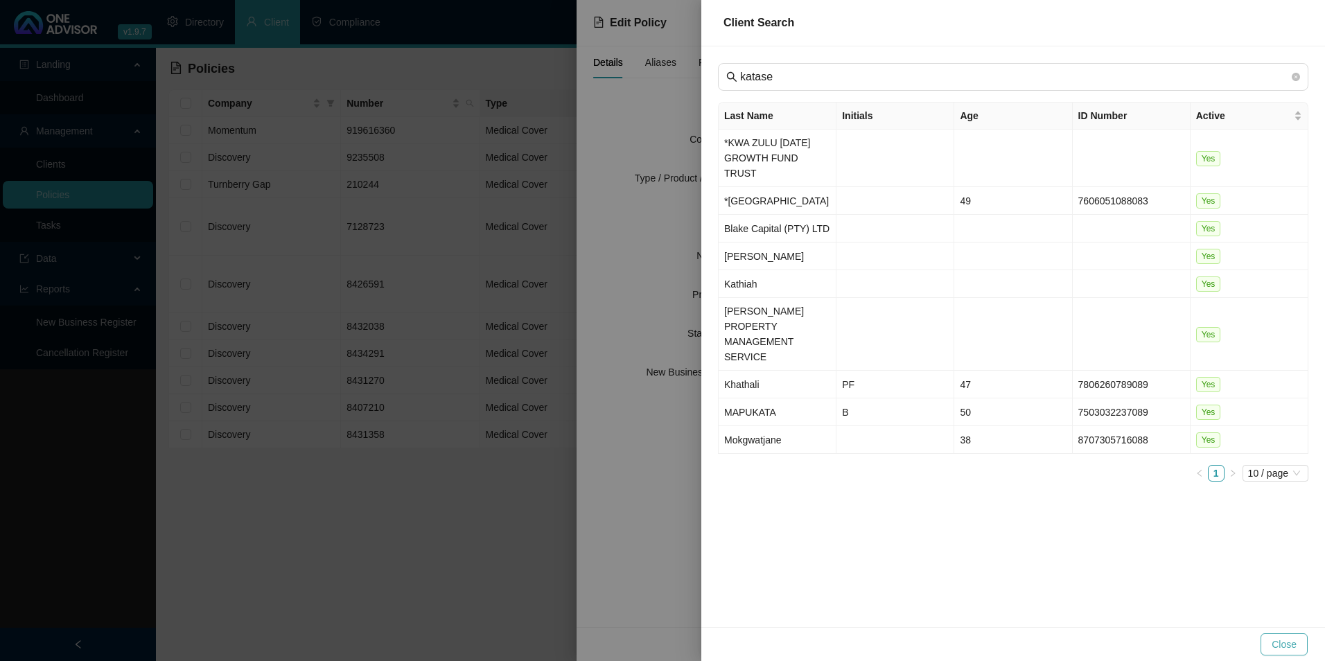
click at [1273, 643] on button "Close" at bounding box center [1284, 645] width 47 height 22
